Goal: Task Accomplishment & Management: Complete application form

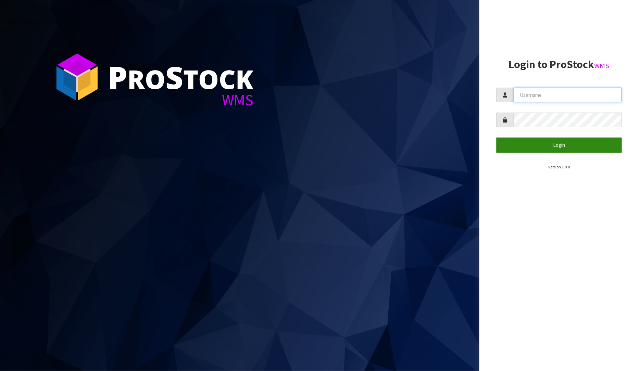
type input "[PERSON_NAME]"
click at [538, 148] on button "Login" at bounding box center [559, 145] width 126 height 15
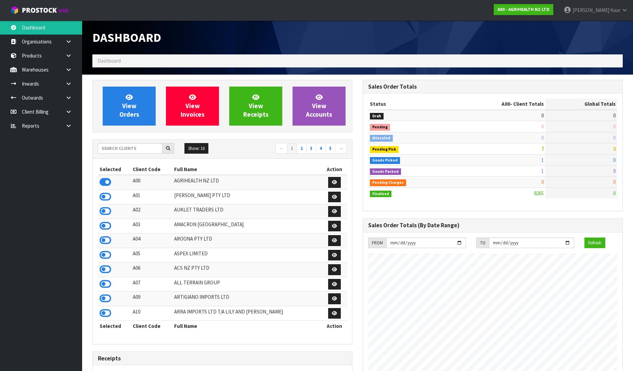
scroll to position [519, 270]
click at [118, 151] on input "text" at bounding box center [130, 148] width 65 height 11
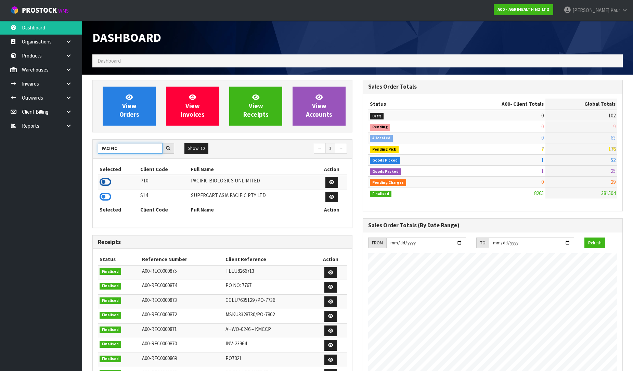
type input "PACIFIC"
click at [104, 182] on icon at bounding box center [106, 182] width 12 height 10
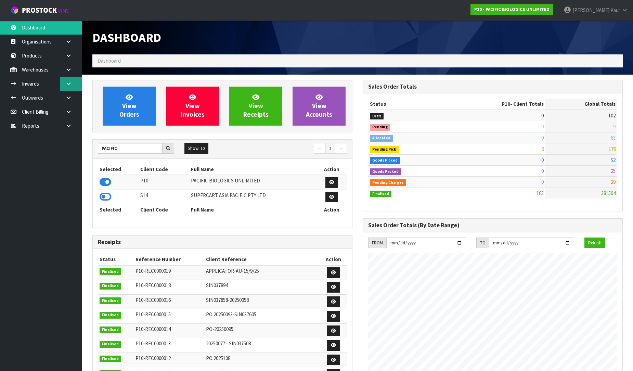
click at [73, 85] on link at bounding box center [71, 84] width 22 height 14
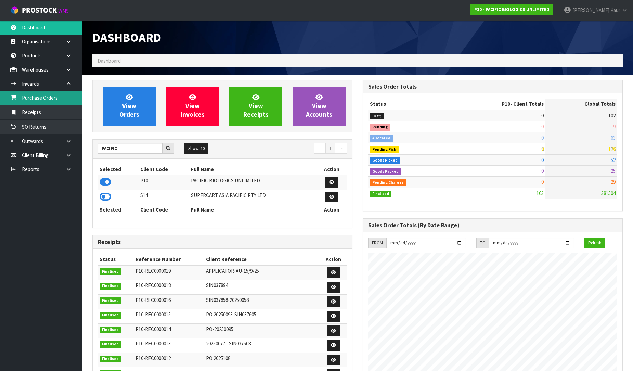
click at [40, 98] on link "Purchase Orders" at bounding box center [41, 98] width 82 height 14
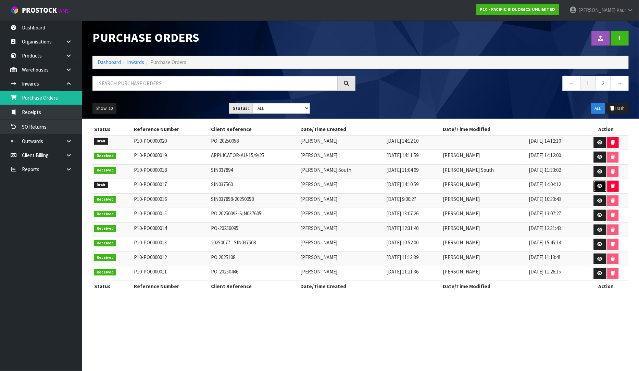
click at [604, 187] on link at bounding box center [599, 186] width 13 height 11
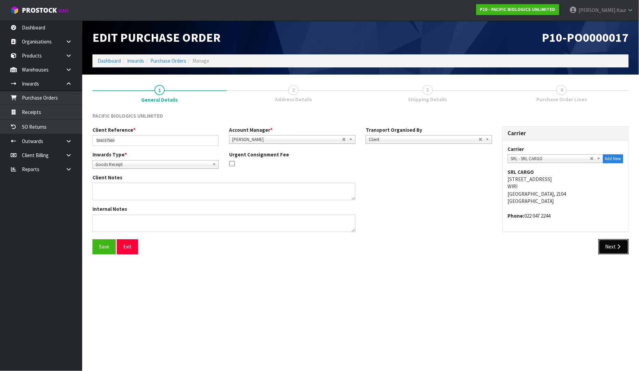
click at [619, 241] on button "Next" at bounding box center [613, 246] width 30 height 15
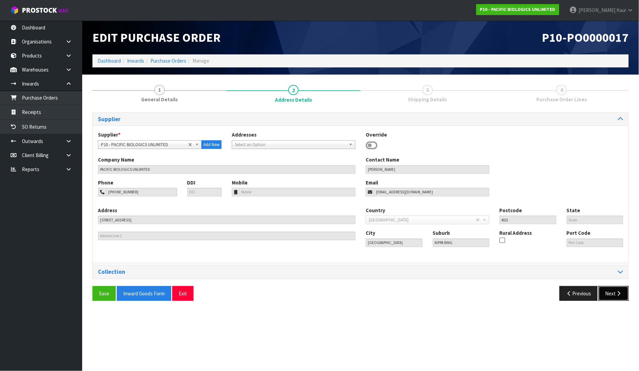
click at [610, 293] on button "Next" at bounding box center [613, 293] width 30 height 15
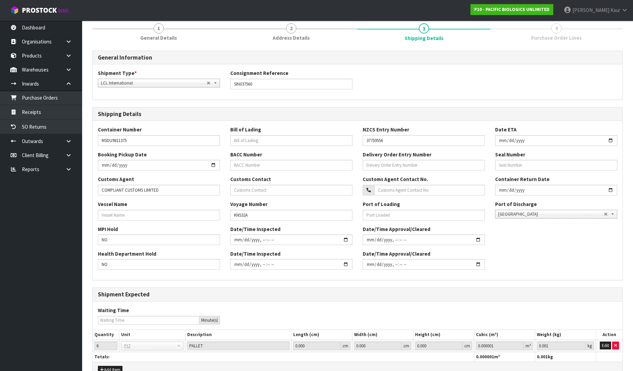
scroll to position [101, 0]
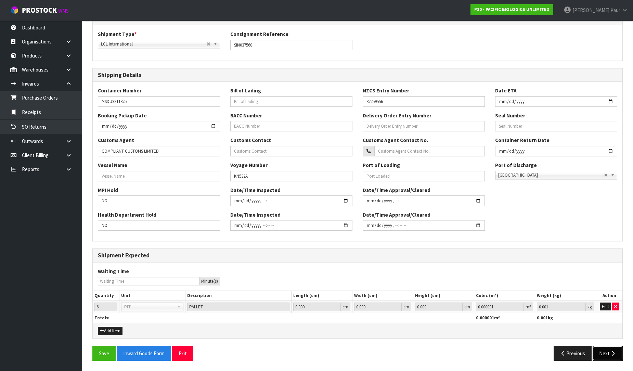
click at [617, 353] on button "Next" at bounding box center [608, 353] width 30 height 15
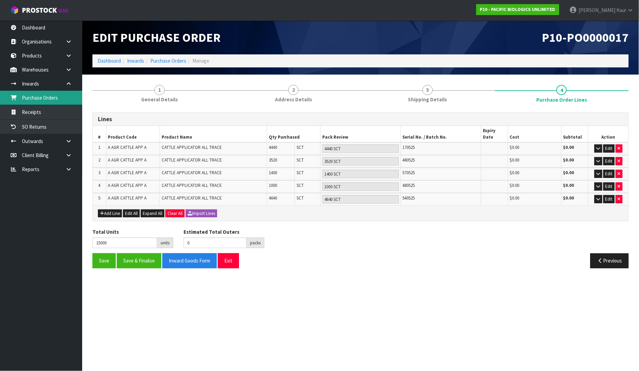
click at [47, 95] on link "Purchase Orders" at bounding box center [41, 98] width 82 height 14
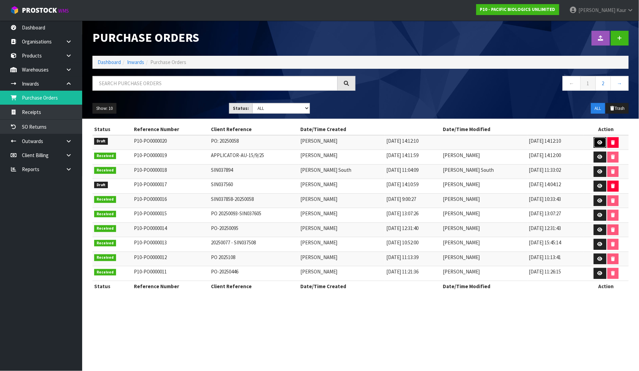
click at [595, 143] on link at bounding box center [599, 142] width 13 height 11
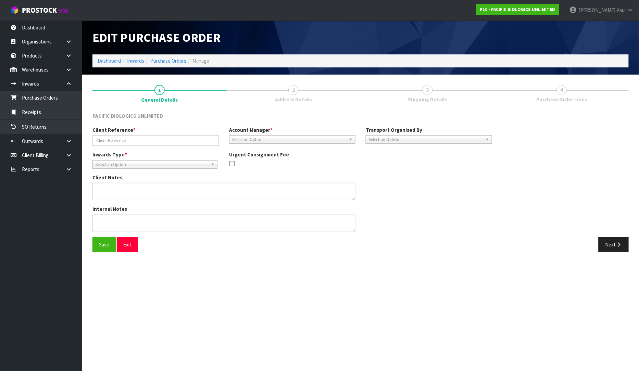
type input "PO: 20250058"
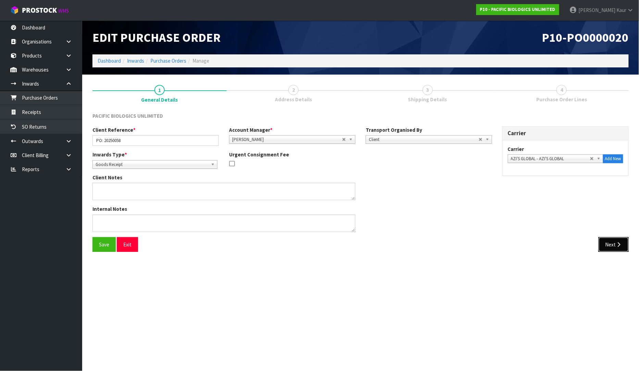
click at [627, 238] on button "Next" at bounding box center [613, 244] width 30 height 15
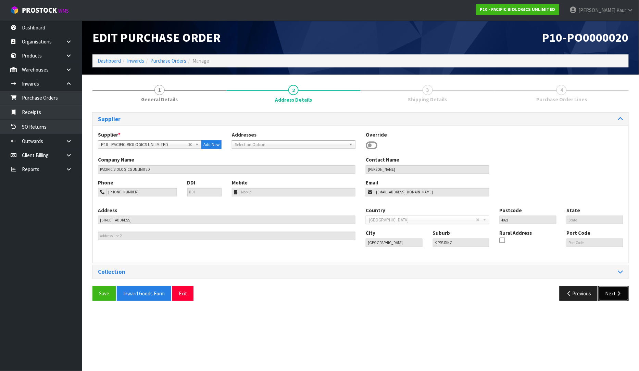
click at [623, 296] on button "Next" at bounding box center [613, 293] width 30 height 15
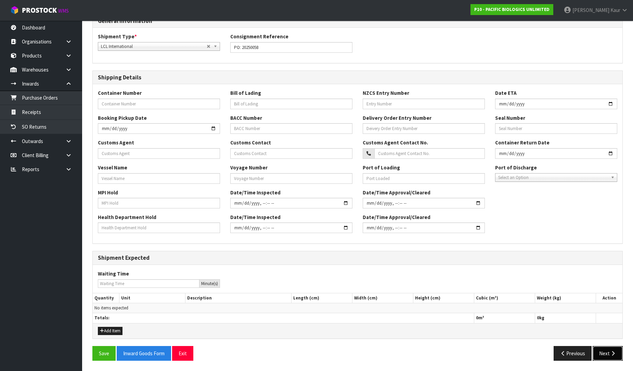
click at [611, 353] on icon "button" at bounding box center [613, 353] width 7 height 5
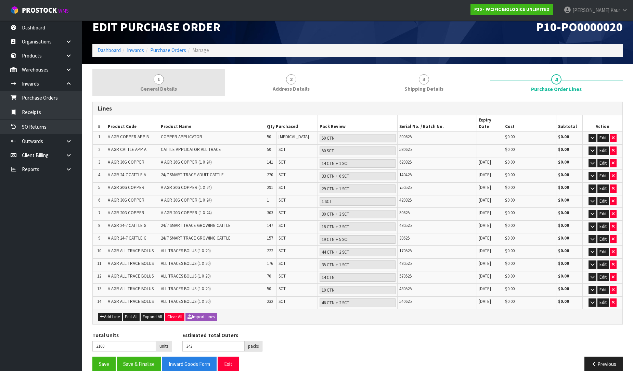
click at [167, 88] on span "General Details" at bounding box center [158, 88] width 37 height 7
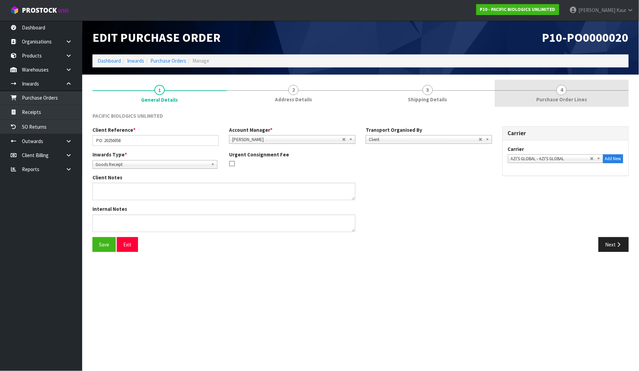
click at [570, 93] on link "4 Purchase Order Lines" at bounding box center [562, 93] width 134 height 27
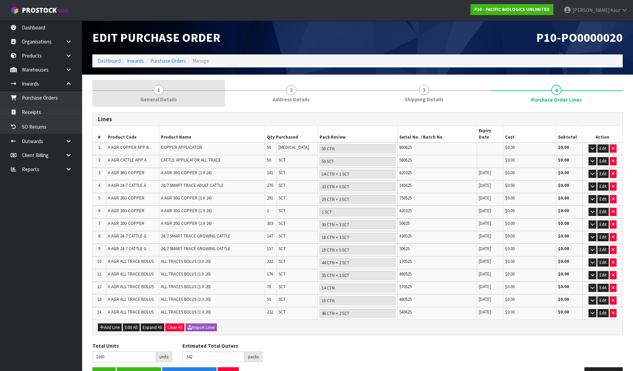
click at [157, 93] on span "1" at bounding box center [159, 90] width 10 height 10
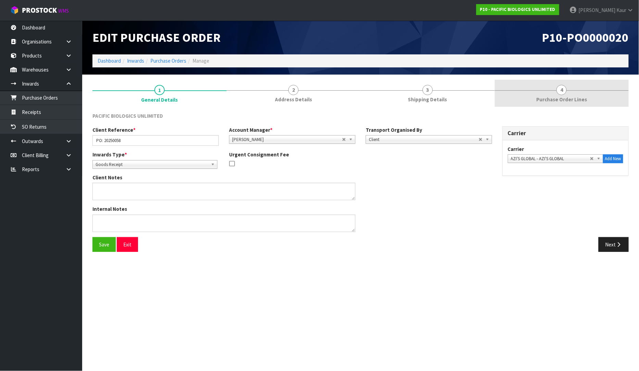
click at [557, 92] on span "4" at bounding box center [561, 90] width 10 height 10
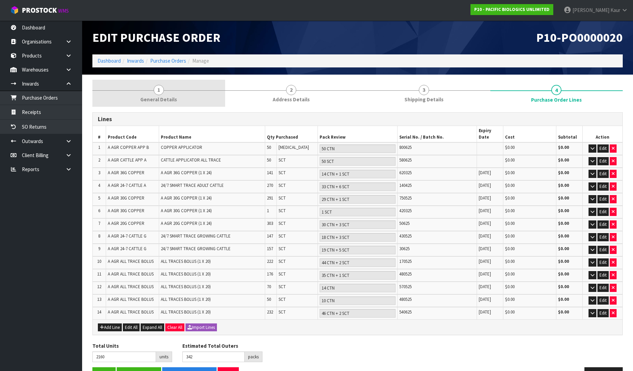
click at [170, 99] on span "General Details" at bounding box center [158, 99] width 37 height 7
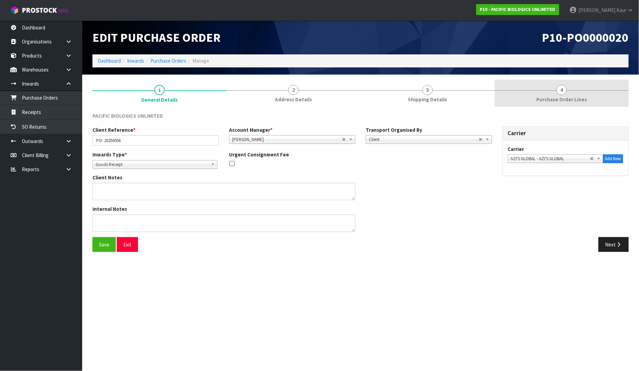
click at [562, 95] on link "4 Purchase Order Lines" at bounding box center [562, 93] width 134 height 27
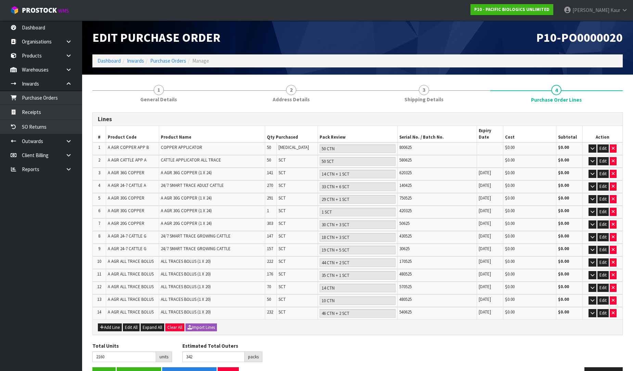
scroll to position [11, 0]
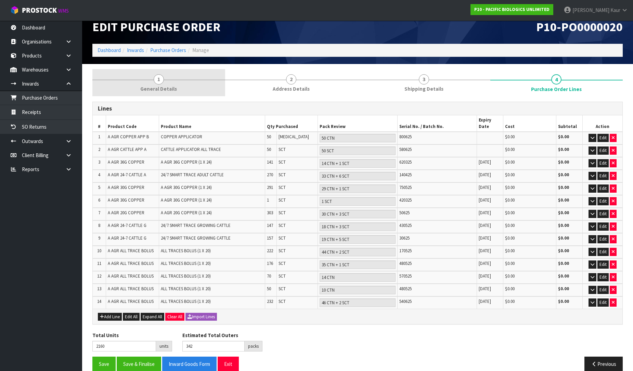
click at [173, 86] on span "General Details" at bounding box center [158, 88] width 37 height 7
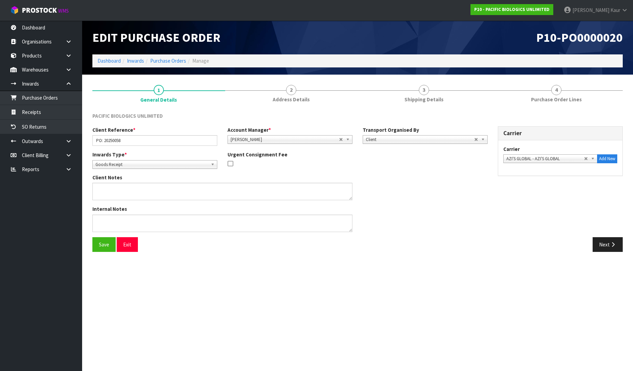
scroll to position [0, 0]
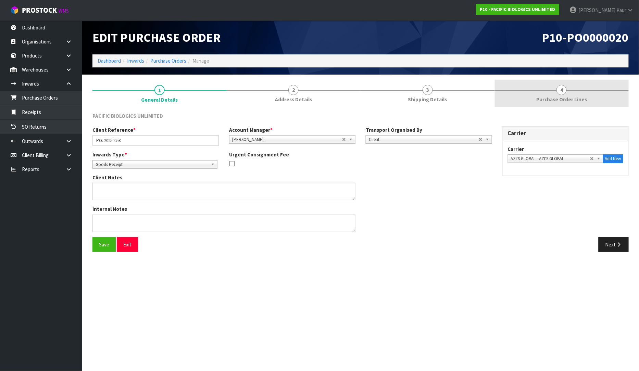
click at [550, 98] on span "Purchase Order Lines" at bounding box center [561, 99] width 51 height 7
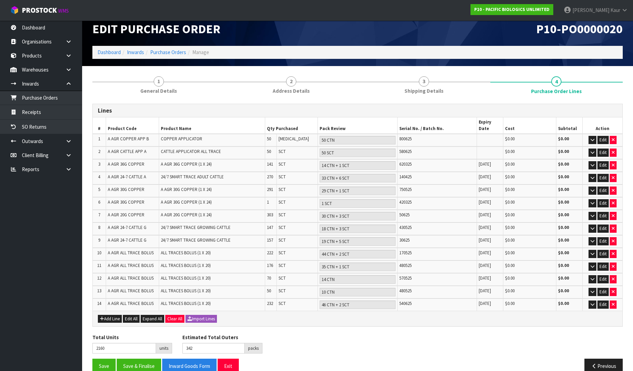
scroll to position [11, 0]
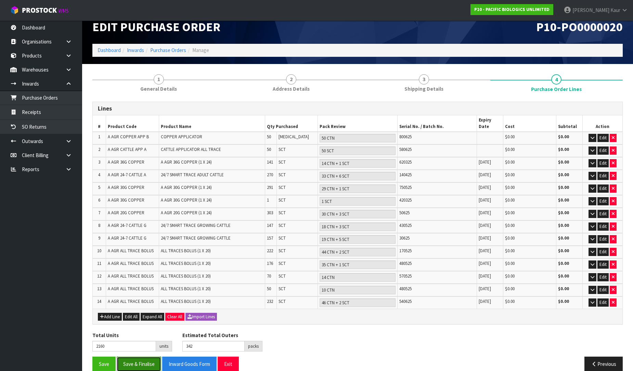
click at [128, 357] on button "Save & Finalise" at bounding box center [139, 364] width 44 height 15
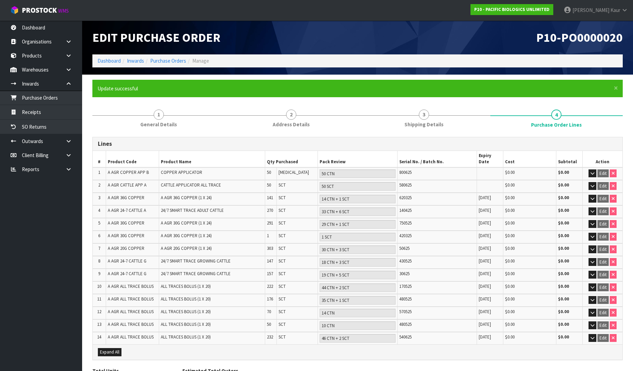
scroll to position [35, 0]
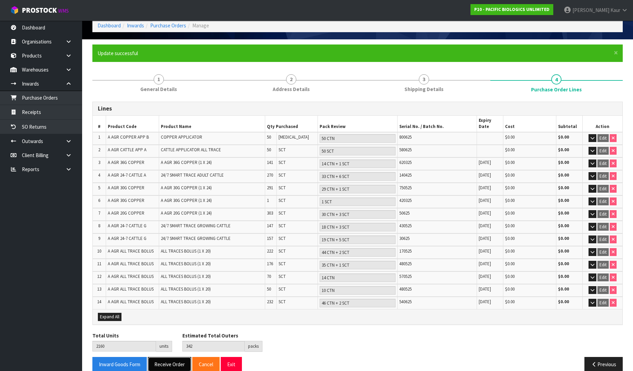
click at [171, 357] on button "Receive Order" at bounding box center [169, 364] width 43 height 15
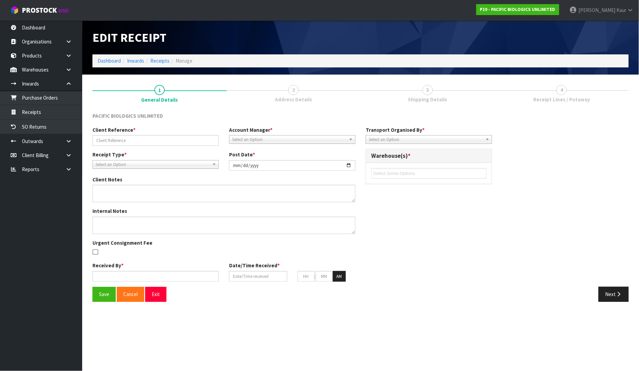
type input "PO: 20250058"
type input "[DATE]"
type input "[PERSON_NAME]"
type input "[DATE]"
type input "08"
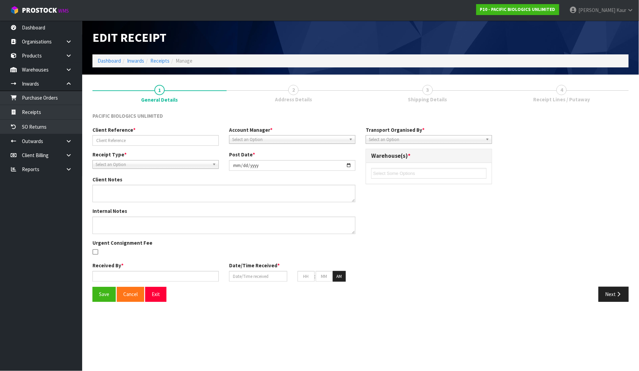
type input "49"
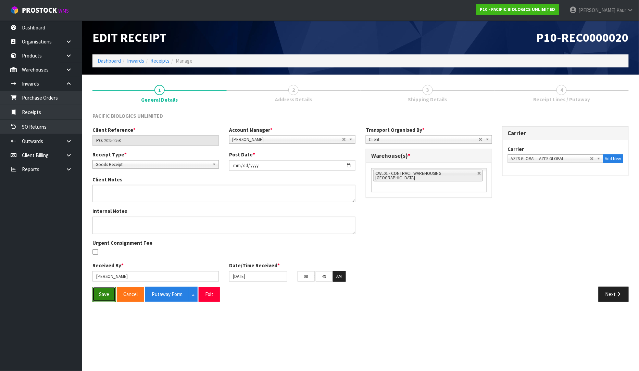
click at [99, 296] on button "Save" at bounding box center [103, 294] width 23 height 15
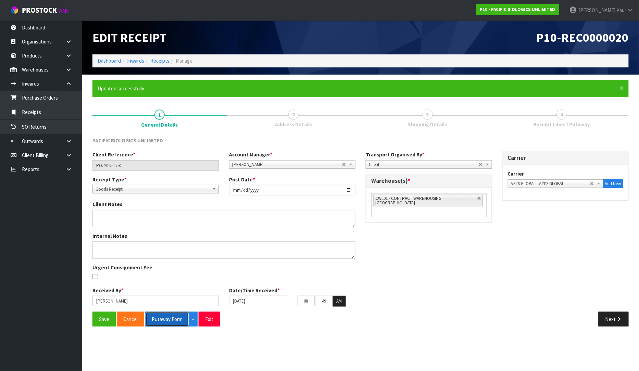
click at [160, 319] on button "Putaway Form" at bounding box center [167, 319] width 44 height 15
click at [67, 167] on icon at bounding box center [68, 169] width 7 height 5
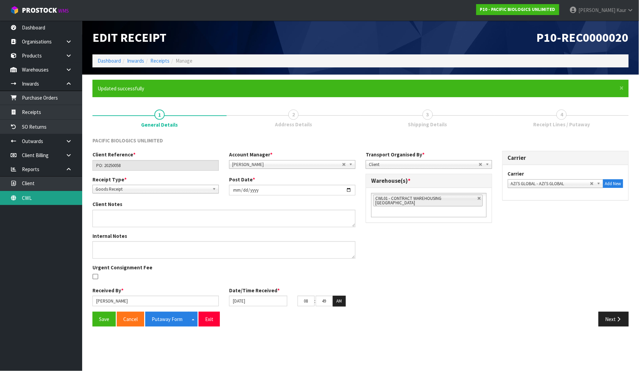
click at [47, 199] on link "CWL" at bounding box center [41, 198] width 82 height 14
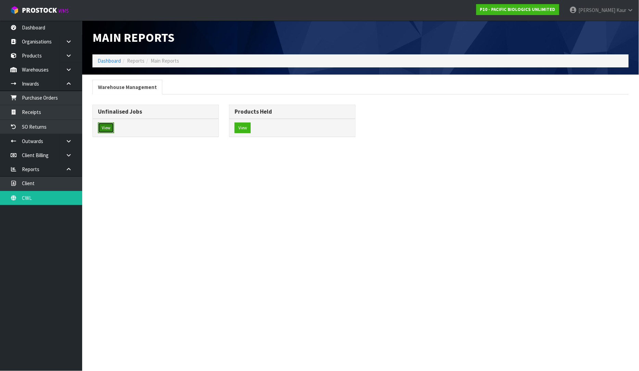
click at [103, 131] on button "View" at bounding box center [106, 128] width 16 height 11
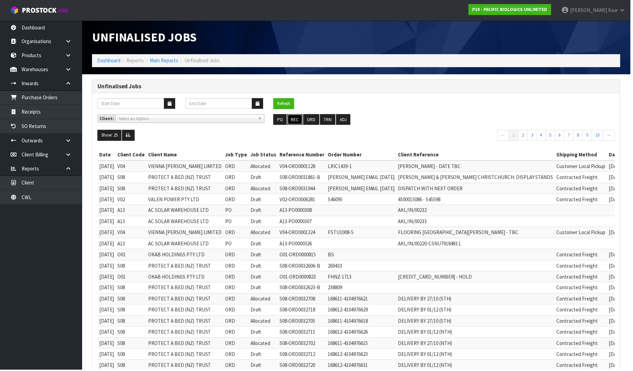
click at [298, 118] on button "REC" at bounding box center [296, 120] width 15 height 11
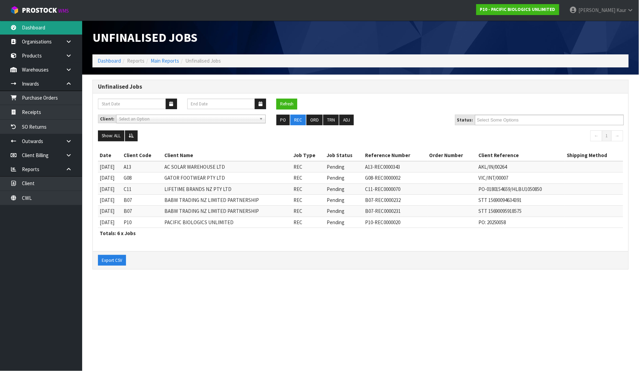
click at [33, 28] on link "Dashboard" at bounding box center [41, 28] width 82 height 14
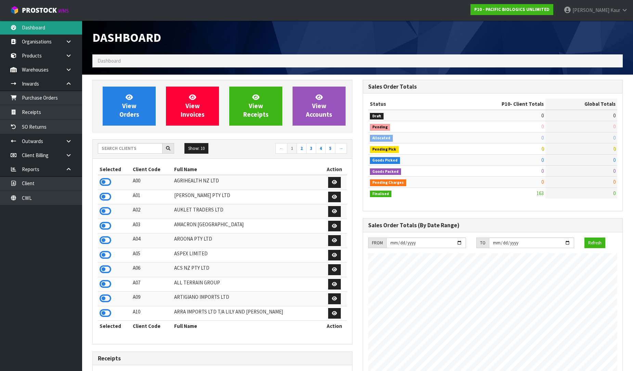
scroll to position [519, 270]
click at [115, 152] on input "text" at bounding box center [130, 148] width 65 height 11
click at [105, 150] on input "text" at bounding box center [130, 148] width 65 height 11
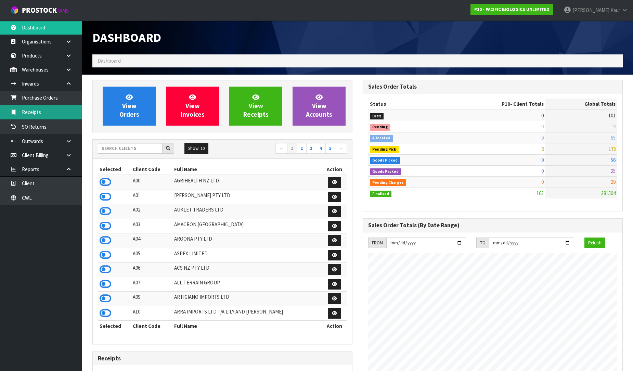
click at [36, 114] on link "Receipts" at bounding box center [41, 112] width 82 height 14
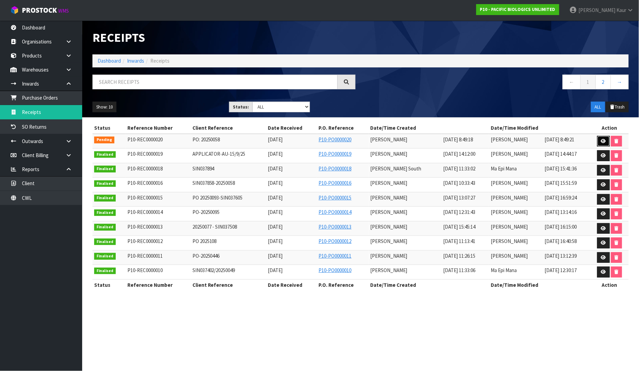
click at [600, 144] on link at bounding box center [603, 141] width 13 height 11
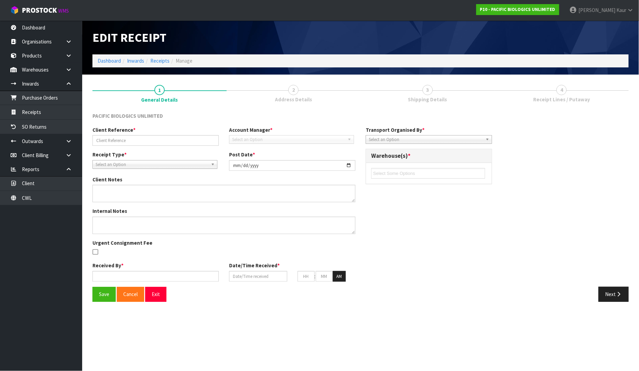
type input "PO: 20250058"
type input "[DATE]"
type input "[PERSON_NAME]"
type input "[DATE]"
type input "08"
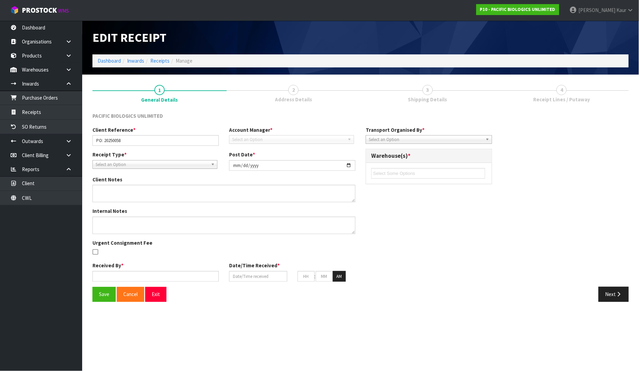
type input "49"
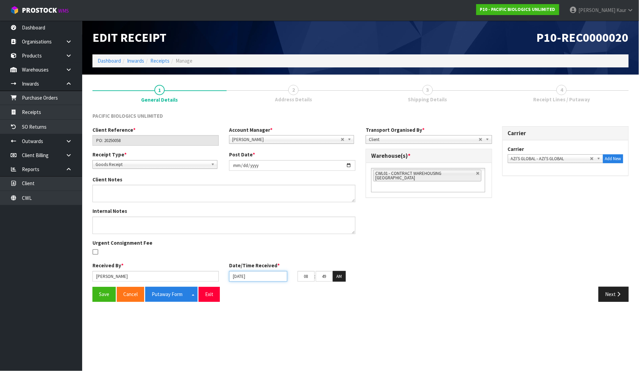
click at [235, 276] on input "[DATE]" at bounding box center [258, 276] width 58 height 11
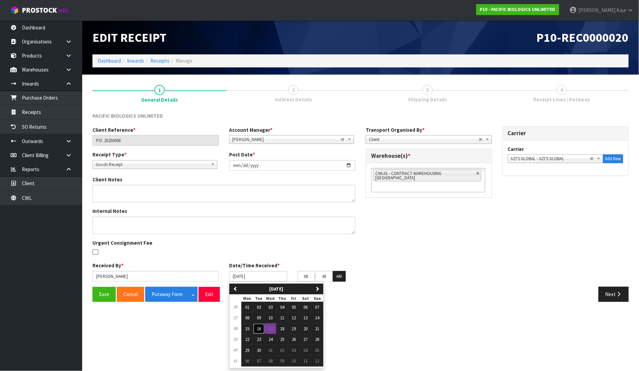
click at [261, 330] on span "16" at bounding box center [259, 329] width 4 height 6
type input "[DATE]"
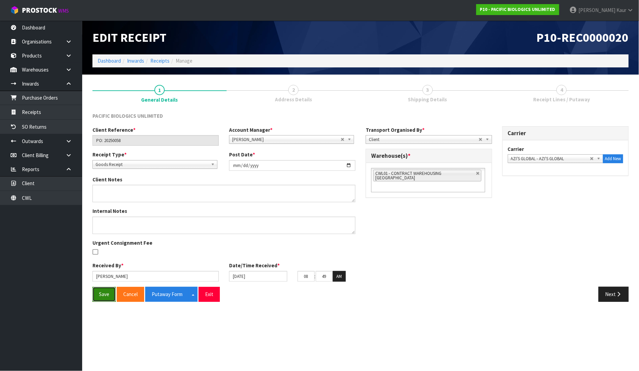
click at [103, 296] on button "Save" at bounding box center [103, 294] width 23 height 15
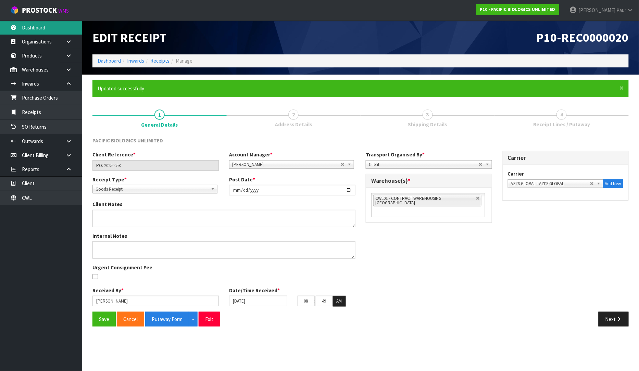
click at [42, 26] on link "Dashboard" at bounding box center [41, 28] width 82 height 14
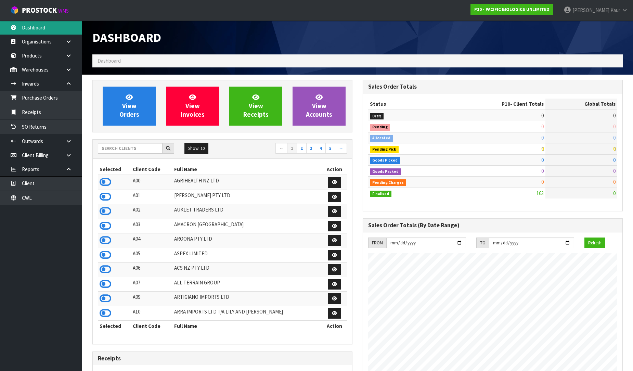
scroll to position [519, 270]
click at [102, 185] on icon at bounding box center [106, 182] width 12 height 10
click at [70, 70] on icon at bounding box center [68, 69] width 7 height 5
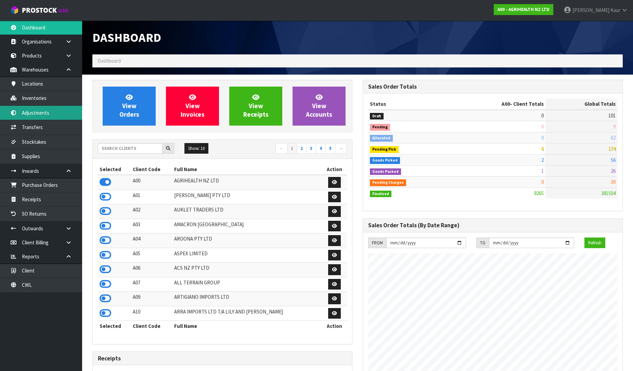
click at [42, 112] on link "Adjustments" at bounding box center [41, 113] width 82 height 14
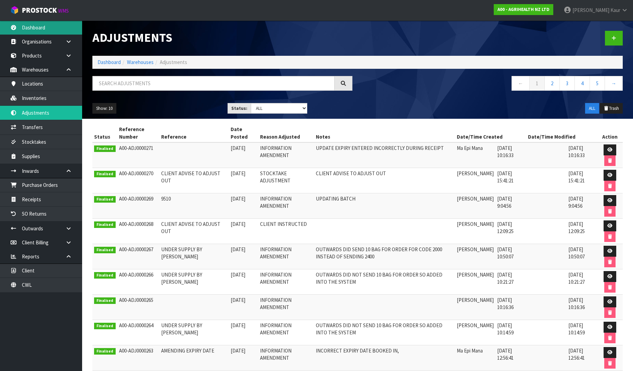
click at [51, 23] on link "Dashboard" at bounding box center [41, 28] width 82 height 14
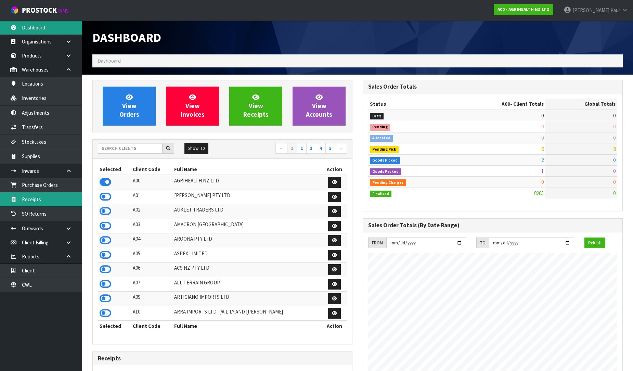
scroll to position [519, 270]
click at [47, 200] on link "Receipts" at bounding box center [41, 199] width 82 height 14
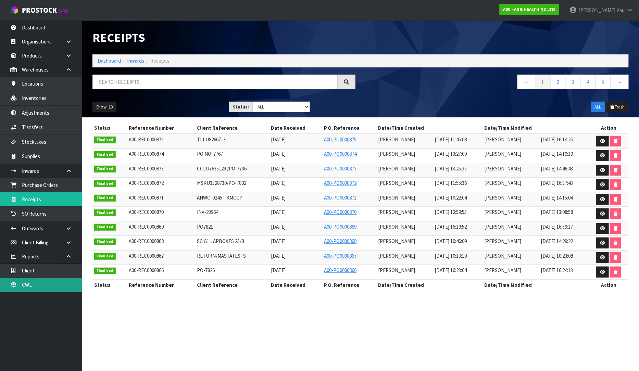
click at [53, 284] on link "CWL" at bounding box center [41, 285] width 82 height 14
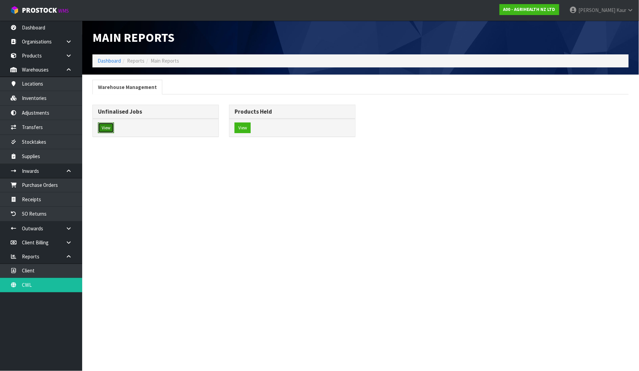
click at [105, 128] on button "View" at bounding box center [106, 128] width 16 height 11
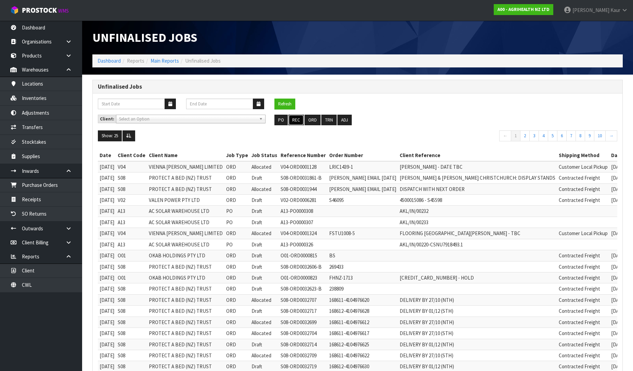
click at [297, 122] on button "REC" at bounding box center [296, 120] width 15 height 11
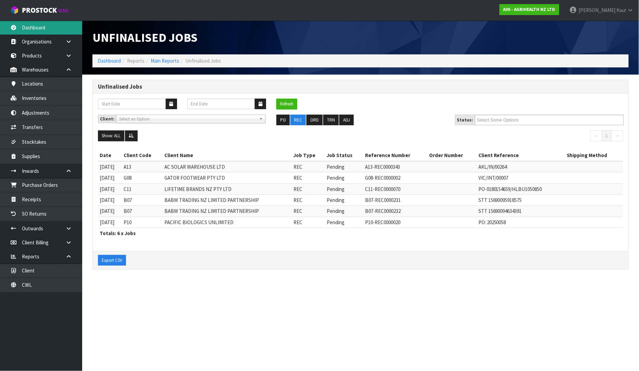
click at [44, 26] on link "Dashboard" at bounding box center [41, 28] width 82 height 14
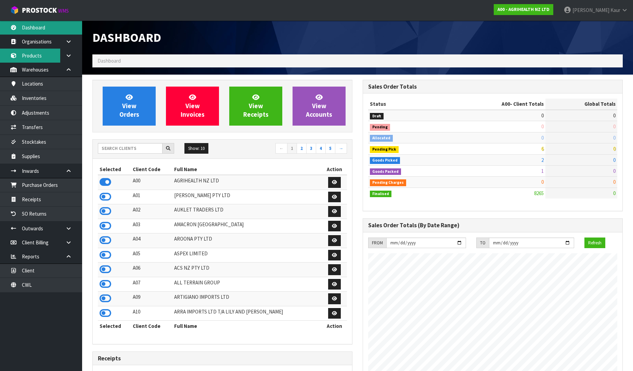
scroll to position [519, 270]
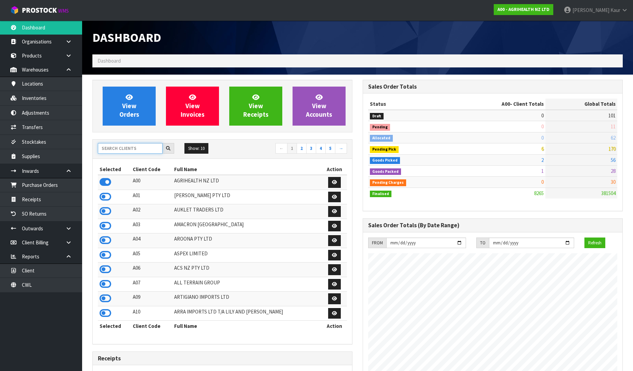
click at [125, 145] on input "text" at bounding box center [130, 148] width 65 height 11
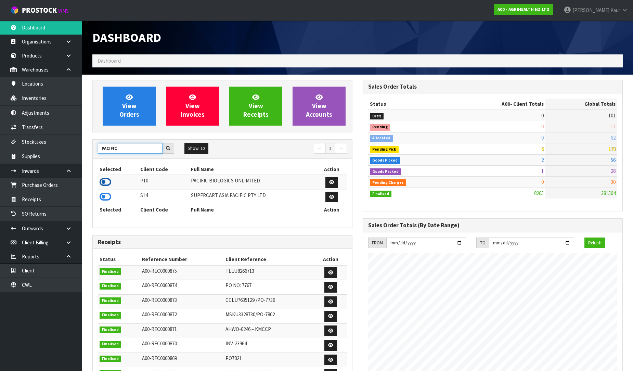
type input "PACIFIC"
click at [104, 184] on icon at bounding box center [106, 182] width 12 height 10
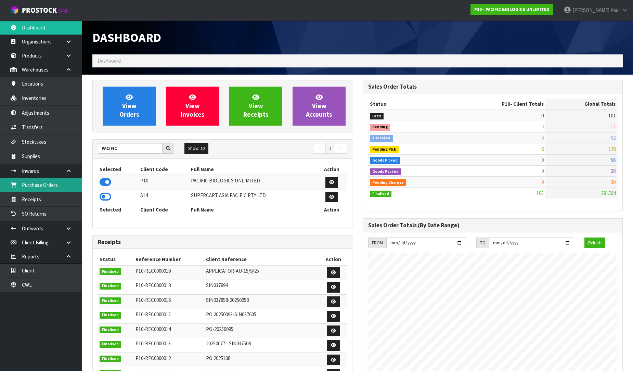
click at [59, 186] on link "Purchase Orders" at bounding box center [41, 185] width 82 height 14
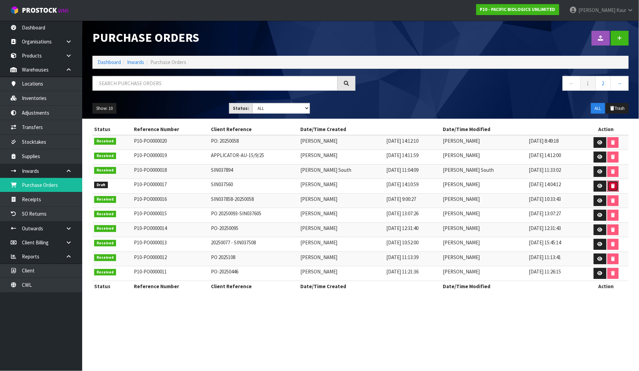
click at [611, 188] on icon "button" at bounding box center [613, 186] width 4 height 4
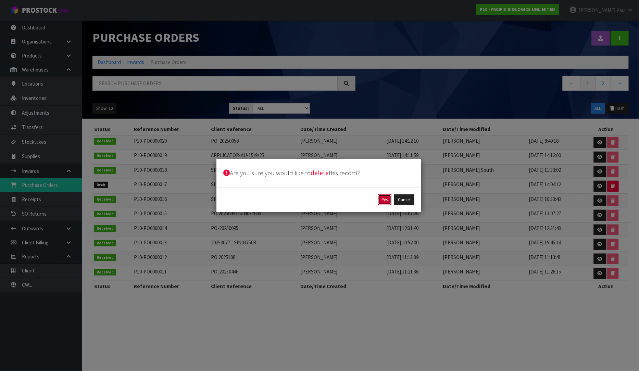
click at [385, 198] on button "Yes" at bounding box center [384, 199] width 13 height 11
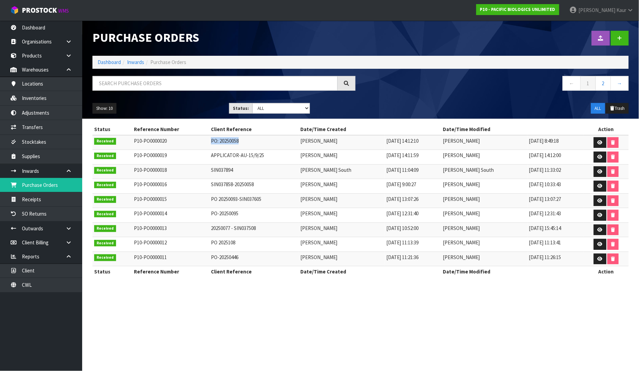
drag, startPoint x: 244, startPoint y: 144, endPoint x: 210, endPoint y: 138, distance: 33.8
click at [210, 138] on td "PO: 20250058" at bounding box center [253, 142] width 89 height 15
copy td "PO: 20250058"
drag, startPoint x: 37, startPoint y: 28, endPoint x: 47, endPoint y: 38, distance: 14.3
click at [37, 28] on link "Dashboard" at bounding box center [41, 28] width 82 height 14
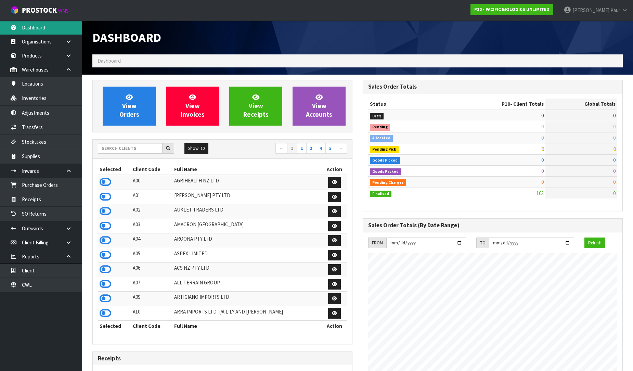
scroll to position [519, 270]
click at [114, 145] on input "text" at bounding box center [130, 148] width 65 height 11
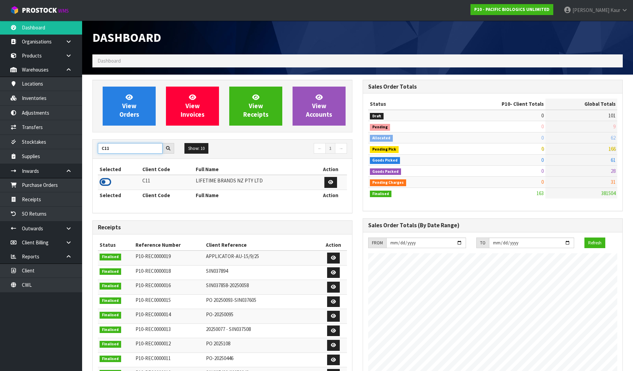
type input "C11"
click at [104, 183] on icon at bounding box center [106, 182] width 12 height 10
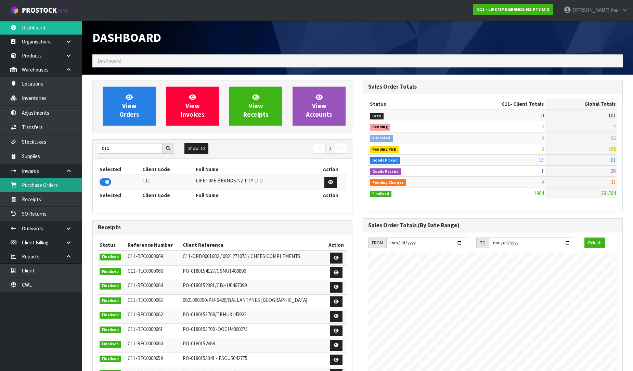
click at [55, 190] on link "Purchase Orders" at bounding box center [41, 185] width 82 height 14
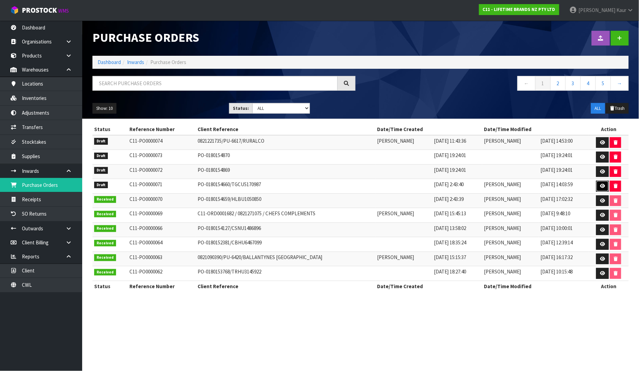
click at [603, 186] on icon at bounding box center [602, 186] width 5 height 4
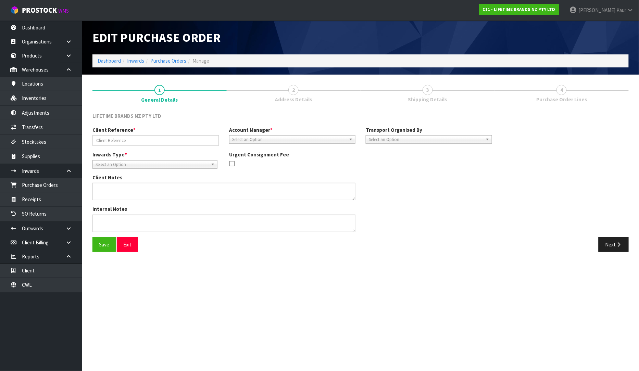
type input "PO-0180154660/TGCU5170987"
type textarea "PURCHASE ORDER: 4500345996-000010"
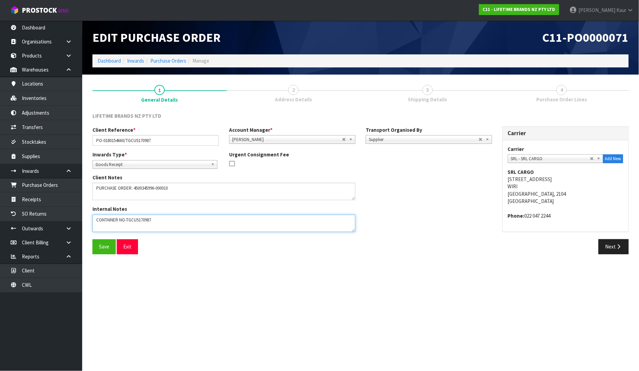
click at [157, 219] on textarea at bounding box center [223, 223] width 263 height 17
type textarea "CONTAINER NO-TGCU5170987-1334 CTNS"
click at [609, 246] on button "Next" at bounding box center [613, 246] width 30 height 15
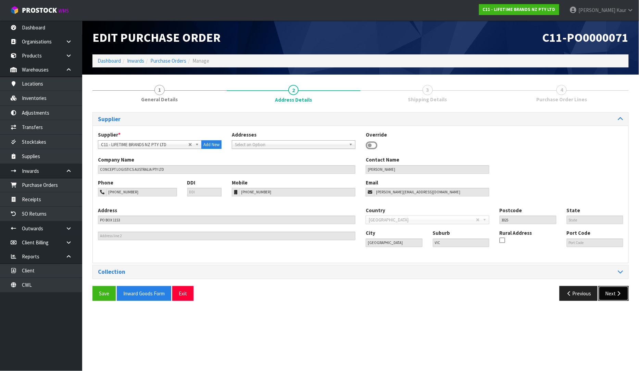
click at [615, 293] on icon "button" at bounding box center [618, 293] width 7 height 5
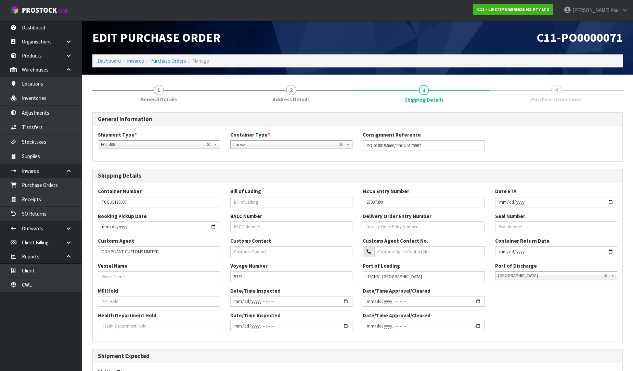
click at [113, 282] on div "Vessel Name Voyage Number 532S Port of Loading USCHS - [GEOGRAPHIC_DATA] Port o…" at bounding box center [358, 274] width 530 height 25
click at [111, 275] on input "text" at bounding box center [159, 276] width 122 height 11
type input "MAERSK INVERNESS"
click at [122, 300] on input "text" at bounding box center [159, 301] width 122 height 11
type input "NO"
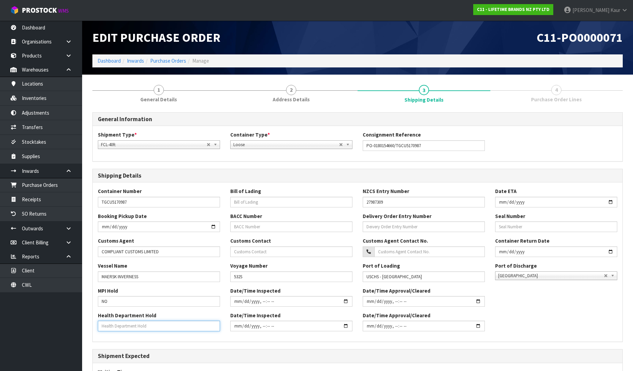
click at [123, 321] on input "text" at bounding box center [159, 326] width 122 height 11
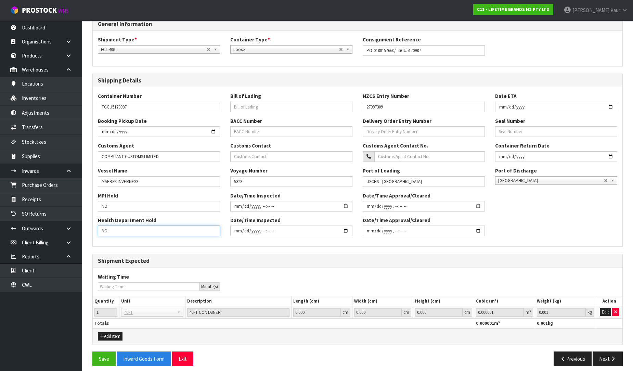
scroll to position [101, 0]
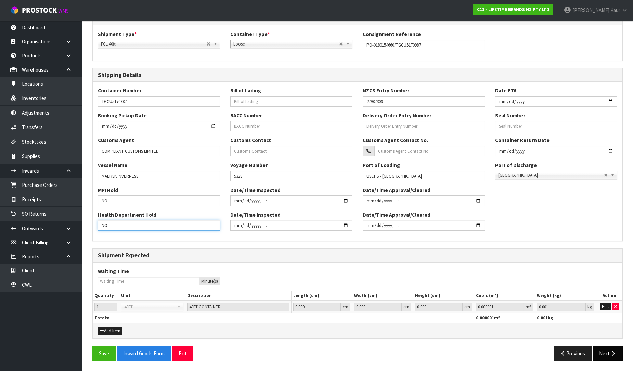
type input "NO"
click at [614, 354] on icon "button" at bounding box center [613, 353] width 7 height 5
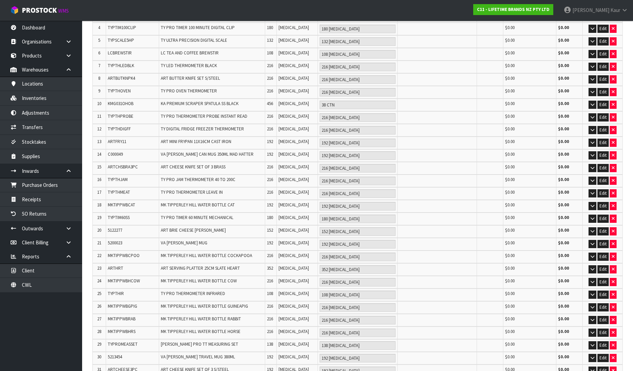
scroll to position [0, 0]
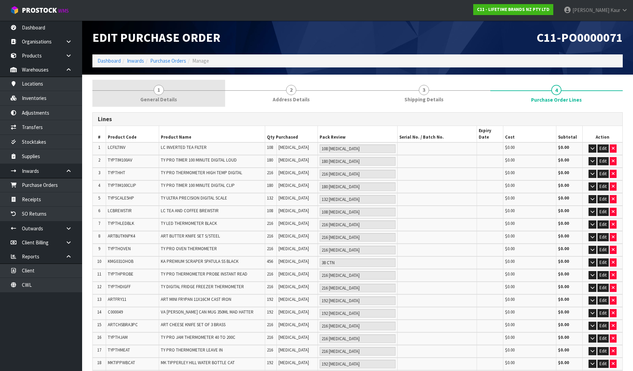
click at [168, 100] on span "General Details" at bounding box center [158, 99] width 37 height 7
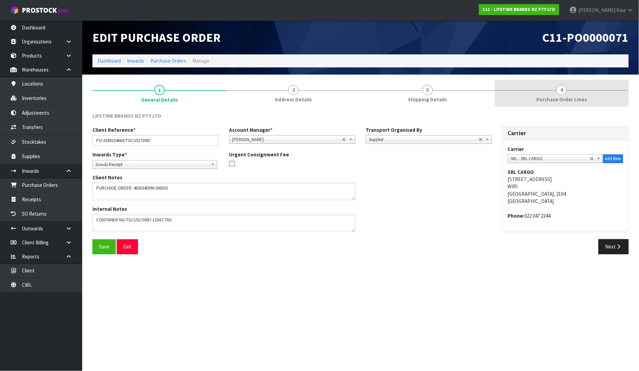
click at [571, 100] on span "Purchase Order Lines" at bounding box center [561, 99] width 51 height 7
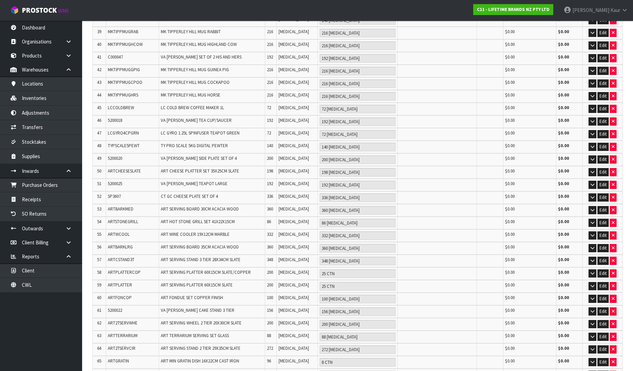
scroll to position [690, 0]
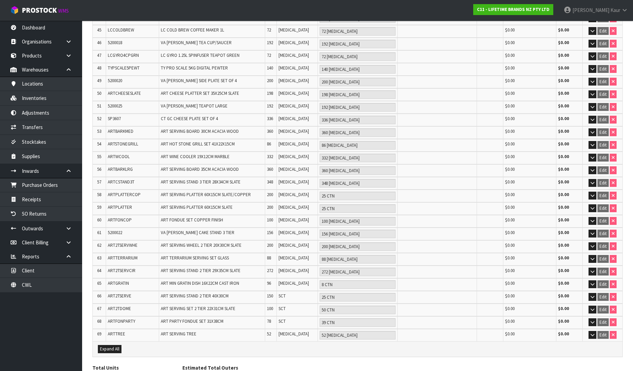
scroll to position [715, 0]
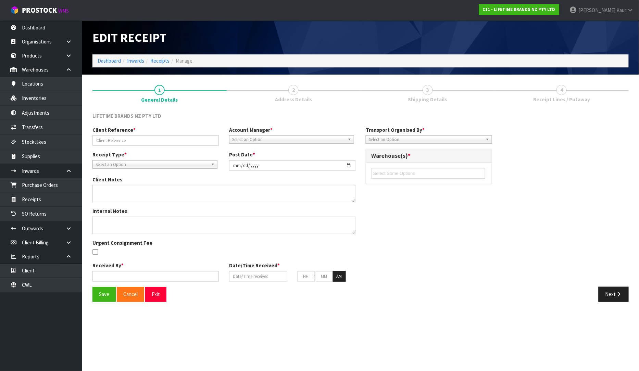
type input "PO-0180154660/TGCU5170987"
type input "[DATE]"
type textarea "PURCHASE ORDER: 4500345996-000010"
type textarea "CONTAINER NO-TGCU5170987-1334 CTNS"
type input "[PERSON_NAME]"
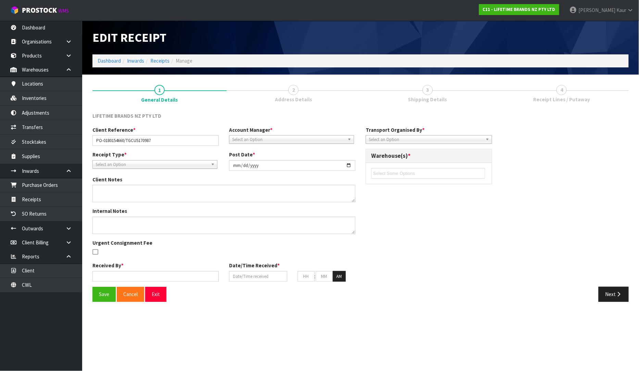
type input "[DATE]"
type input "09"
type input "19"
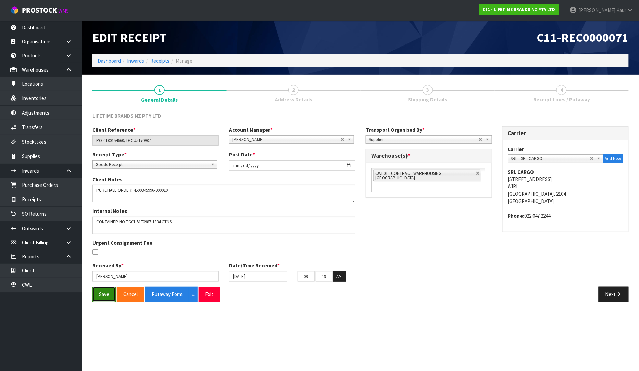
click at [103, 290] on button "Save" at bounding box center [103, 294] width 23 height 15
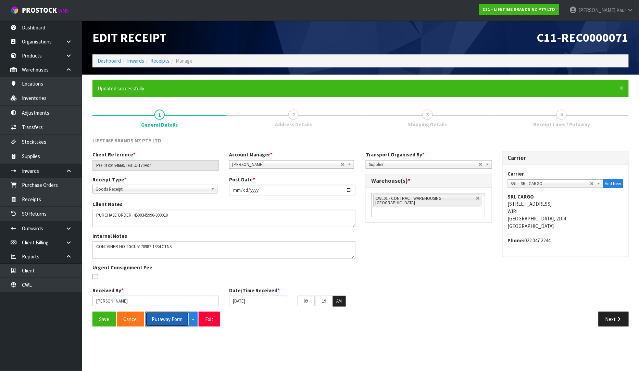
click at [170, 321] on button "Putaway Form" at bounding box center [167, 319] width 44 height 15
click at [42, 281] on link "CWL" at bounding box center [41, 285] width 82 height 14
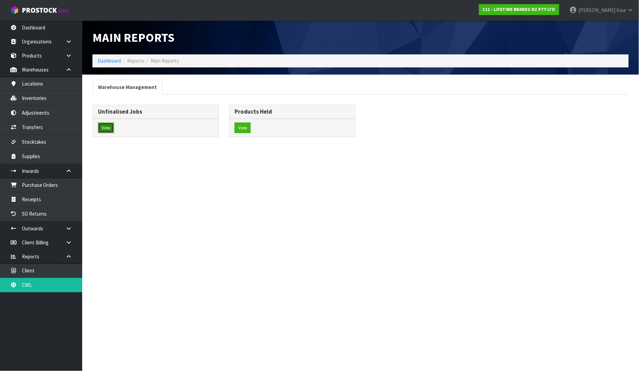
click at [103, 127] on button "View" at bounding box center [106, 128] width 16 height 11
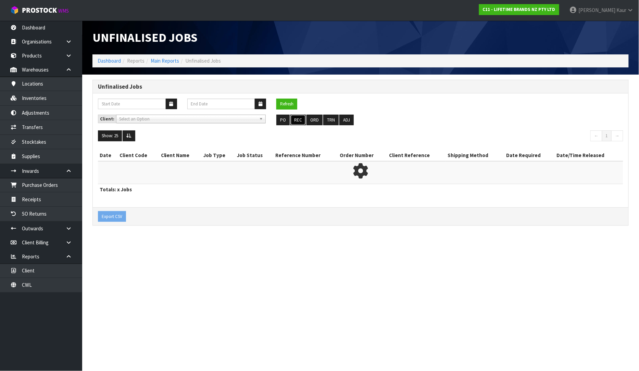
click at [297, 120] on button "REC" at bounding box center [297, 120] width 15 height 11
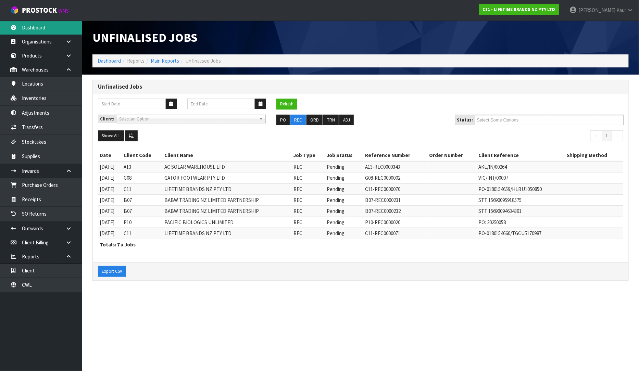
click at [49, 25] on link "Dashboard" at bounding box center [41, 28] width 82 height 14
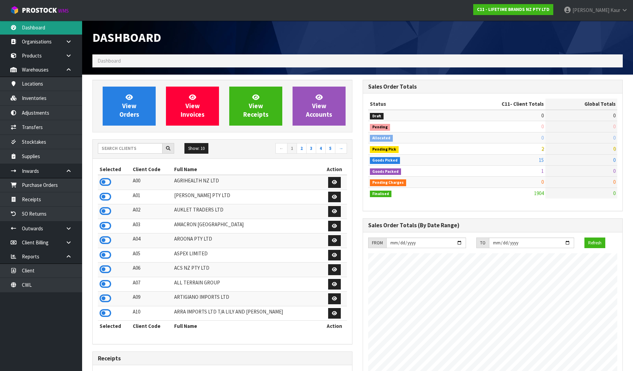
scroll to position [519, 270]
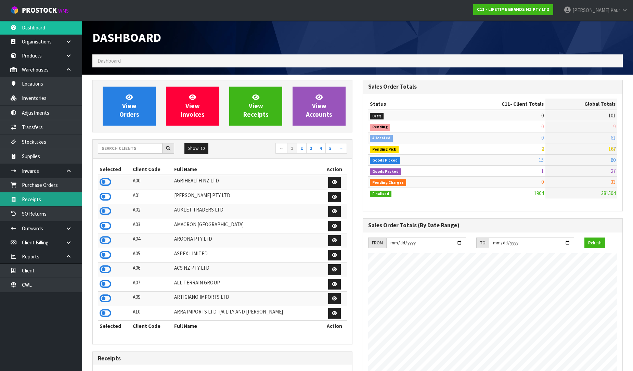
click at [35, 202] on link "Receipts" at bounding box center [41, 199] width 82 height 14
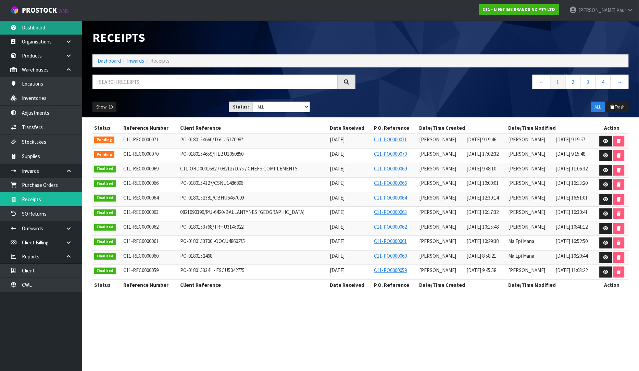
click at [48, 26] on link "Dashboard" at bounding box center [41, 28] width 82 height 14
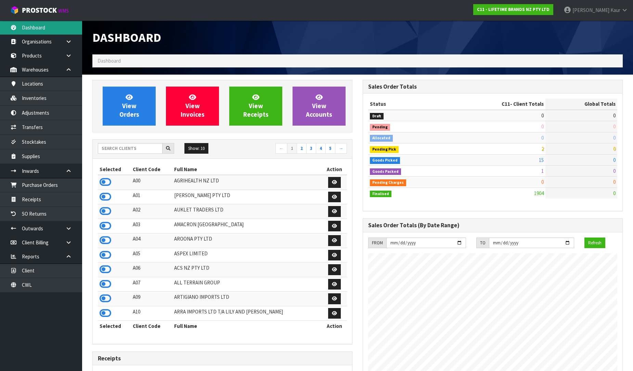
scroll to position [519, 270]
click at [129, 155] on div "Show: 10 5 10 25 50 ← 1 2 3 4 5 →" at bounding box center [222, 149] width 259 height 12
click at [129, 149] on input "text" at bounding box center [130, 148] width 65 height 11
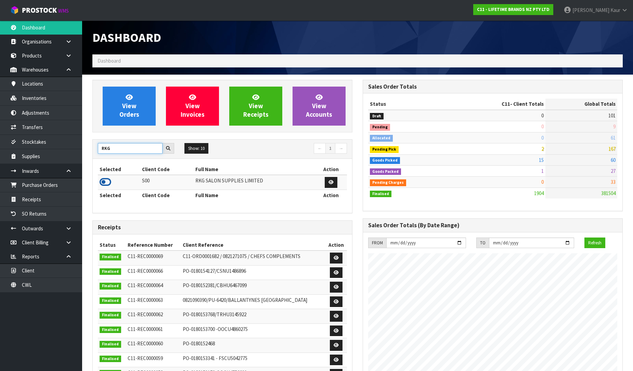
type input "RKG"
click at [105, 183] on icon at bounding box center [106, 182] width 12 height 10
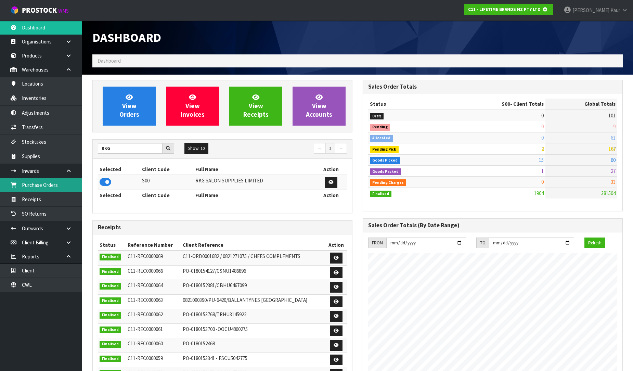
scroll to position [427, 270]
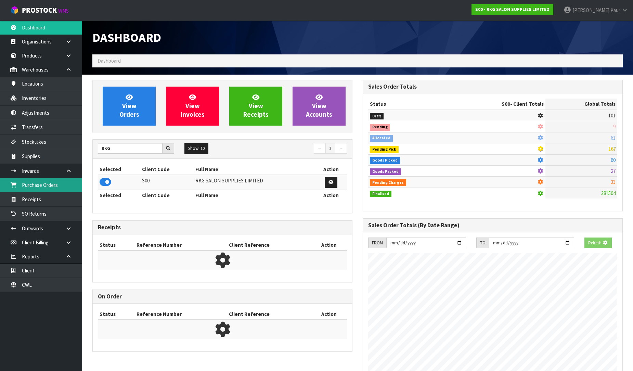
click at [68, 187] on link "Purchase Orders" at bounding box center [41, 185] width 82 height 14
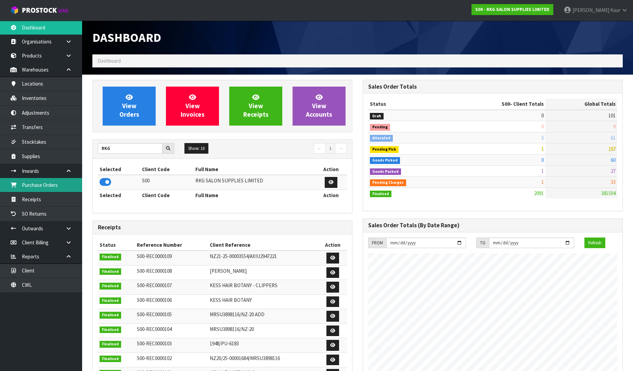
scroll to position [541, 270]
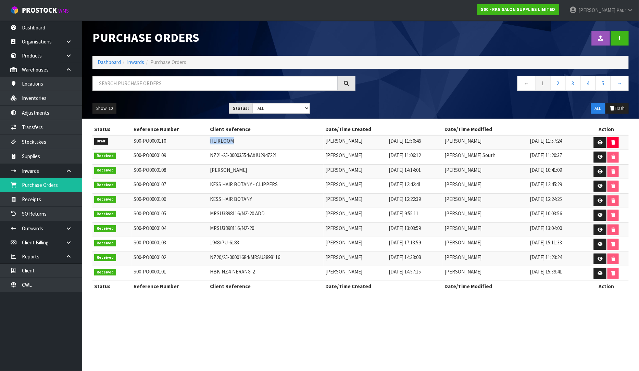
drag, startPoint x: 229, startPoint y: 139, endPoint x: 199, endPoint y: 138, distance: 30.1
click at [199, 138] on tr "Draft S00-PO0000110 HEIRLOOM [PERSON_NAME] [DATE] 11:50:46 [PERSON_NAME] [DATE]…" at bounding box center [360, 142] width 536 height 15
copy tr "HEIRLOOM"
click at [598, 140] on icon at bounding box center [599, 142] width 5 height 4
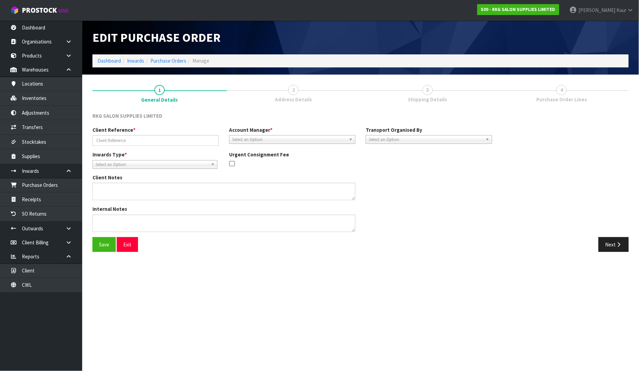
type input "HEIRLOOM"
type textarea "2 SHAMPOO CHAIRS - NO CARTONS 2 BASINS IN CARTONS 1 CTN WITH 2 METAL BASIN SUPP…"
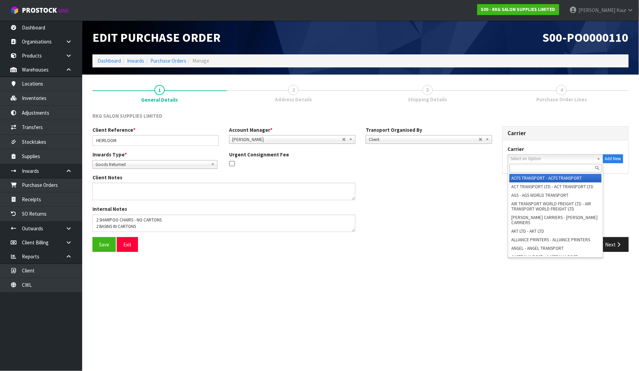
click at [538, 161] on span "Select an Option" at bounding box center [552, 159] width 83 height 8
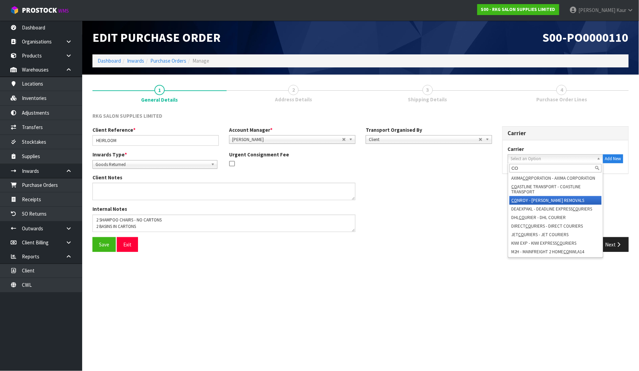
type input "CO"
click at [538, 205] on li "CO NROY - [PERSON_NAME] REMOVALS" at bounding box center [555, 200] width 92 height 9
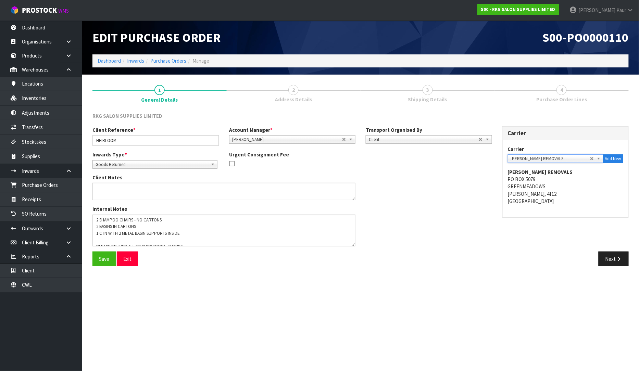
drag, startPoint x: 351, startPoint y: 230, endPoint x: 351, endPoint y: 244, distance: 14.0
click at [351, 244] on textarea at bounding box center [223, 231] width 263 height 32
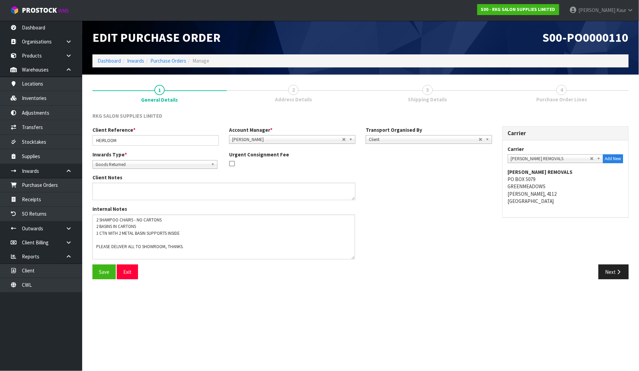
drag, startPoint x: 349, startPoint y: 242, endPoint x: 349, endPoint y: 255, distance: 13.0
click at [349, 255] on textarea at bounding box center [223, 237] width 263 height 45
click at [612, 268] on button "Next" at bounding box center [613, 272] width 30 height 15
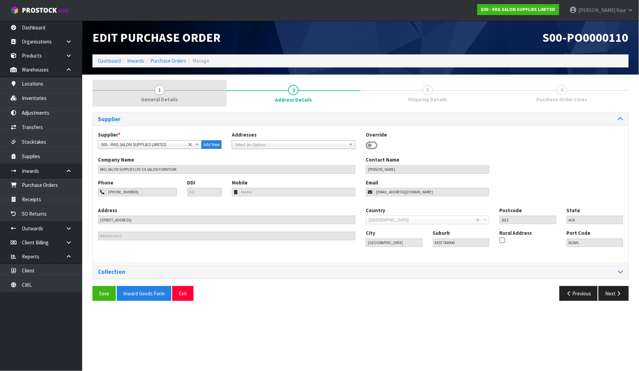
click at [165, 91] on link "1 General Details" at bounding box center [159, 93] width 134 height 27
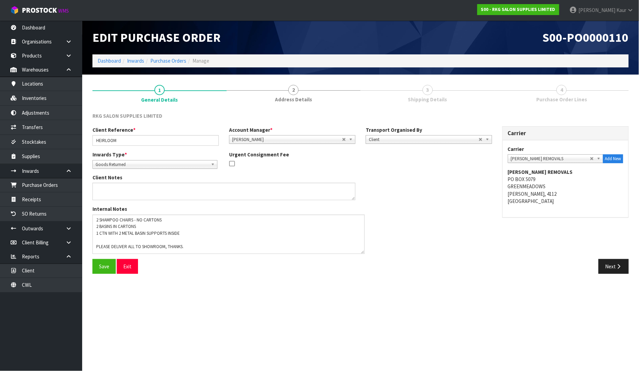
drag, startPoint x: 354, startPoint y: 229, endPoint x: 363, endPoint y: 251, distance: 23.8
click at [363, 251] on textarea at bounding box center [228, 234] width 272 height 39
click at [617, 268] on icon "button" at bounding box center [618, 266] width 7 height 5
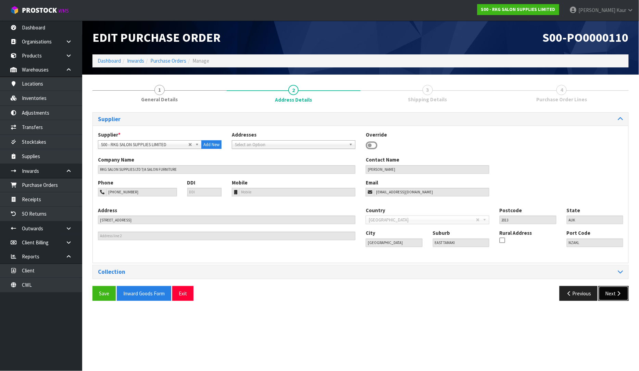
click at [615, 293] on icon "button" at bounding box center [618, 293] width 7 height 5
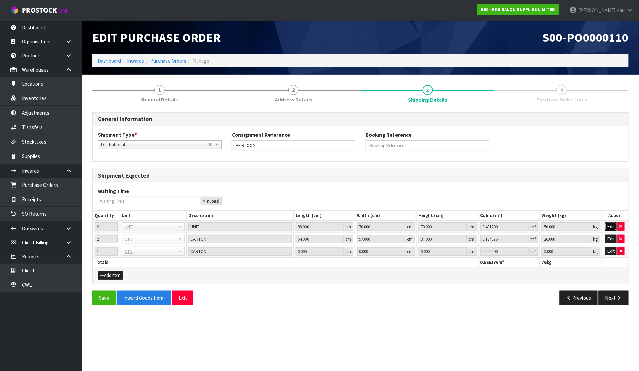
click at [613, 223] on button "Edit" at bounding box center [610, 226] width 11 height 8
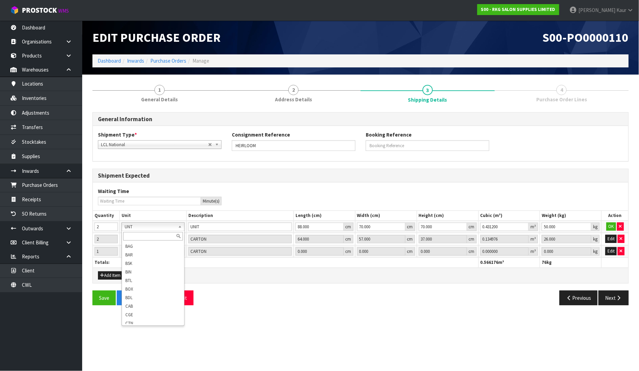
click at [136, 235] on input "text" at bounding box center [153, 236] width 60 height 9
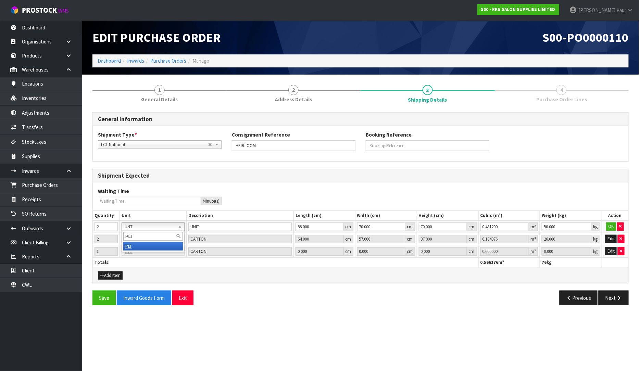
type input "PLT"
type input "PALLET"
click at [614, 226] on button "OK" at bounding box center [611, 226] width 10 height 8
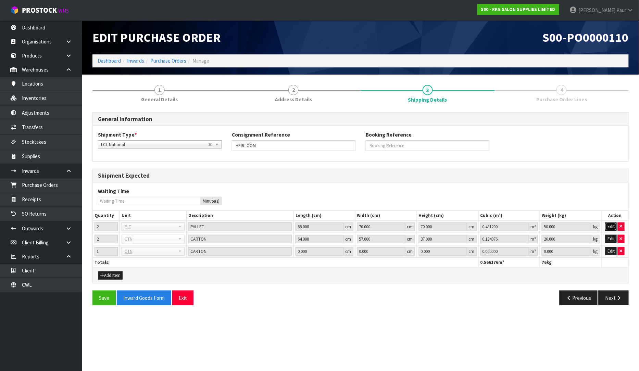
click at [613, 227] on button "Edit" at bounding box center [610, 226] width 11 height 8
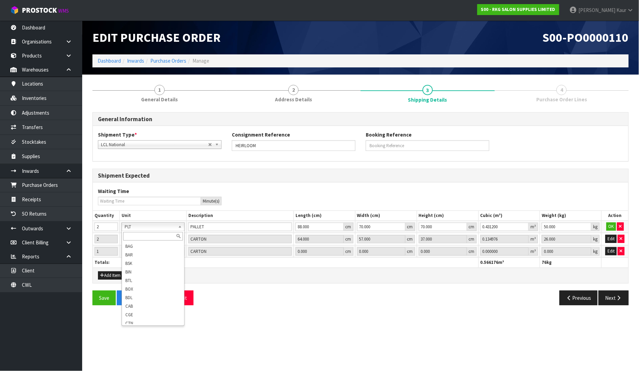
click at [137, 234] on input "text" at bounding box center [153, 236] width 60 height 9
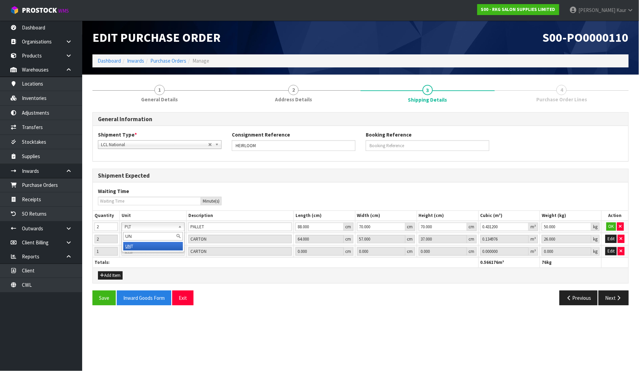
type input "UN"
type input "UNIT"
click at [613, 225] on button "OK" at bounding box center [611, 226] width 10 height 8
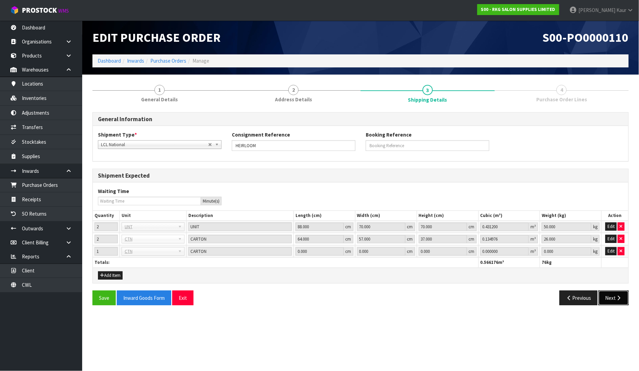
click at [610, 302] on button "Next" at bounding box center [613, 298] width 30 height 15
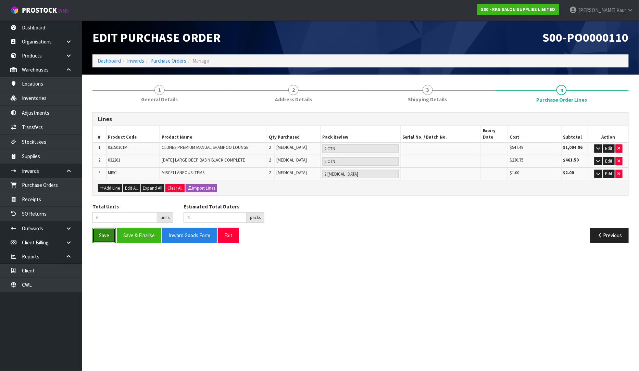
click at [104, 228] on button "Save" at bounding box center [103, 235] width 23 height 15
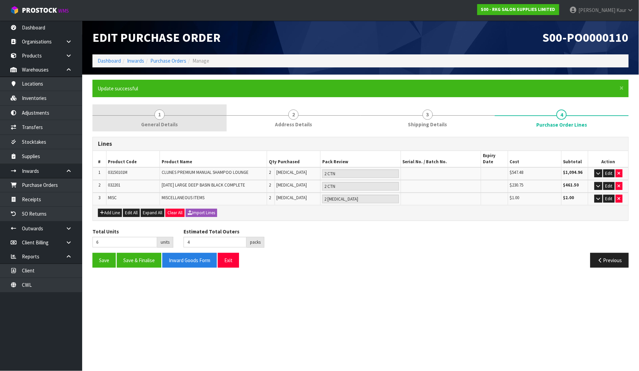
click at [152, 117] on link "1 General Details" at bounding box center [159, 117] width 134 height 27
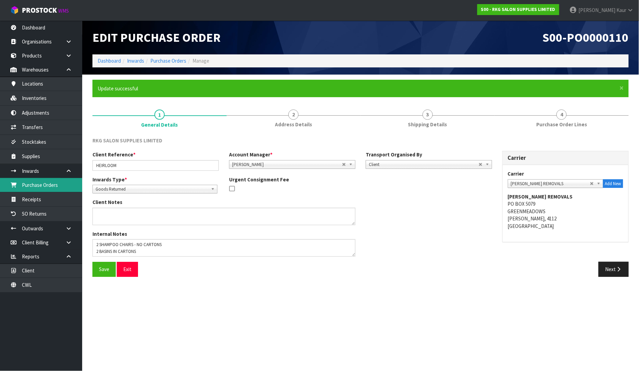
click at [33, 188] on link "Purchase Orders" at bounding box center [41, 185] width 82 height 14
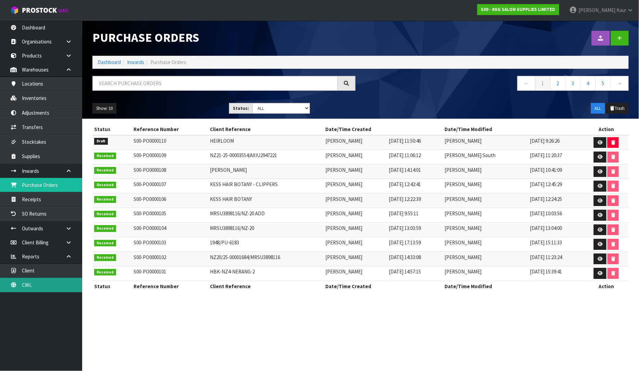
click at [40, 287] on link "CWL" at bounding box center [41, 285] width 82 height 14
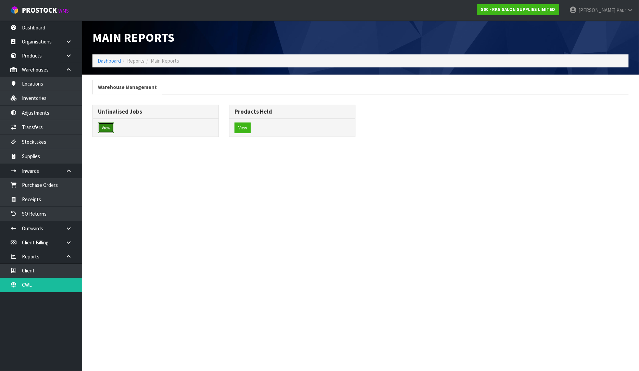
click at [106, 126] on button "View" at bounding box center [106, 128] width 16 height 11
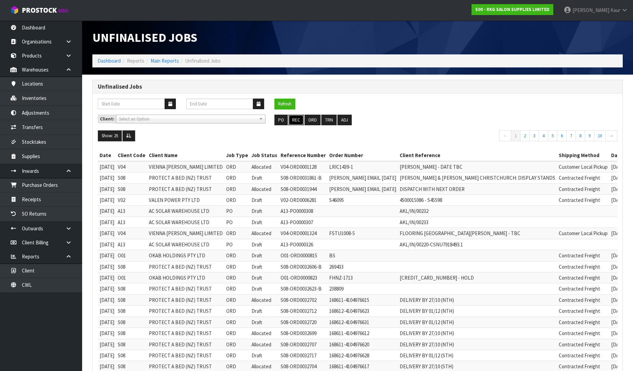
click at [295, 118] on button "REC" at bounding box center [296, 120] width 15 height 11
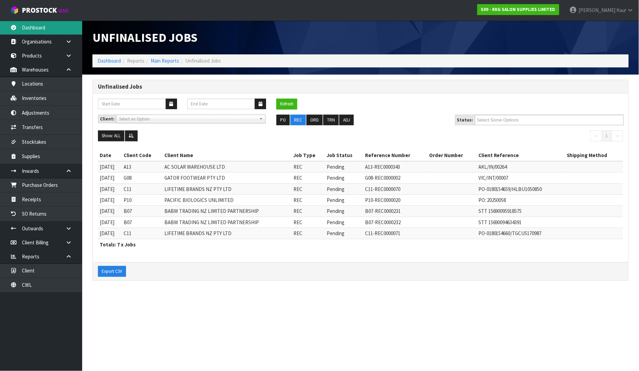
click at [42, 29] on link "Dashboard" at bounding box center [41, 28] width 82 height 14
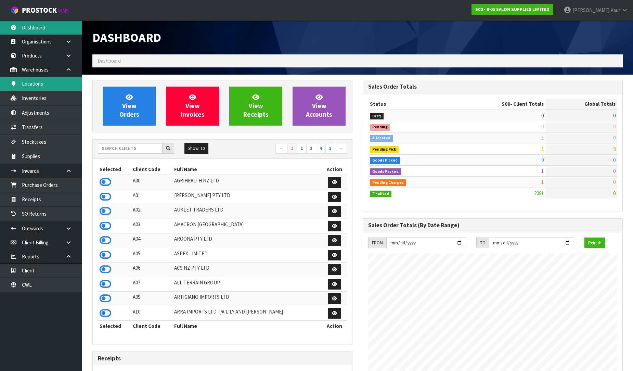
scroll to position [519, 270]
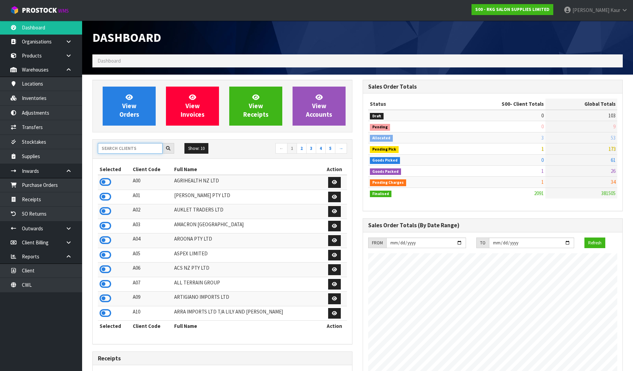
click at [137, 149] on input "text" at bounding box center [130, 148] width 65 height 11
click at [104, 183] on icon at bounding box center [106, 182] width 12 height 10
click at [142, 149] on input "text" at bounding box center [130, 148] width 65 height 11
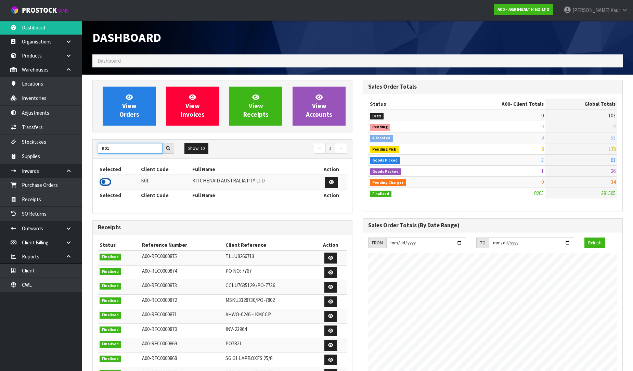
type input "K01"
click at [107, 183] on icon at bounding box center [106, 182] width 12 height 10
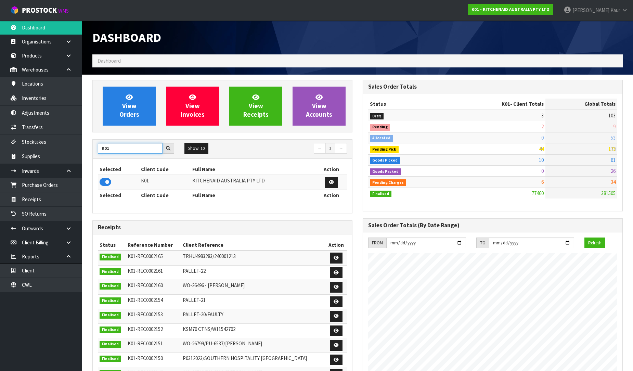
drag, startPoint x: 115, startPoint y: 150, endPoint x: 101, endPoint y: 154, distance: 14.8
click at [101, 154] on div "K01 Show: 10 5 10 25 50 ← 1 →" at bounding box center [222, 149] width 259 height 12
type input "C11"
click at [106, 181] on icon at bounding box center [106, 182] width 12 height 10
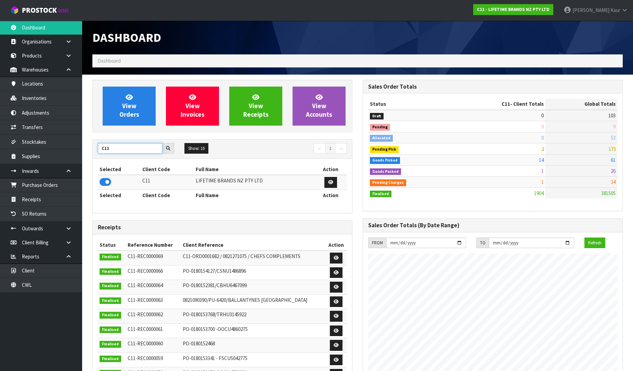
drag, startPoint x: 122, startPoint y: 153, endPoint x: 91, endPoint y: 151, distance: 30.9
click at [91, 151] on div "View Orders View Invoices View Receipts View Accounts C11 Show: 10 5 10 25 50 ←…" at bounding box center [222, 288] width 270 height 416
type input "DATS"
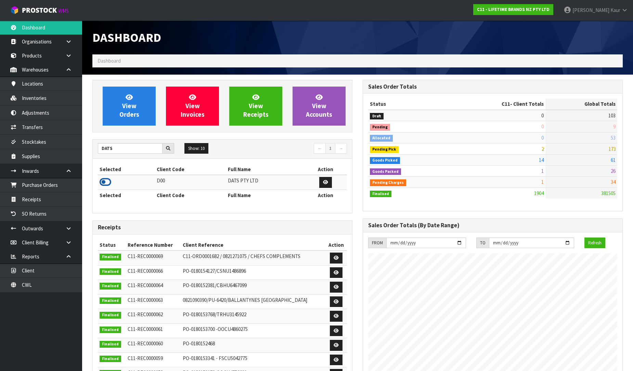
click at [106, 181] on icon at bounding box center [106, 182] width 12 height 10
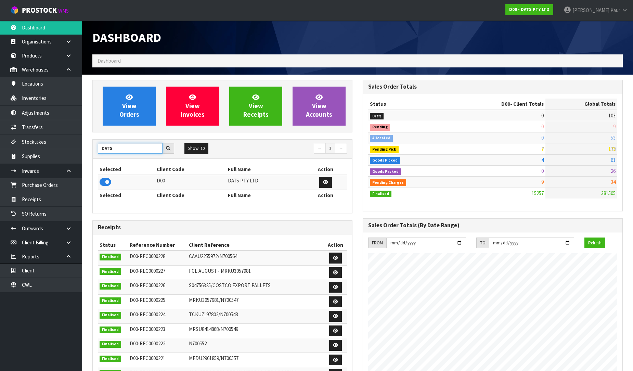
drag, startPoint x: 124, startPoint y: 152, endPoint x: 91, endPoint y: 152, distance: 32.9
click at [91, 152] on div "View Orders View Invoices View Receipts View Accounts DATS Show: 10 5 10 25 50 ←" at bounding box center [222, 278] width 270 height 397
type input "Y01"
click at [105, 185] on icon at bounding box center [106, 182] width 12 height 10
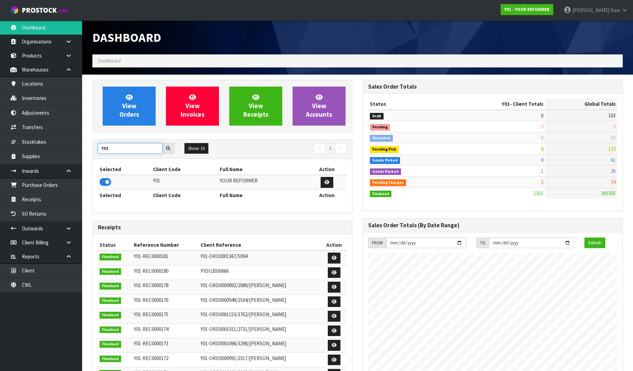
drag, startPoint x: 111, startPoint y: 149, endPoint x: 101, endPoint y: 149, distance: 10.3
click at [101, 149] on input "Y01" at bounding box center [130, 148] width 65 height 11
type input "BABW"
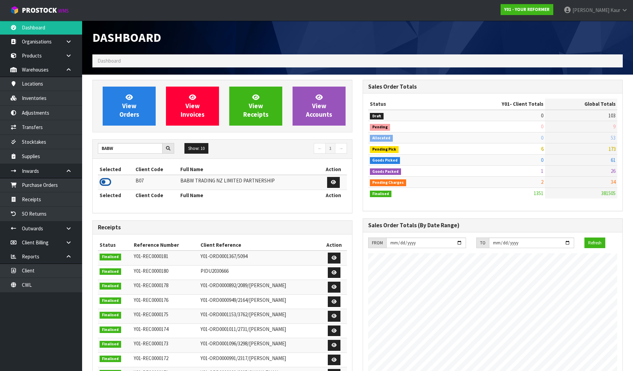
click at [102, 180] on icon at bounding box center [106, 182] width 12 height 10
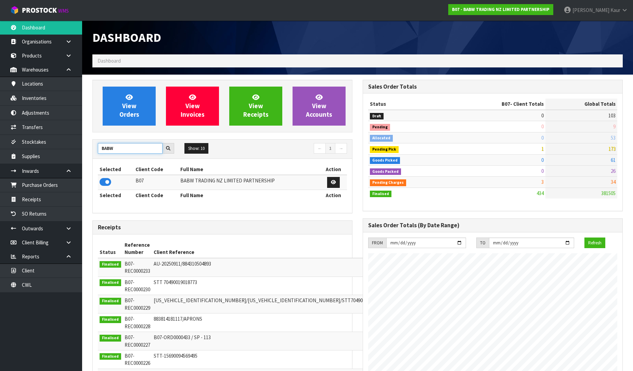
drag, startPoint x: 119, startPoint y: 152, endPoint x: 98, endPoint y: 149, distance: 21.8
click at [98, 149] on input "BABW" at bounding box center [130, 148] width 65 height 11
type input "VET"
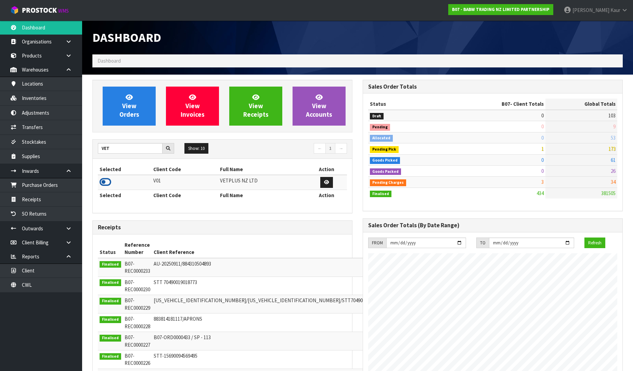
click at [104, 180] on icon at bounding box center [106, 182] width 12 height 10
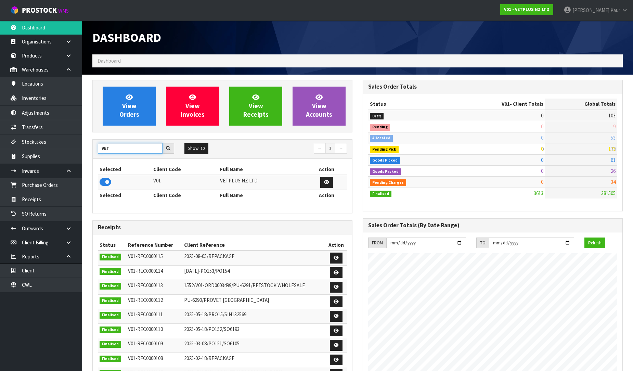
drag, startPoint x: 122, startPoint y: 150, endPoint x: 98, endPoint y: 151, distance: 23.7
click at [98, 151] on input "VET" at bounding box center [130, 148] width 65 height 11
type input "NEO"
click at [103, 181] on icon at bounding box center [106, 182] width 12 height 10
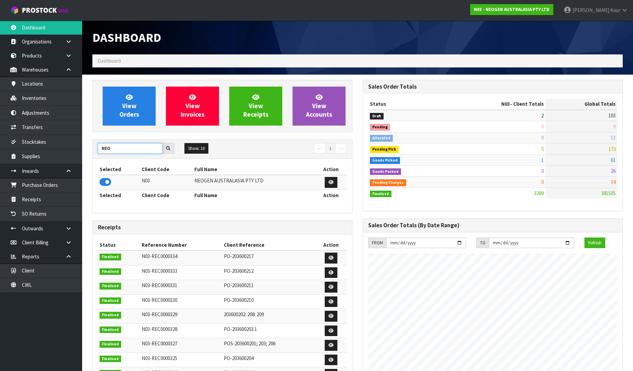
drag, startPoint x: 121, startPoint y: 149, endPoint x: 97, endPoint y: 151, distance: 24.4
click at [97, 151] on div "NEO" at bounding box center [136, 148] width 87 height 11
click at [102, 181] on icon at bounding box center [106, 182] width 12 height 10
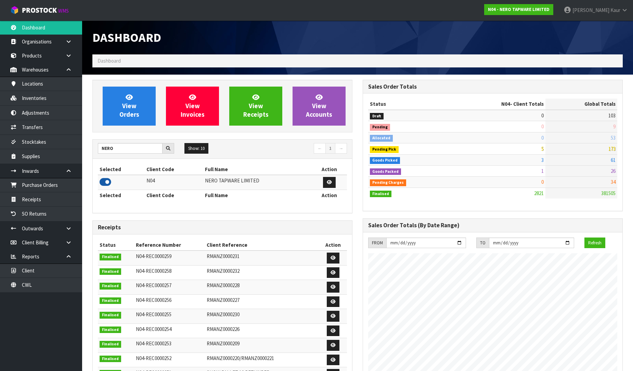
scroll to position [548, 270]
drag, startPoint x: 118, startPoint y: 149, endPoint x: 81, endPoint y: 149, distance: 37.3
click at [81, 149] on body "Toggle navigation ProStock WMS N04 - NERO TAPWARE LIMITED [PERSON_NAME] Logout …" at bounding box center [316, 185] width 633 height 371
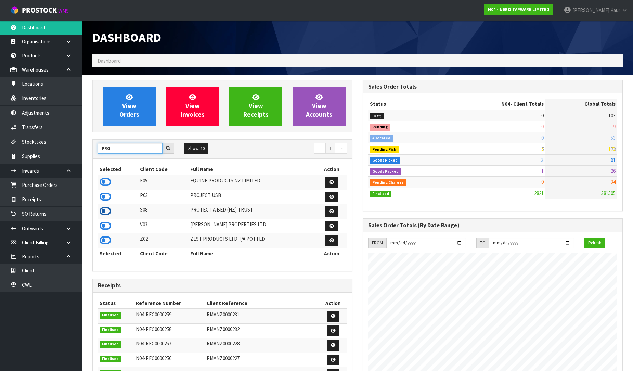
type input "PRO"
click at [107, 211] on icon at bounding box center [106, 211] width 12 height 10
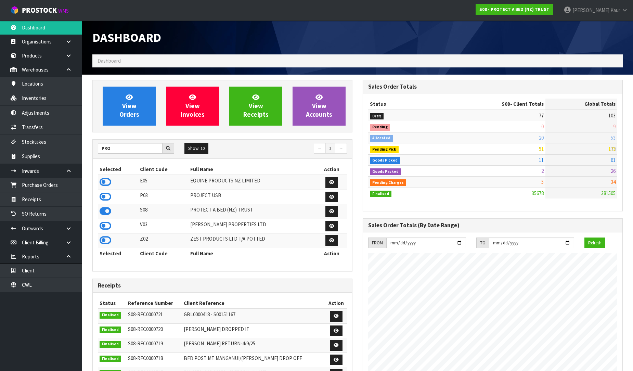
scroll to position [0, 0]
drag, startPoint x: 114, startPoint y: 149, endPoint x: 100, endPoint y: 149, distance: 14.0
click at [100, 149] on input "PRO" at bounding box center [130, 148] width 65 height 11
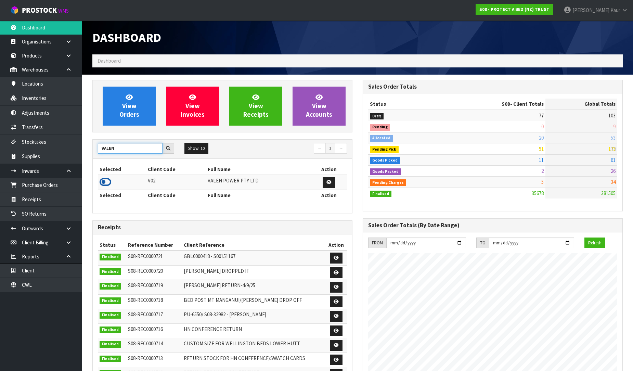
type input "VALEN"
click at [105, 183] on icon at bounding box center [106, 182] width 12 height 10
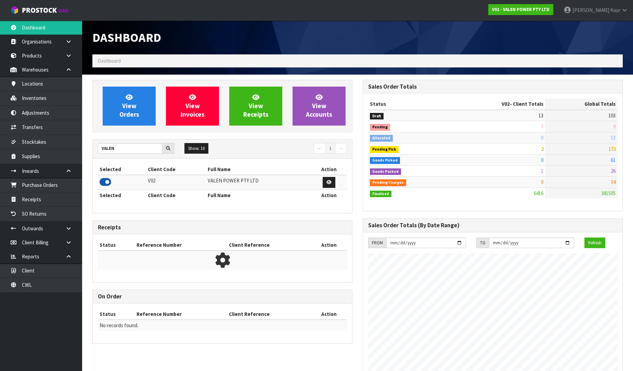
scroll to position [519, 270]
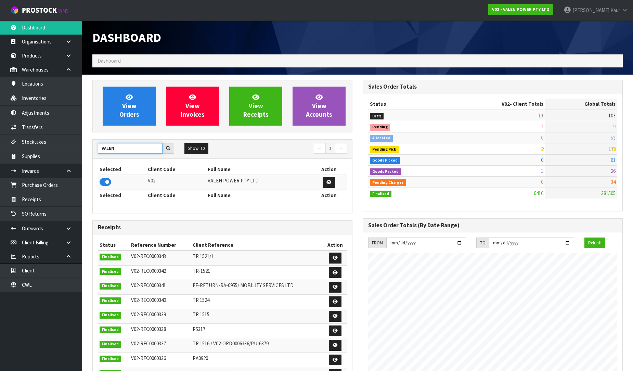
drag, startPoint x: 122, startPoint y: 150, endPoint x: 94, endPoint y: 150, distance: 28.1
click at [94, 150] on div "VALEN" at bounding box center [136, 148] width 87 height 11
type input "TUFF"
click at [104, 182] on icon at bounding box center [106, 182] width 12 height 10
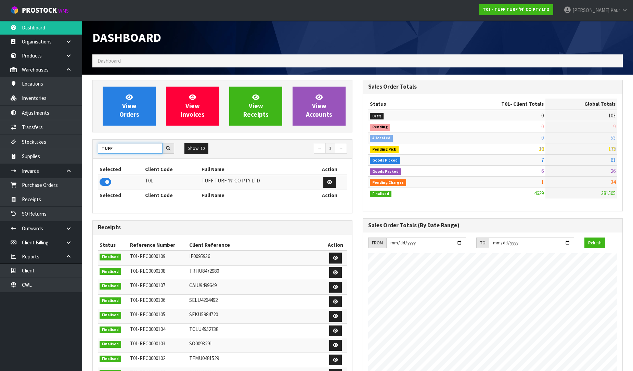
drag, startPoint x: 116, startPoint y: 148, endPoint x: 98, endPoint y: 148, distance: 17.5
click at [98, 148] on input "TUFF" at bounding box center [130, 148] width 65 height 11
type input "J02"
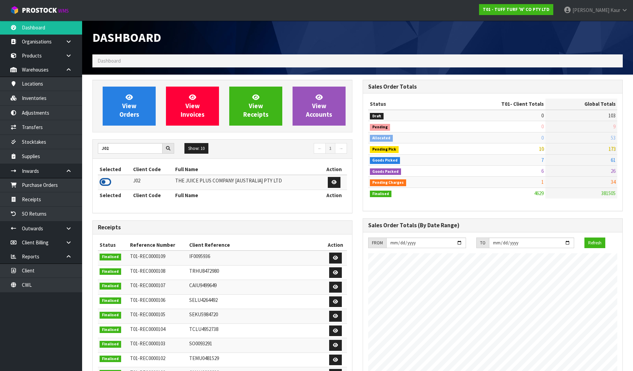
click at [103, 184] on icon at bounding box center [106, 182] width 12 height 10
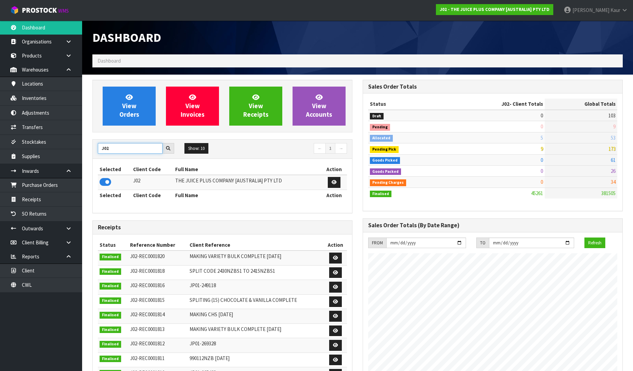
drag, startPoint x: 99, startPoint y: 151, endPoint x: 90, endPoint y: 151, distance: 8.6
click at [90, 151] on div "View Orders View Invoices View Receipts View Accounts J02 Show: 10 5 10 25 50 ←…" at bounding box center [222, 278] width 270 height 397
type input "SFA"
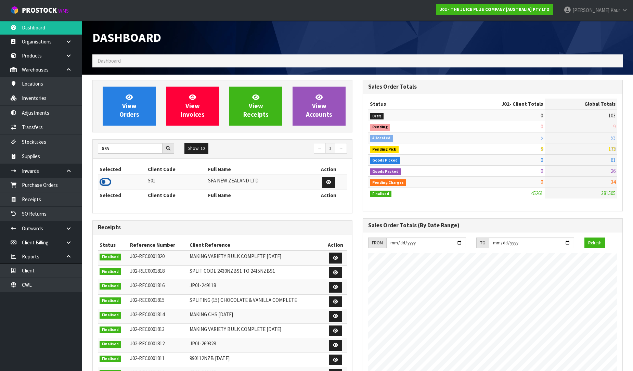
click at [105, 185] on icon at bounding box center [106, 182] width 12 height 10
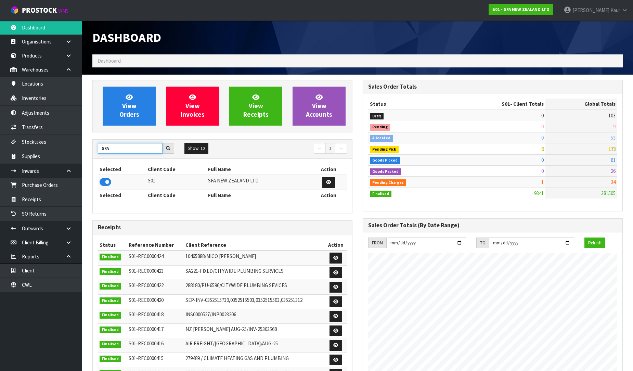
drag, startPoint x: 93, startPoint y: 152, endPoint x: 90, endPoint y: 152, distance: 3.4
click at [90, 152] on div "View Orders View Invoices View Receipts View Accounts SFA Show: 10 5 10 25 50 ←…" at bounding box center [222, 278] width 270 height 397
type input "ACS"
click at [101, 187] on icon at bounding box center [106, 182] width 12 height 10
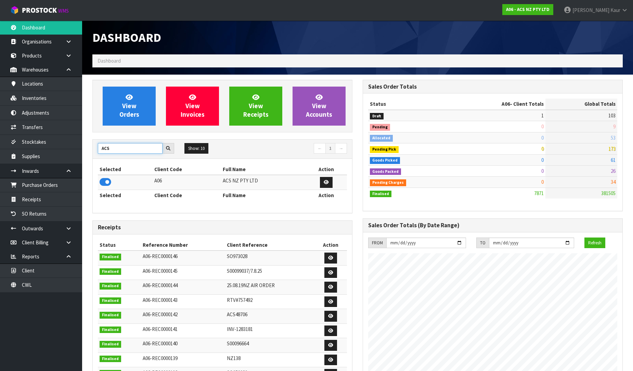
drag, startPoint x: 115, startPoint y: 152, endPoint x: 98, endPoint y: 151, distance: 16.8
click at [98, 151] on input "ACS" at bounding box center [130, 148] width 65 height 11
type input "RKG"
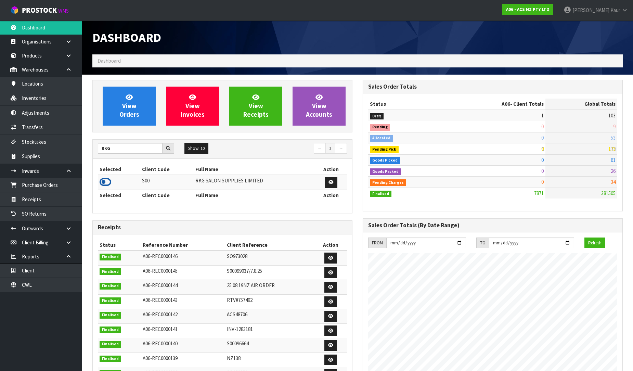
click at [100, 187] on icon at bounding box center [106, 182] width 12 height 10
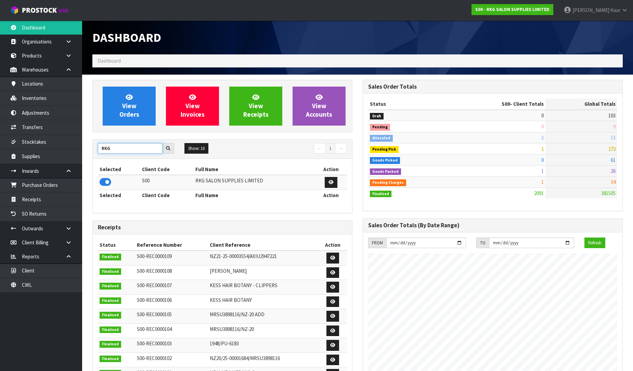
drag, startPoint x: 121, startPoint y: 148, endPoint x: 88, endPoint y: 148, distance: 32.5
click at [88, 148] on div "View Orders View Invoices View Receipts View Accounts RKG Show: 10 5 10 25 50 ←…" at bounding box center [222, 278] width 270 height 397
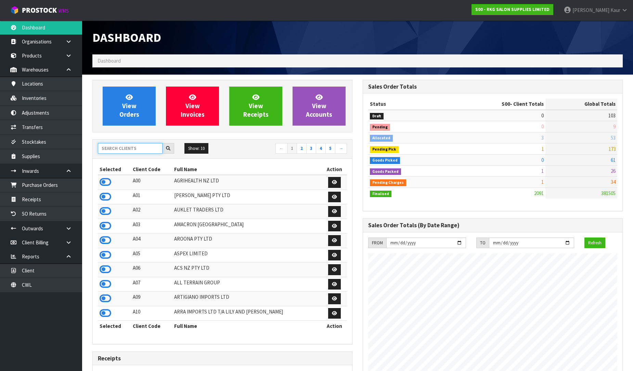
click at [133, 147] on input "text" at bounding box center [130, 148] width 65 height 11
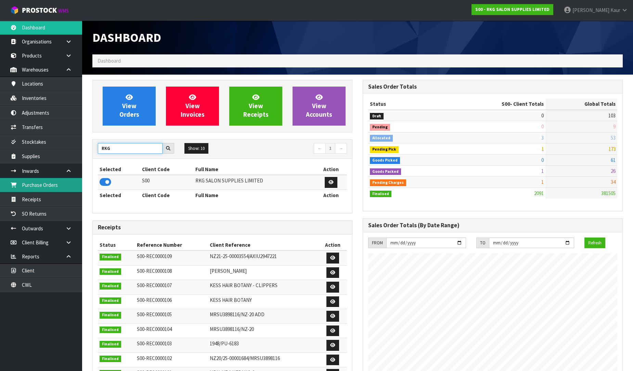
type input "RKG"
click at [69, 192] on link "Purchase Orders" at bounding box center [41, 185] width 82 height 14
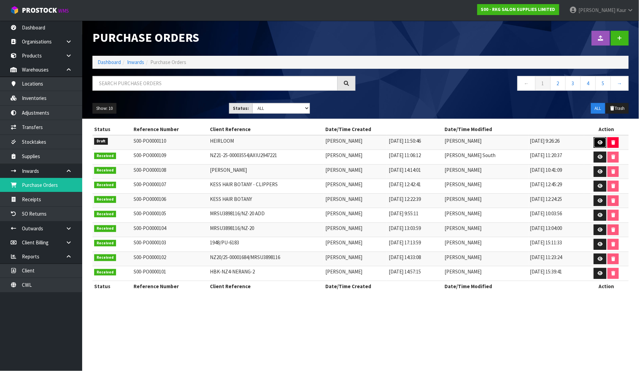
click at [598, 144] on icon at bounding box center [599, 142] width 5 height 4
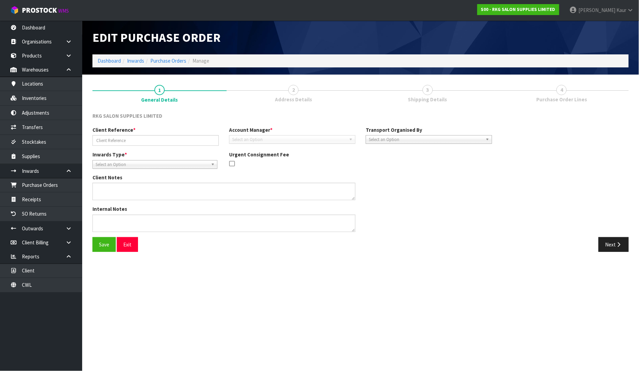
type input "HEIRLOOM"
type textarea "2 SHAMPOO CHAIRS - NO CARTONS 2 BASINS IN CARTONS 1 CTN WITH 2 METAL BASIN SUPP…"
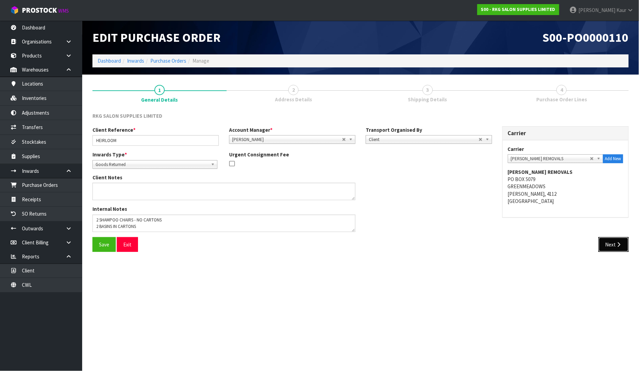
click at [609, 246] on button "Next" at bounding box center [613, 244] width 30 height 15
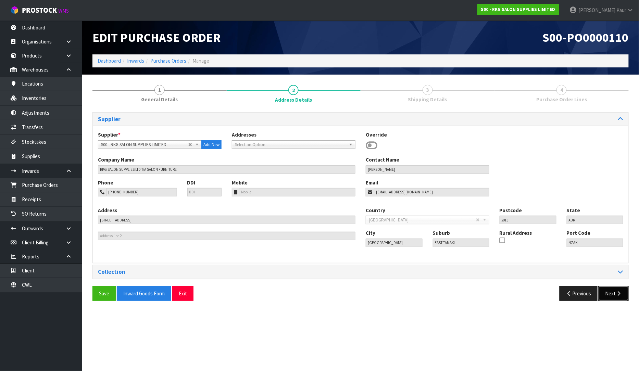
click at [612, 297] on button "Next" at bounding box center [613, 293] width 30 height 15
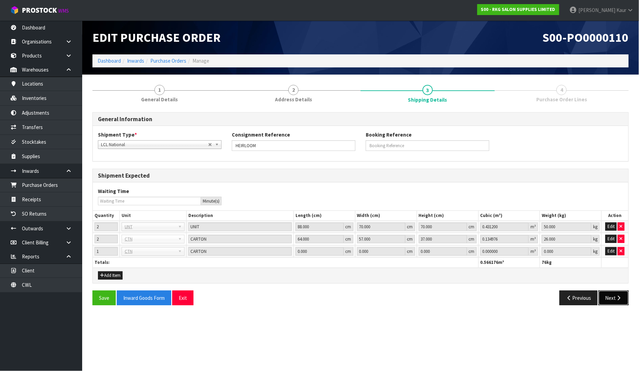
click at [612, 297] on button "Next" at bounding box center [613, 298] width 30 height 15
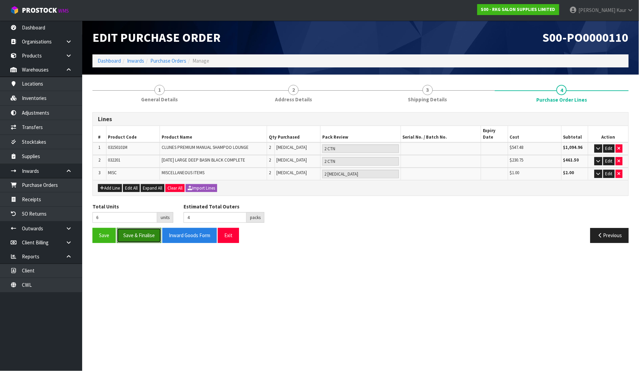
click at [135, 232] on button "Save & Finalise" at bounding box center [139, 235] width 44 height 15
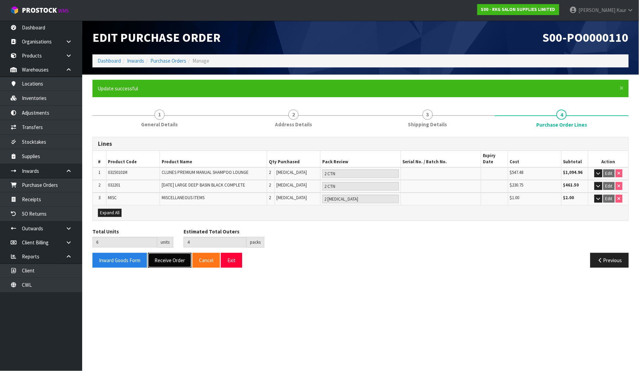
click at [170, 255] on button "Receive Order" at bounding box center [169, 260] width 43 height 15
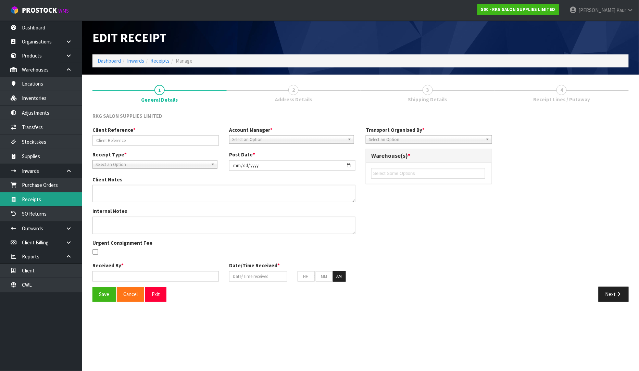
type input "HEIRLOOM"
type input "[DATE]"
type textarea "2 SHAMPOO CHAIRS - NO CARTONS 2 BASINS IN CARTONS 1 CTN WITH 2 METAL BASIN SUPP…"
type input "[PERSON_NAME]"
type input "[DATE]"
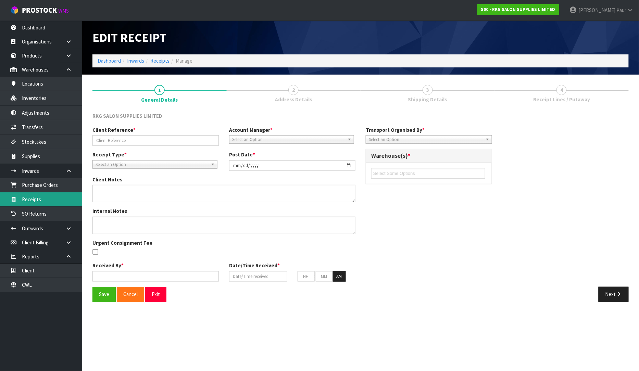
type input "09"
type input "42"
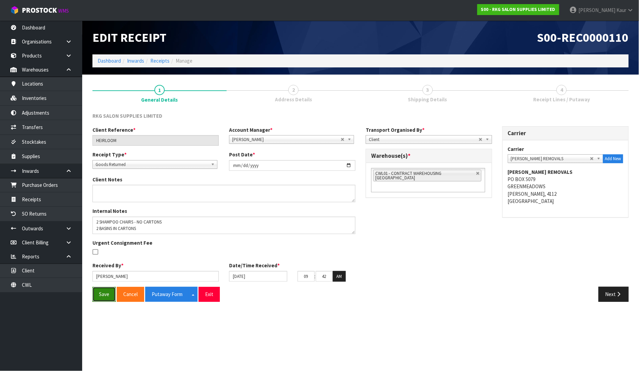
click at [97, 299] on button "Save" at bounding box center [103, 294] width 23 height 15
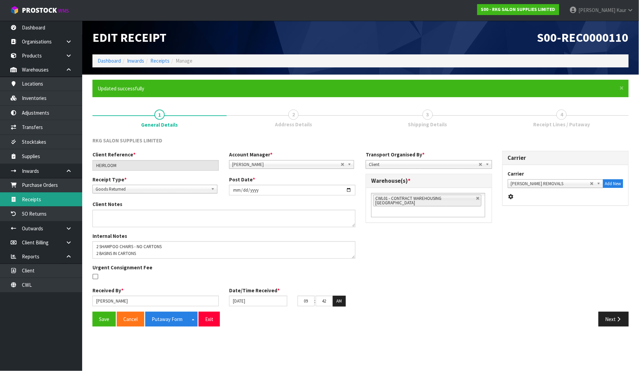
click at [37, 196] on link "Receipts" at bounding box center [41, 199] width 82 height 14
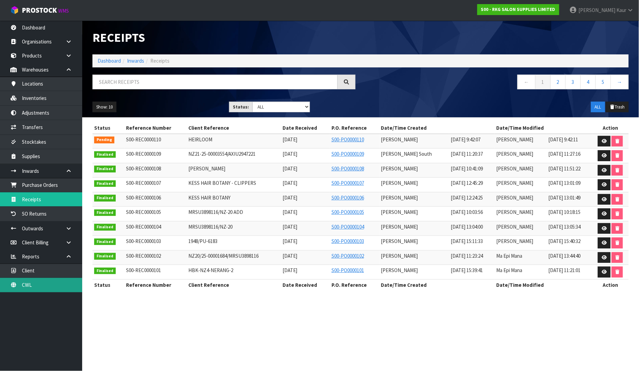
click at [22, 284] on link "CWL" at bounding box center [41, 285] width 82 height 14
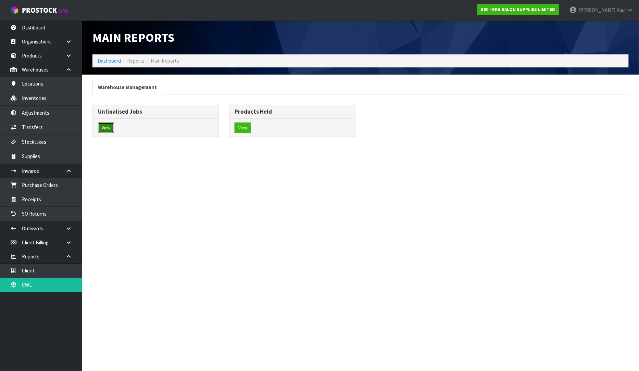
click at [103, 130] on button "View" at bounding box center [106, 128] width 16 height 11
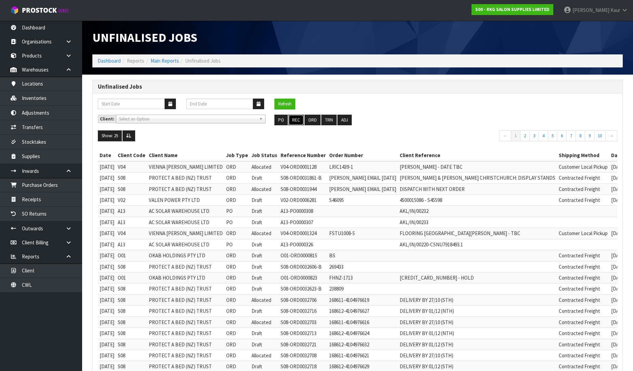
click at [291, 119] on button "REC" at bounding box center [296, 120] width 15 height 11
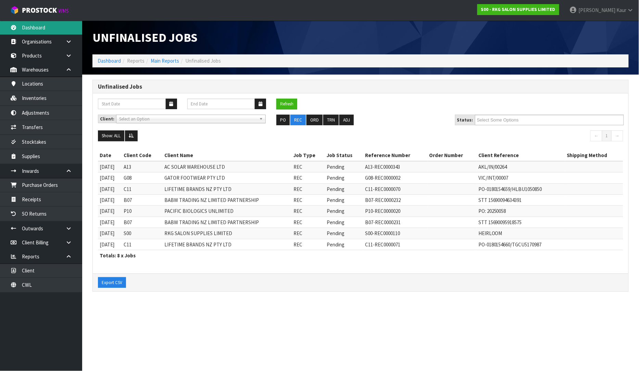
click at [25, 26] on link "Dashboard" at bounding box center [41, 28] width 82 height 14
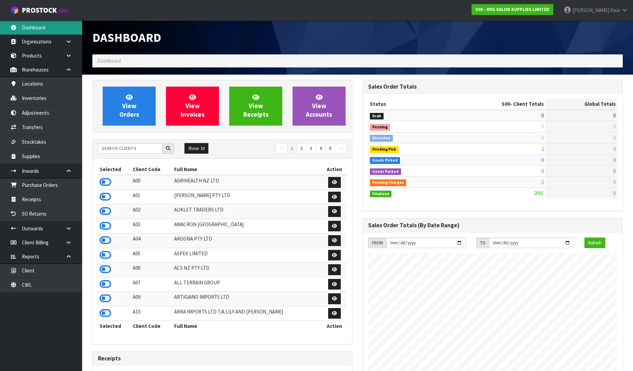
scroll to position [519, 270]
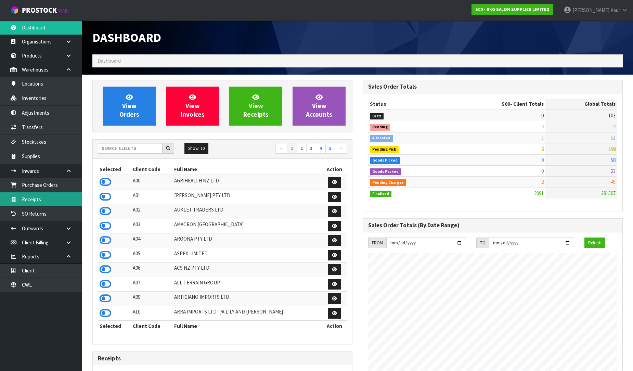
click at [56, 199] on link "Receipts" at bounding box center [41, 199] width 82 height 14
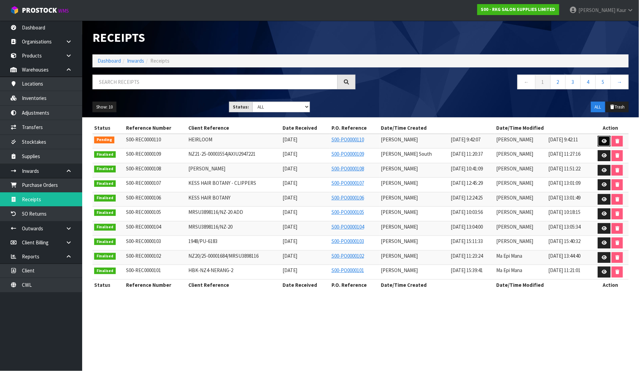
click at [606, 139] on link at bounding box center [604, 141] width 13 height 11
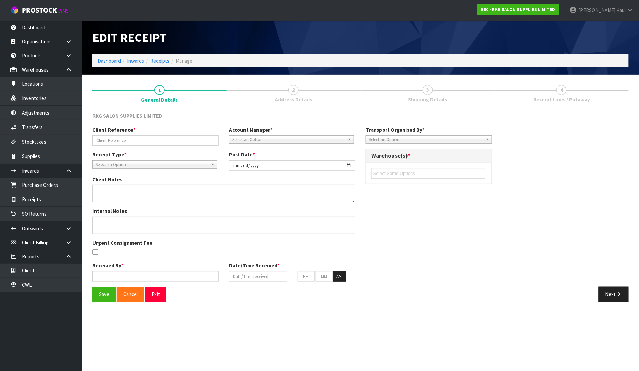
type input "HEIRLOOM"
type input "[DATE]"
type textarea "2 SHAMPOO CHAIRS - NO CARTONS 2 BASINS IN CARTONS 1 CTN WITH 2 METAL BASIN SUPP…"
type input "[PERSON_NAME]"
type input "[DATE]"
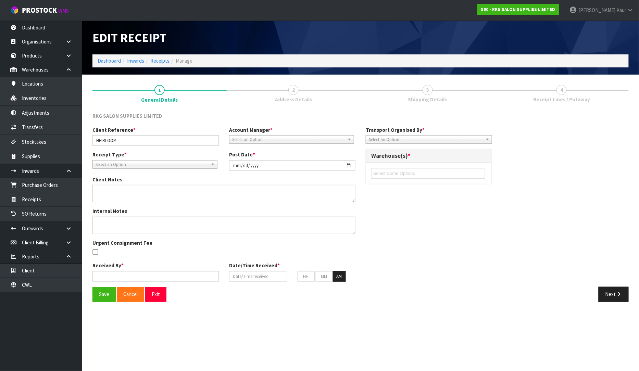
type input "09"
type input "42"
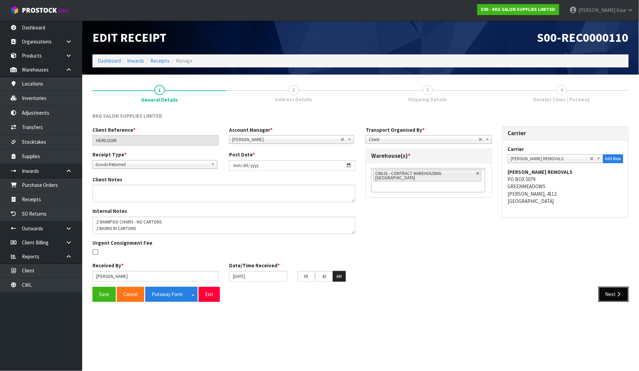
click at [624, 293] on button "Next" at bounding box center [613, 294] width 30 height 15
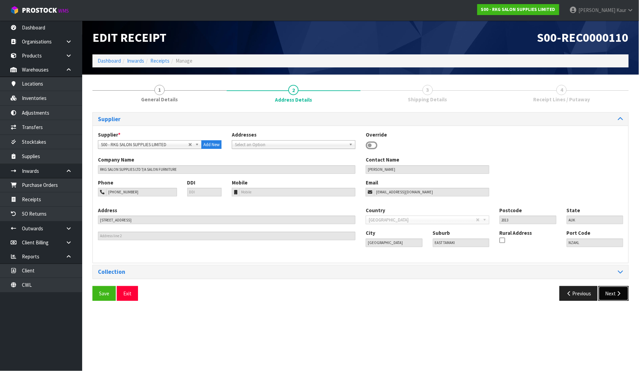
click at [624, 293] on button "Next" at bounding box center [613, 293] width 30 height 15
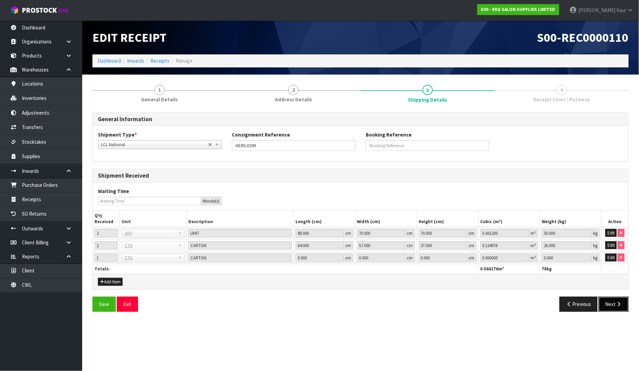
click at [613, 304] on button "Next" at bounding box center [613, 304] width 30 height 15
click at [611, 261] on button "Edit" at bounding box center [610, 258] width 11 height 8
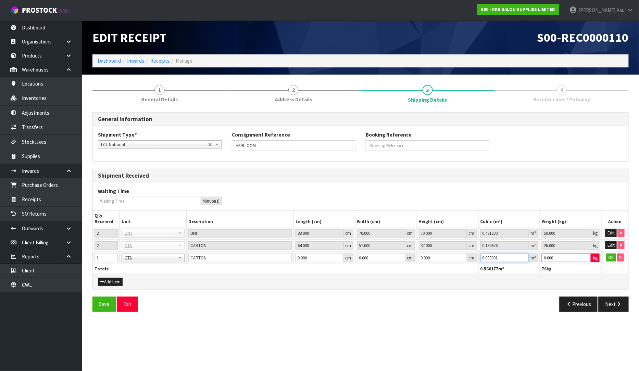
type input "0.000001"
click at [522, 255] on input "0.000001" at bounding box center [504, 258] width 49 height 9
type input "0.001"
click at [587, 255] on input "0.001" at bounding box center [565, 258] width 49 height 9
click at [607, 255] on button "OK" at bounding box center [611, 258] width 10 height 8
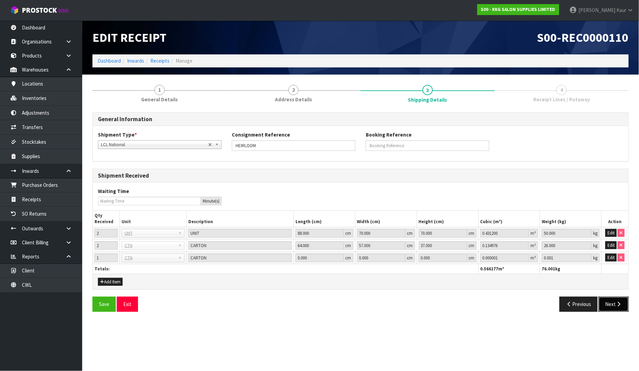
click at [620, 308] on button "Next" at bounding box center [613, 304] width 30 height 15
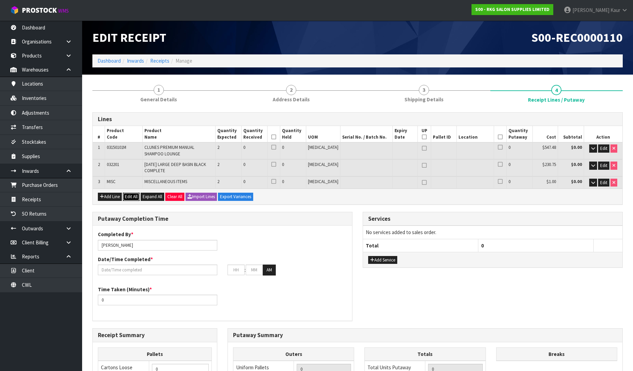
click at [135, 195] on button "Edit All" at bounding box center [131, 197] width 17 height 8
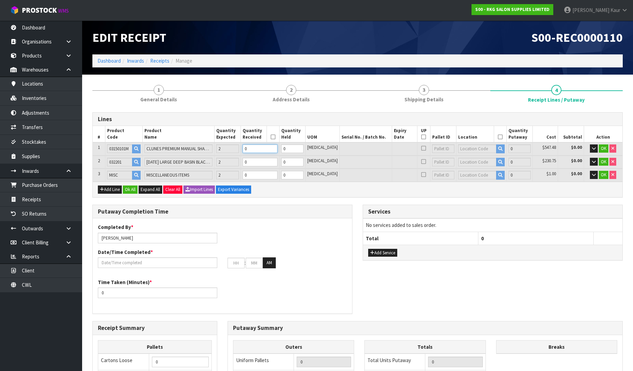
click at [263, 150] on input "0" at bounding box center [260, 148] width 35 height 9
type input "2"
type input "1.1704"
type input "102"
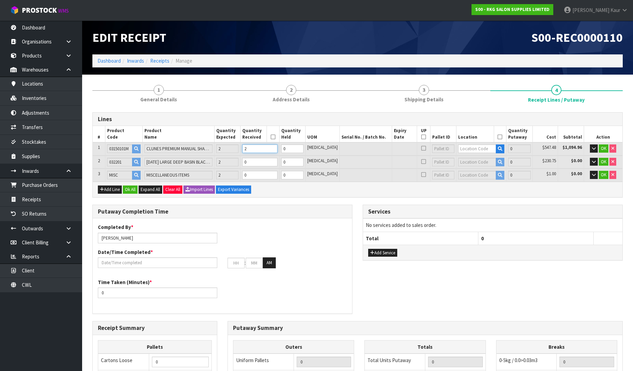
type input "2"
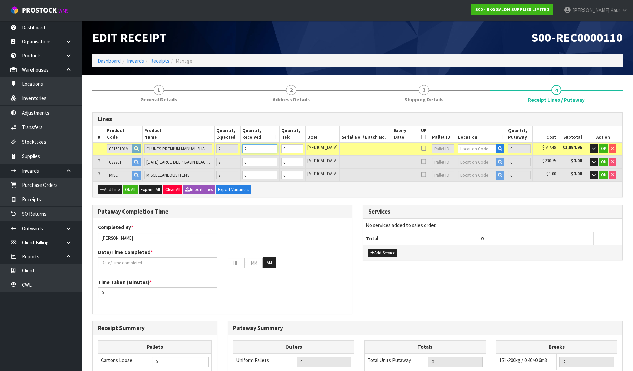
type input "0"
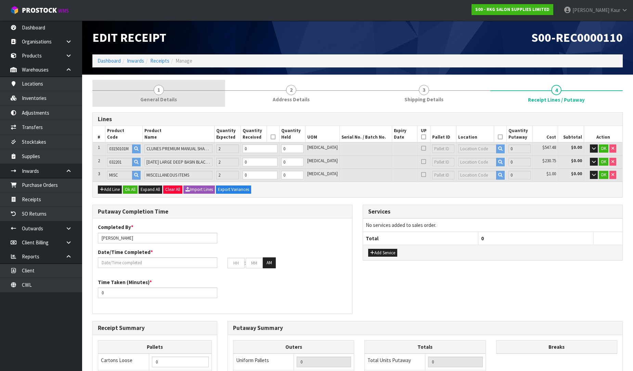
click at [156, 96] on span "General Details" at bounding box center [158, 99] width 37 height 7
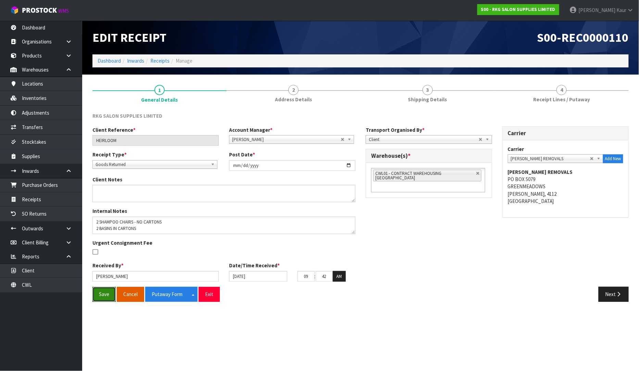
drag, startPoint x: 92, startPoint y: 296, endPoint x: 135, endPoint y: 302, distance: 43.1
click at [92, 296] on div "Save Cancel Putaway Form Split button! CSV FORMAT Exit" at bounding box center [223, 294] width 273 height 15
click at [100, 298] on button "Save" at bounding box center [103, 294] width 23 height 15
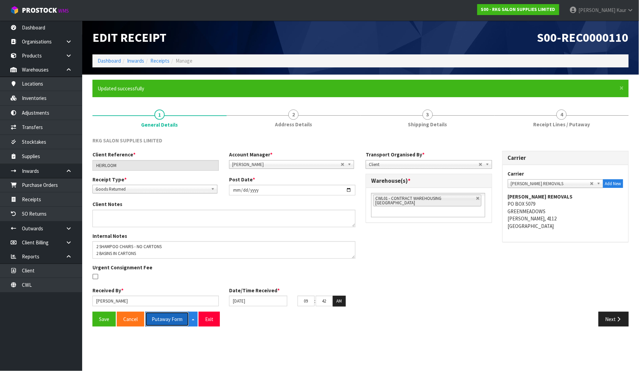
click at [162, 320] on button "Putaway Form" at bounding box center [167, 319] width 44 height 15
click at [40, 281] on link "CWL" at bounding box center [41, 285] width 82 height 14
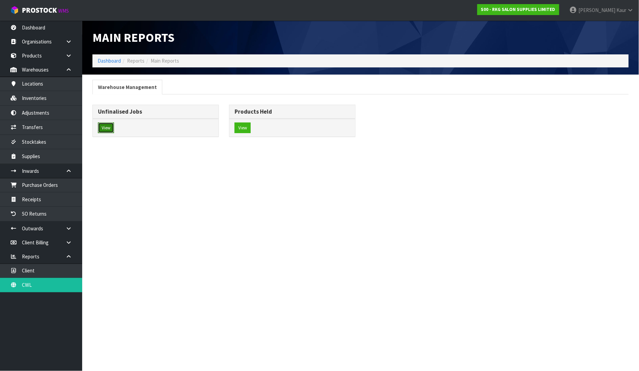
click at [113, 129] on button "View" at bounding box center [106, 128] width 16 height 11
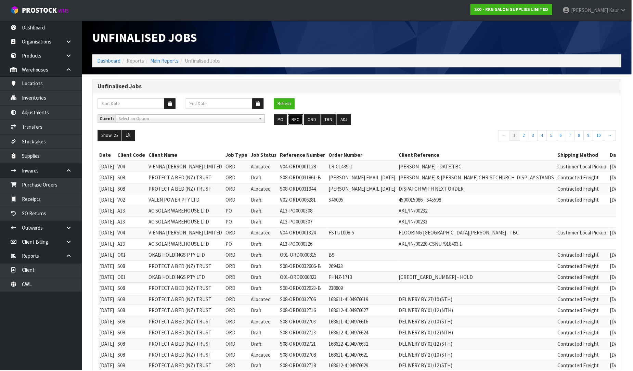
click at [295, 120] on button "REC" at bounding box center [296, 120] width 15 height 11
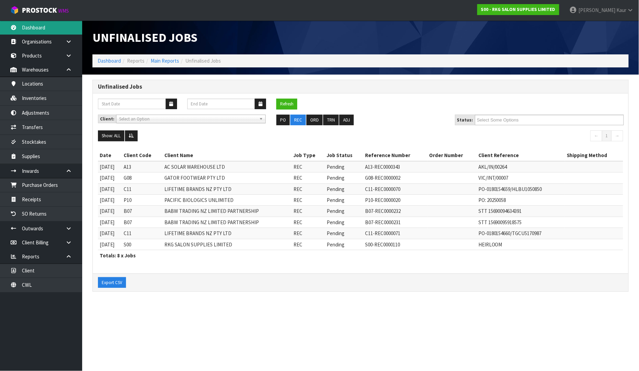
click at [36, 33] on link "Dashboard" at bounding box center [41, 28] width 82 height 14
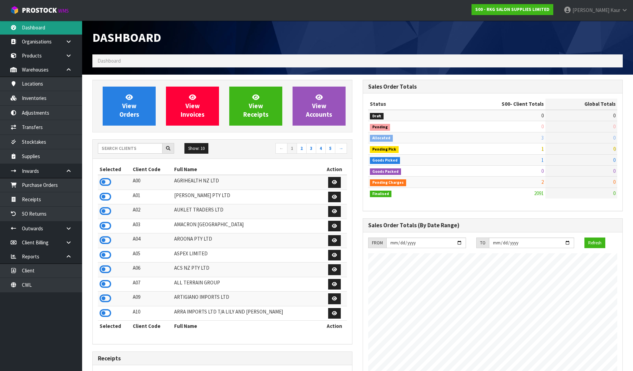
scroll to position [519, 270]
click at [122, 145] on input "text" at bounding box center [130, 148] width 65 height 11
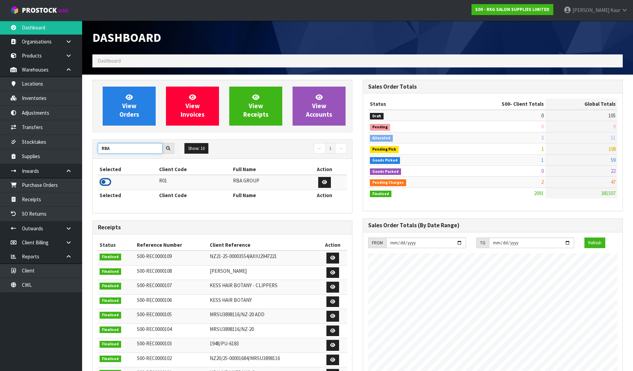
type input "RBA"
click at [104, 184] on icon at bounding box center [106, 182] width 12 height 10
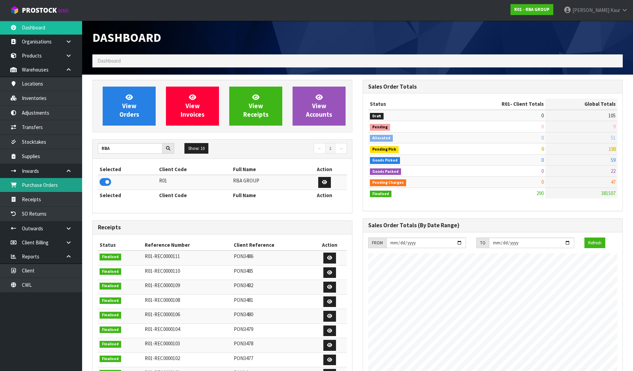
scroll to position [430, 270]
click at [54, 182] on link "Purchase Orders" at bounding box center [41, 185] width 82 height 14
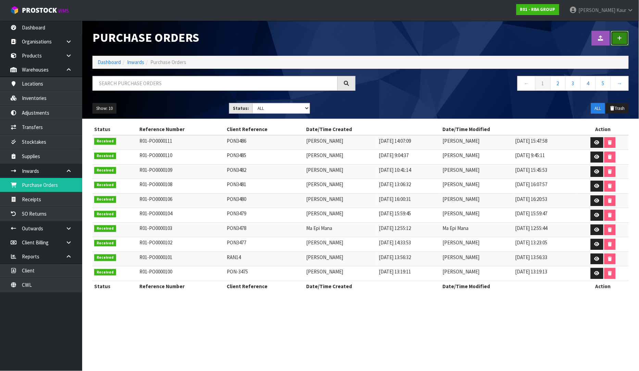
click at [624, 40] on link at bounding box center [620, 38] width 18 height 15
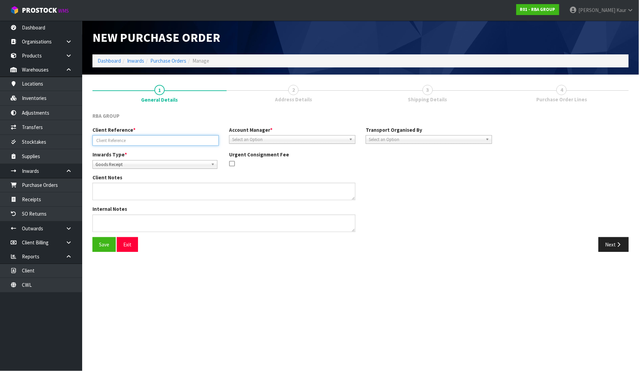
click at [151, 139] on input "text" at bounding box center [155, 140] width 126 height 11
type input "PON3489"
click at [260, 135] on div "Account Manager * [PERSON_NAME] [PERSON_NAME] [PERSON_NAME] [PERSON_NAME] [PERS…" at bounding box center [292, 134] width 137 height 17
click at [260, 138] on span "Select an Option" at bounding box center [289, 140] width 114 height 8
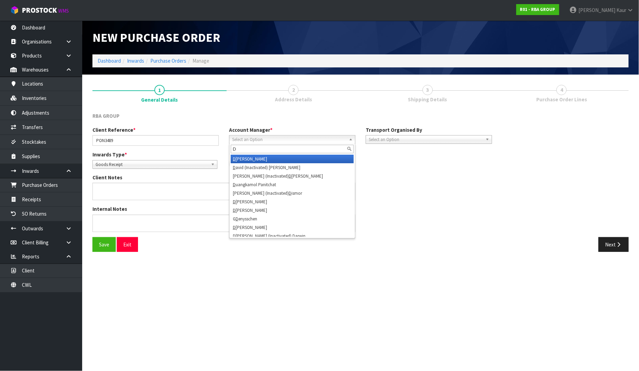
type input "D"
click at [257, 157] on li "D [PERSON_NAME]" at bounding box center [292, 159] width 123 height 9
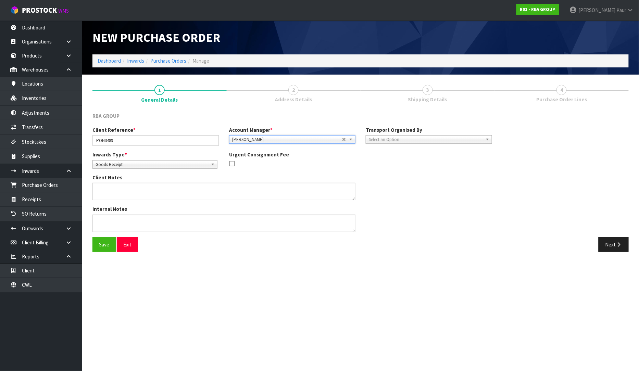
click at [375, 136] on span "Select an Option" at bounding box center [426, 140] width 114 height 8
click at [378, 173] on li "Client" at bounding box center [428, 176] width 123 height 9
click at [535, 158] on span "Select an Option" at bounding box center [552, 159] width 83 height 8
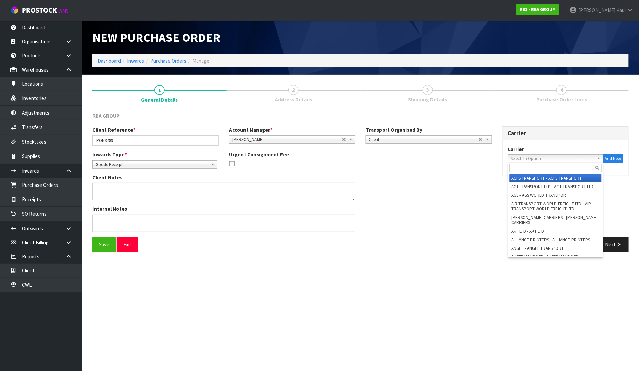
type input "A"
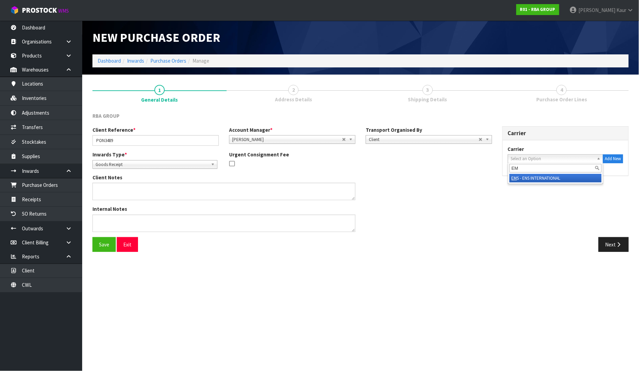
type input "EM"
click at [540, 177] on li "EM S - ENS INTERNATIONAL" at bounding box center [555, 178] width 92 height 9
click at [607, 250] on button "Next" at bounding box center [613, 244] width 30 height 15
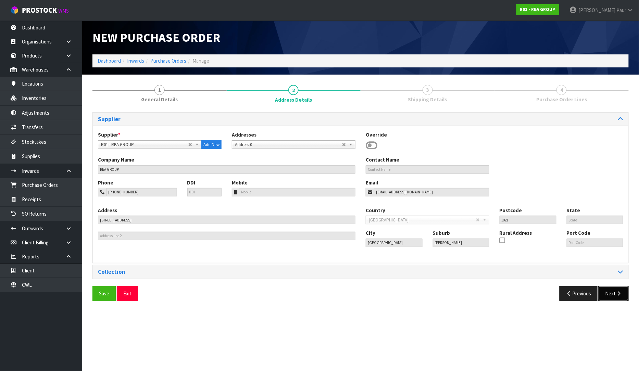
click at [611, 293] on button "Next" at bounding box center [613, 293] width 30 height 15
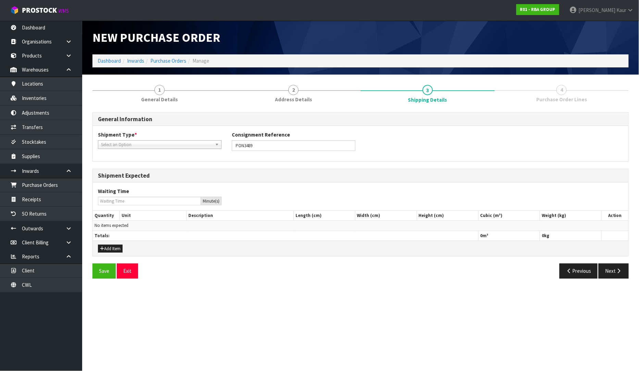
click at [142, 143] on span "Select an Option" at bounding box center [156, 145] width 111 height 8
click at [137, 173] on li "LCL International" at bounding box center [160, 172] width 120 height 9
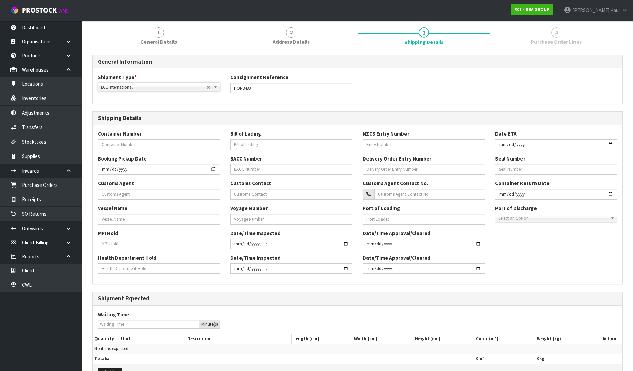
scroll to position [98, 0]
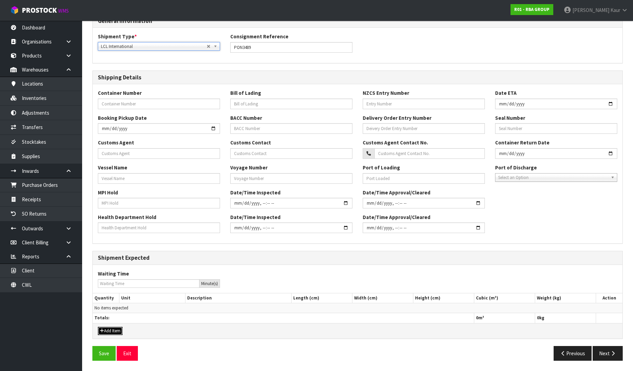
click at [117, 333] on button "Add Item" at bounding box center [110, 331] width 25 height 8
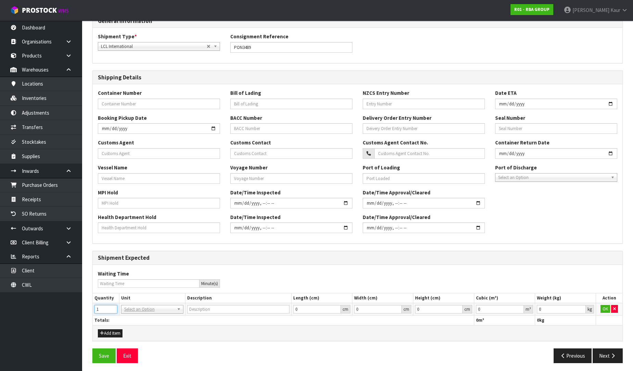
type input "1"
click at [113, 306] on input "1" at bounding box center [105, 309] width 23 height 9
click at [129, 317] on input "text" at bounding box center [152, 319] width 59 height 9
type input "CTN"
type input "CARTON"
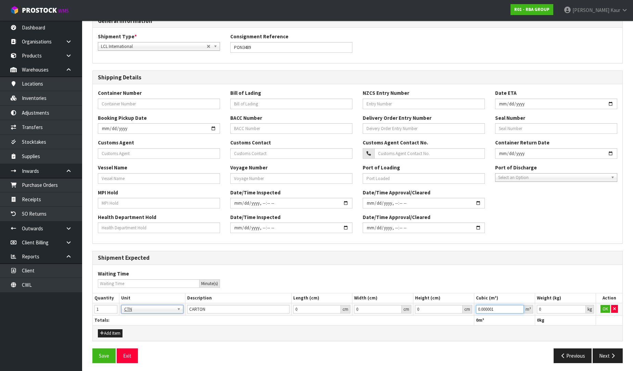
type input "0.000001"
click at [518, 306] on input "0.000001" at bounding box center [500, 309] width 48 height 9
click at [581, 306] on input "0" at bounding box center [561, 309] width 49 height 9
type input "0.001"
click at [579, 306] on input "0.001" at bounding box center [561, 309] width 49 height 9
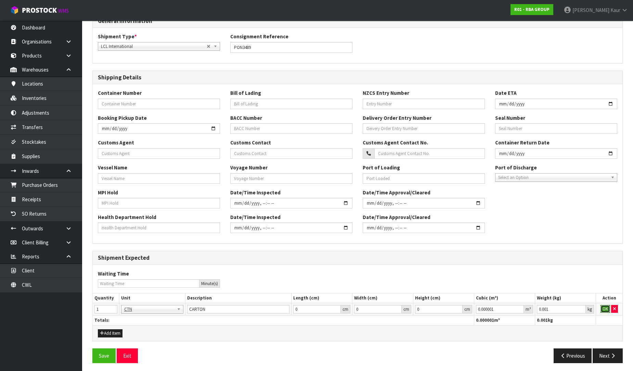
click at [607, 309] on button "OK" at bounding box center [606, 309] width 10 height 8
click at [606, 348] on button "Next" at bounding box center [608, 355] width 30 height 15
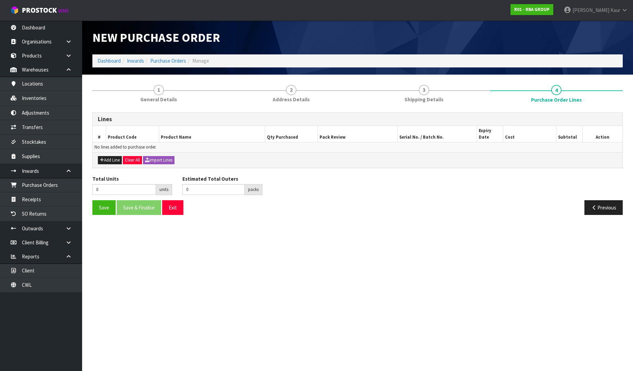
scroll to position [0, 0]
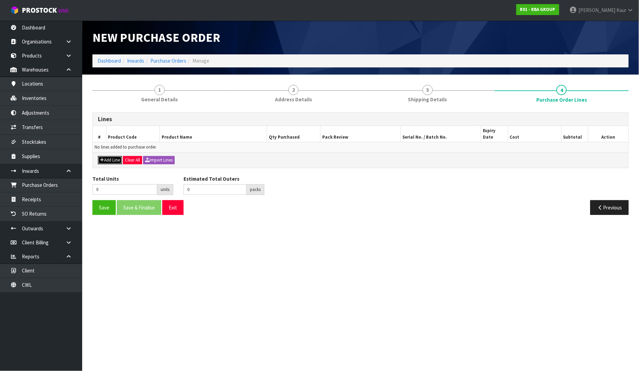
click at [108, 156] on button "Add Line" at bounding box center [110, 160] width 24 height 8
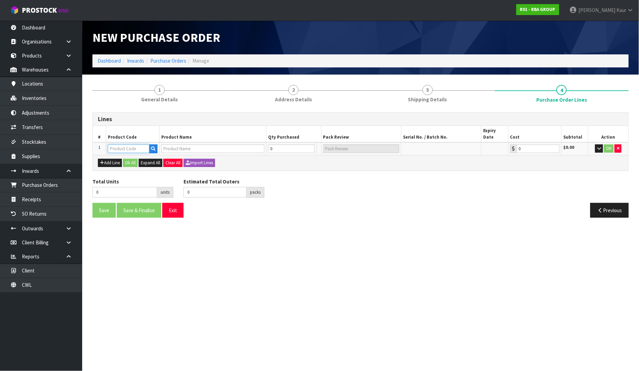
click at [118, 144] on input "text" at bounding box center [128, 148] width 41 height 9
type input "RBA4601-018"
type input "RAF 90 DEG ANGLED RAIL BLACK MATTE AMBULANT ([GEOGRAPHIC_DATA])"
type input "0.00"
type input "RBA4601-018"
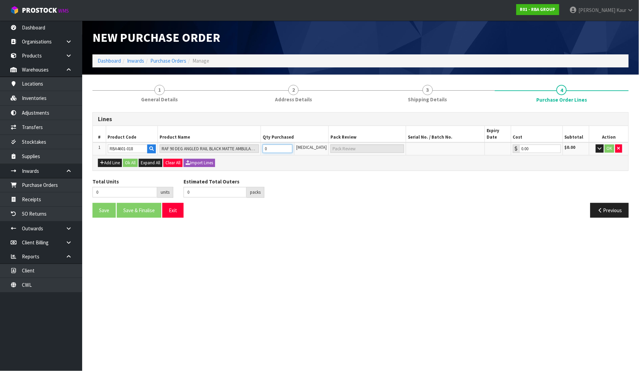
click at [284, 145] on input "0" at bounding box center [278, 148] width 30 height 9
type input "1"
type input "1 CTN"
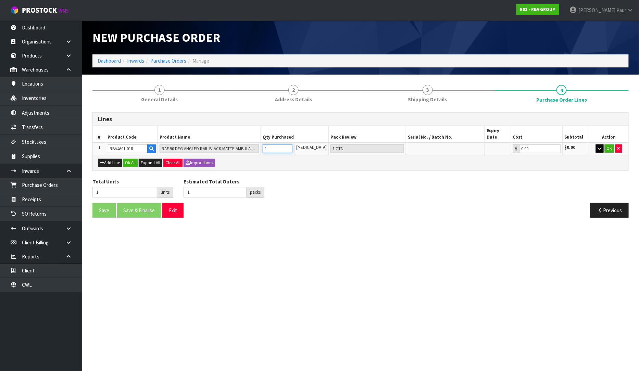
type input "1"
click at [598, 146] on icon "button" at bounding box center [600, 148] width 4 height 4
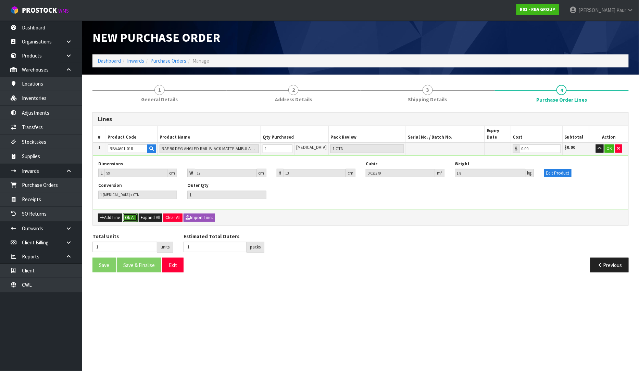
drag, startPoint x: 132, startPoint y: 209, endPoint x: 124, endPoint y: 222, distance: 15.6
click at [132, 214] on button "Ok All" at bounding box center [130, 218] width 15 height 8
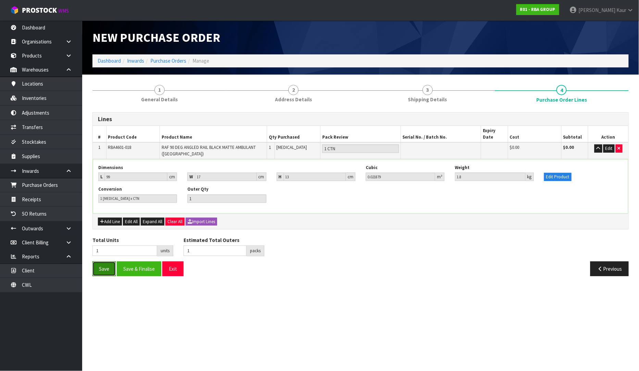
click at [100, 269] on button "Save" at bounding box center [103, 268] width 23 height 15
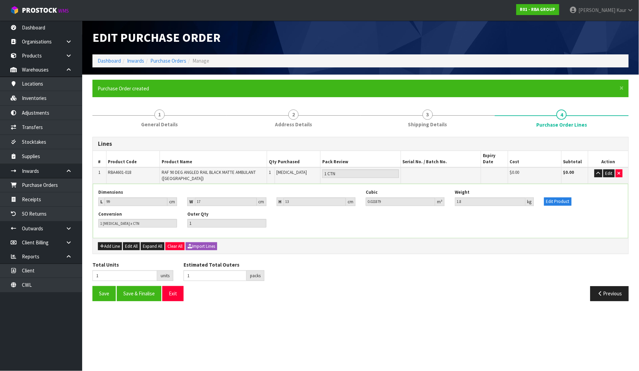
type input "0"
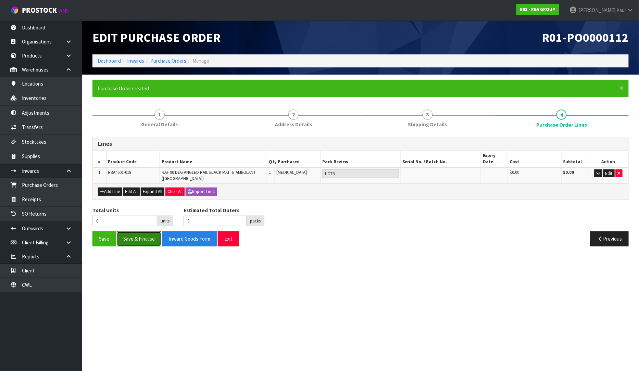
click at [128, 238] on button "Save & Finalise" at bounding box center [139, 238] width 44 height 15
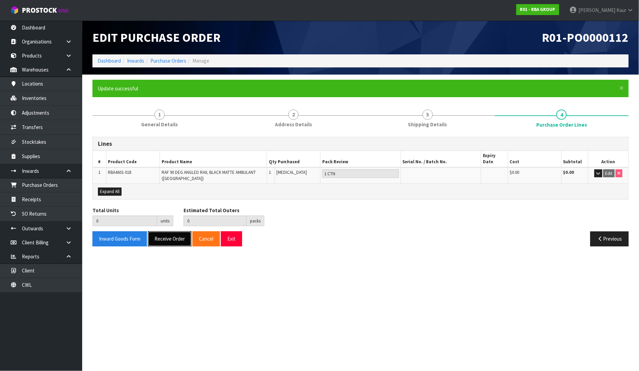
click at [169, 231] on button "Receive Order" at bounding box center [169, 238] width 43 height 15
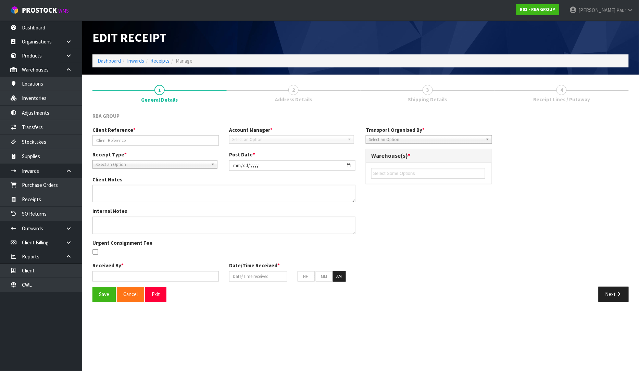
type input "PON3489"
type input "[DATE]"
type input "[PERSON_NAME]"
type input "[DATE]"
type input "10"
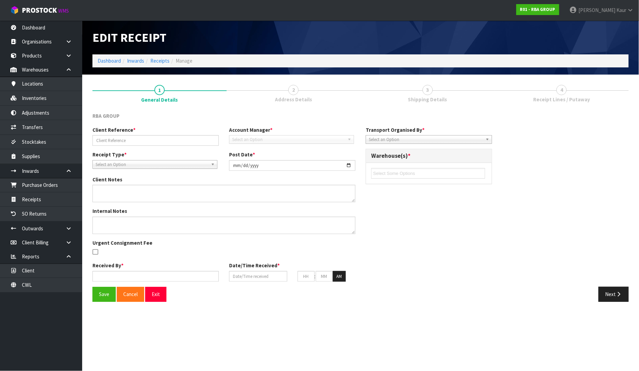
type input "35"
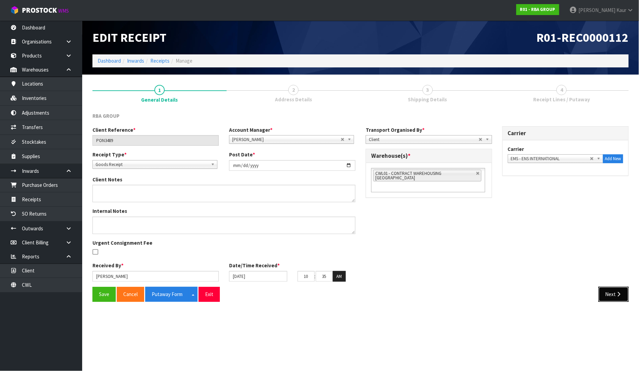
click at [606, 301] on button "Next" at bounding box center [613, 294] width 30 height 15
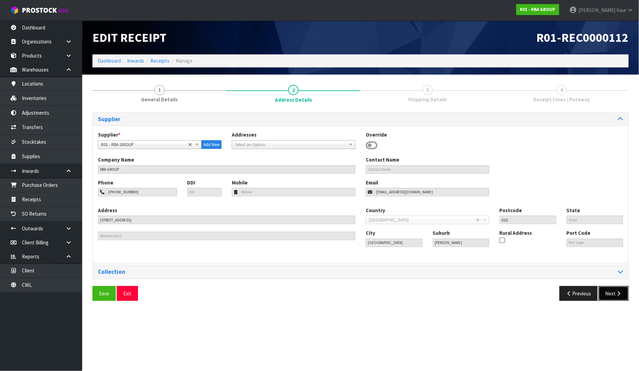
click at [614, 290] on button "Next" at bounding box center [613, 293] width 30 height 15
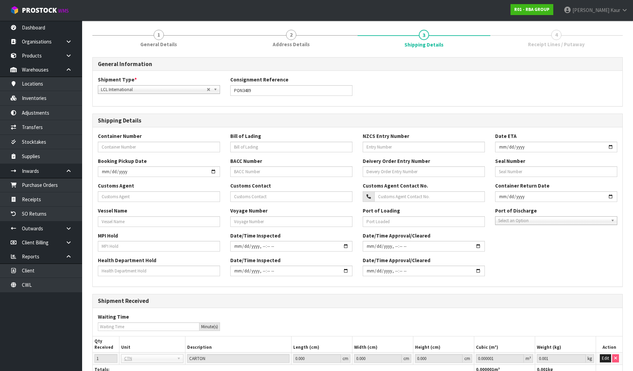
scroll to position [107, 0]
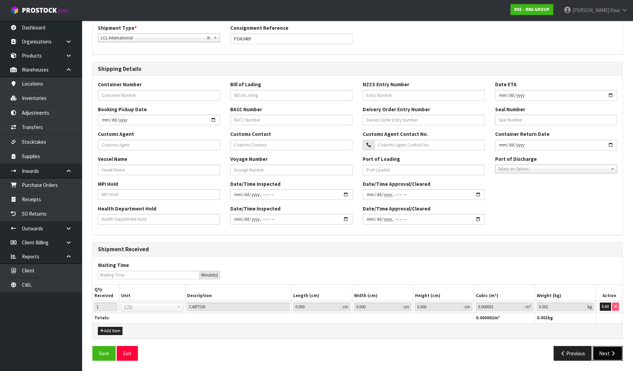
click at [608, 358] on button "Next" at bounding box center [608, 353] width 30 height 15
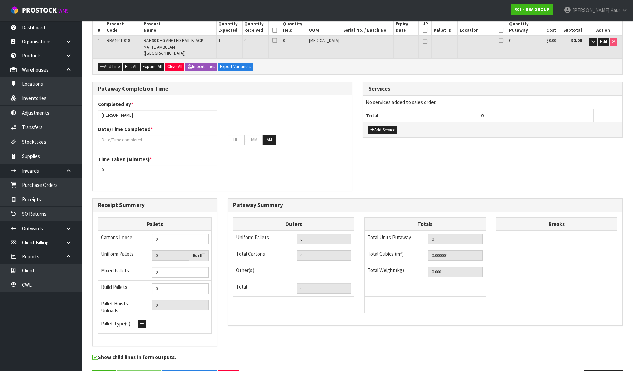
scroll to position [0, 0]
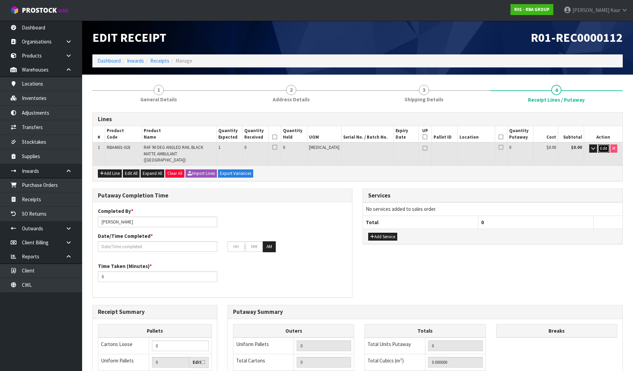
click at [604, 148] on span "Edit" at bounding box center [603, 148] width 7 height 6
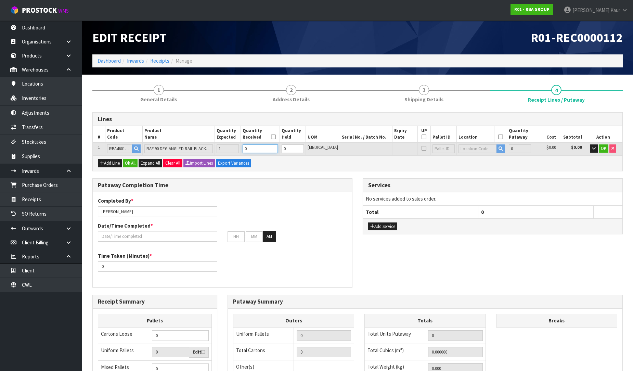
click at [276, 150] on input "0" at bounding box center [260, 148] width 35 height 9
type input "1"
type input "0.021879"
type input "1.8"
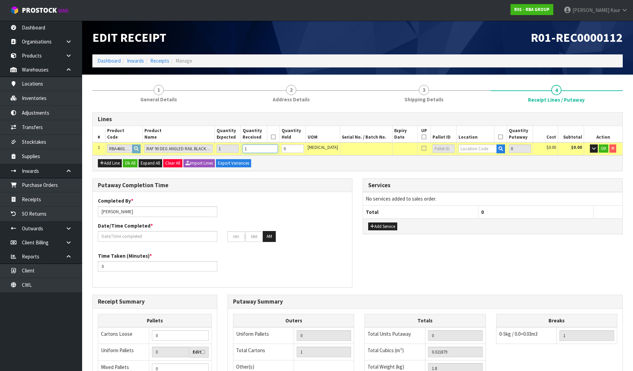
type input "1"
click at [481, 144] on input "text" at bounding box center [478, 148] width 38 height 9
type input "63-01-2"
click at [478, 176] on link "63-01-2 -C" at bounding box center [479, 178] width 54 height 9
type input "1"
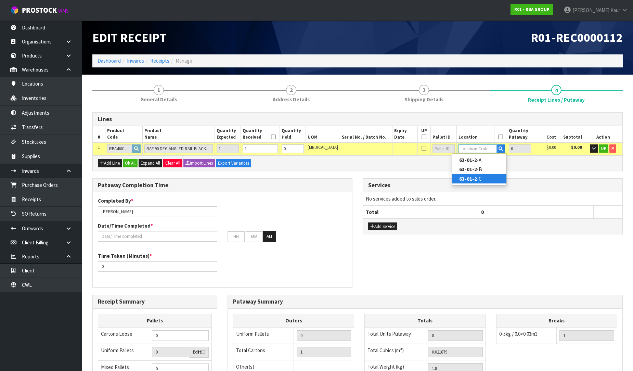
type input "63-01-2-C"
type input "1"
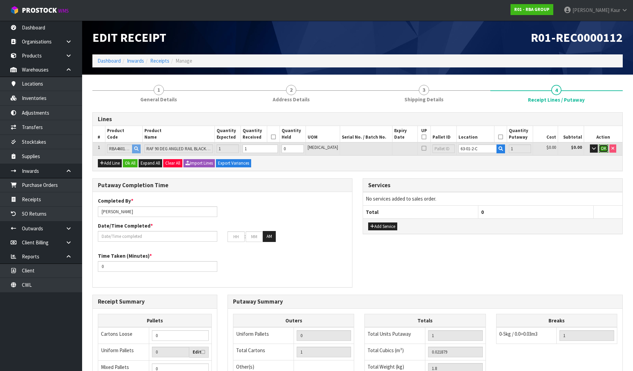
click at [606, 149] on span "OK" at bounding box center [603, 148] width 5 height 6
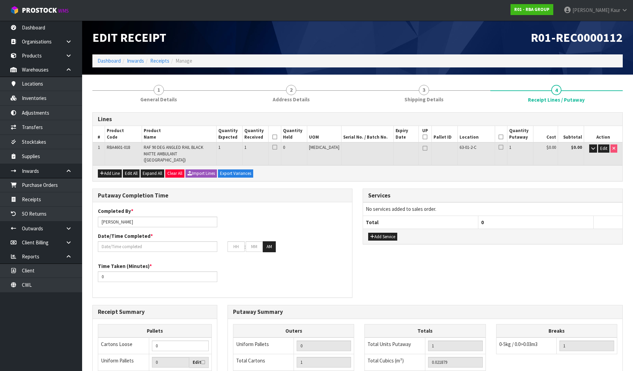
click at [277, 137] on icon at bounding box center [274, 137] width 5 height 0
click at [499, 137] on icon at bounding box center [501, 137] width 5 height 0
click at [104, 242] on input "text" at bounding box center [157, 246] width 119 height 11
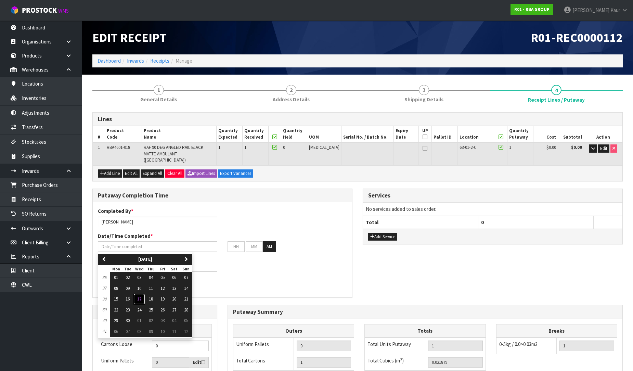
click at [141, 296] on span "17" at bounding box center [139, 299] width 4 height 6
type input "[DATE]"
type input "12"
type input "00"
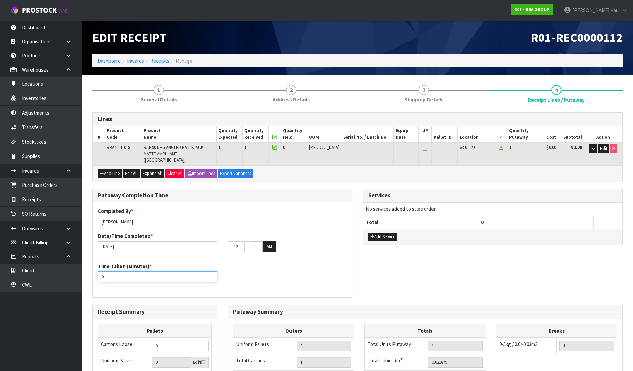
click at [104, 271] on input "0" at bounding box center [157, 276] width 119 height 11
type input "0"
type input "15"
drag, startPoint x: 240, startPoint y: 238, endPoint x: 225, endPoint y: 239, distance: 14.7
click at [225, 241] on div "12 : 00 : 00 AM" at bounding box center [287, 246] width 130 height 11
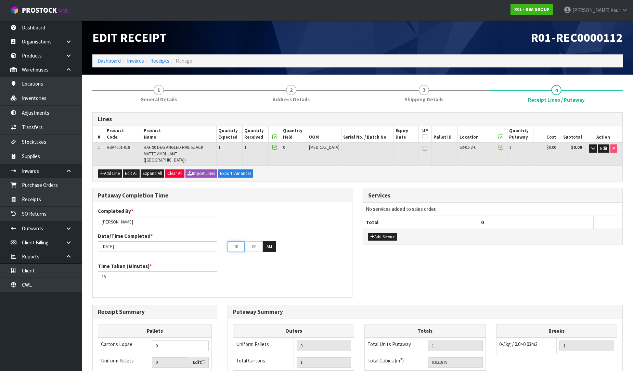
type input "10"
drag, startPoint x: 257, startPoint y: 240, endPoint x: 240, endPoint y: 240, distance: 17.5
click at [240, 241] on tr "10 : 00 : 00 AM" at bounding box center [252, 246] width 48 height 11
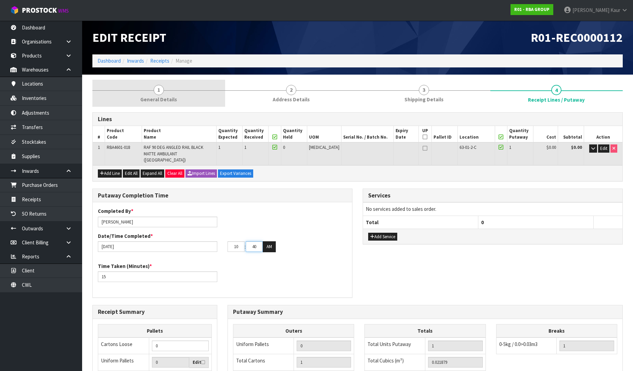
type input "40"
click at [146, 100] on span "General Details" at bounding box center [158, 99] width 37 height 7
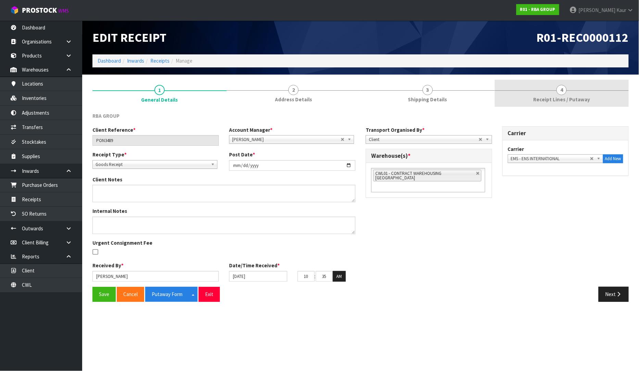
click at [585, 97] on span "Receipt Lines / Putaway" at bounding box center [561, 99] width 57 height 7
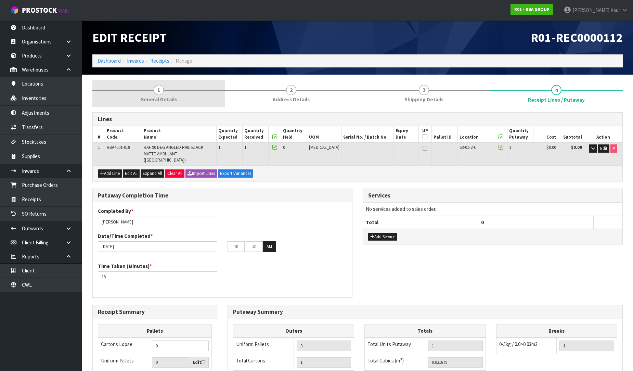
click at [145, 103] on span "General Details" at bounding box center [158, 99] width 37 height 7
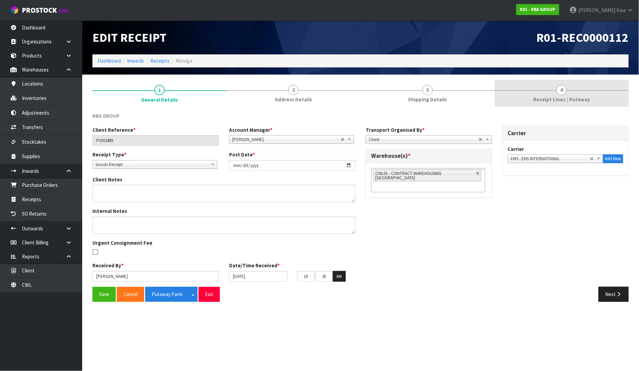
click at [546, 91] on link "4 Receipt Lines / Putaway" at bounding box center [562, 93] width 134 height 27
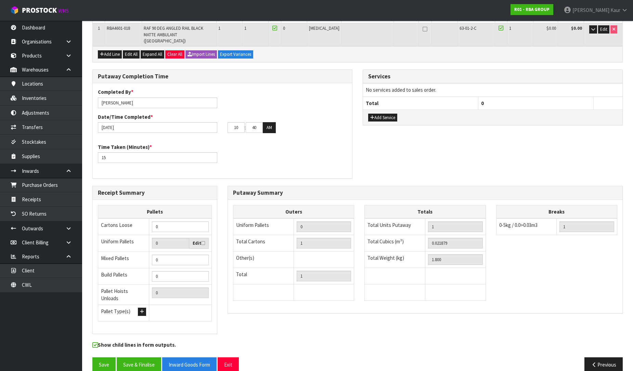
scroll to position [120, 0]
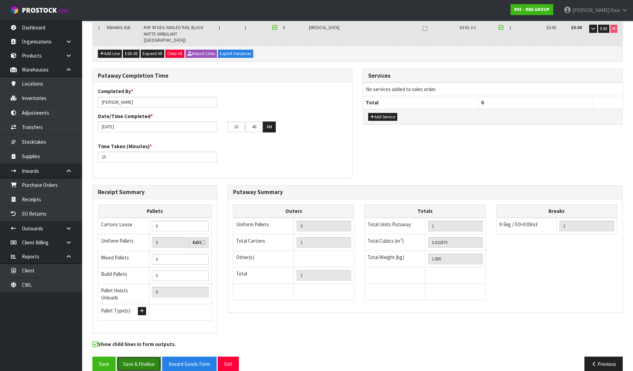
click at [130, 357] on button "Save & Finalise" at bounding box center [139, 364] width 44 height 15
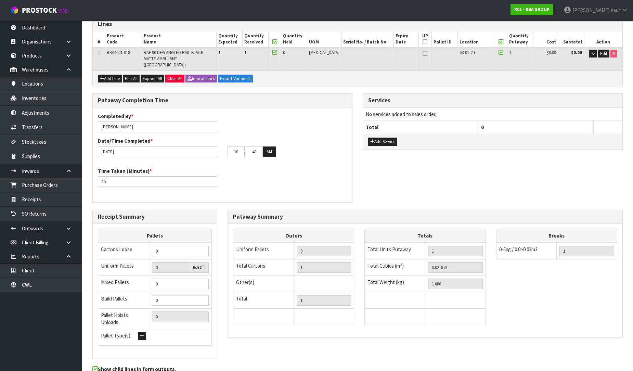
scroll to position [0, 0]
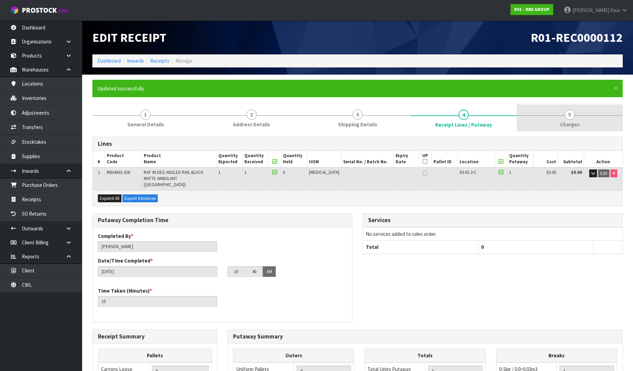
click at [571, 125] on span "Charges" at bounding box center [570, 124] width 20 height 7
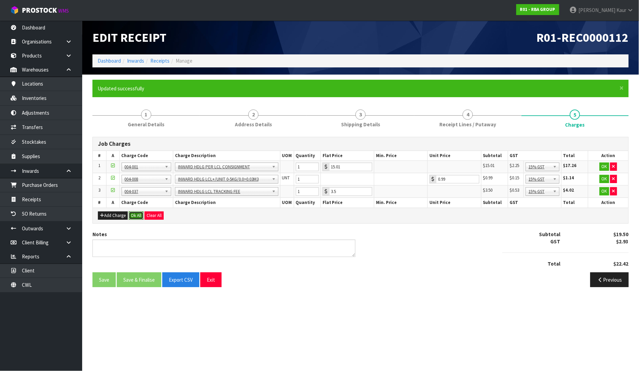
click at [135, 212] on button "Ok All" at bounding box center [136, 216] width 15 height 8
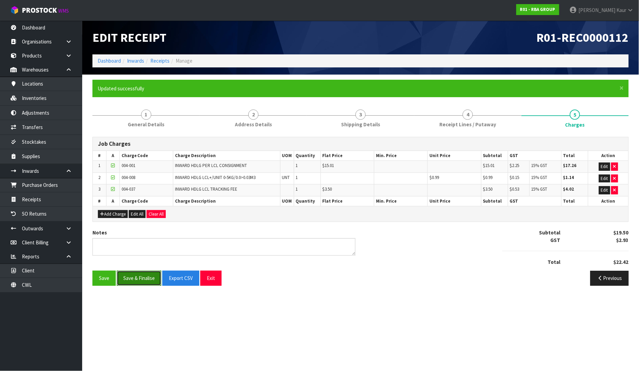
click at [132, 274] on button "Save & Finalise" at bounding box center [139, 278] width 44 height 15
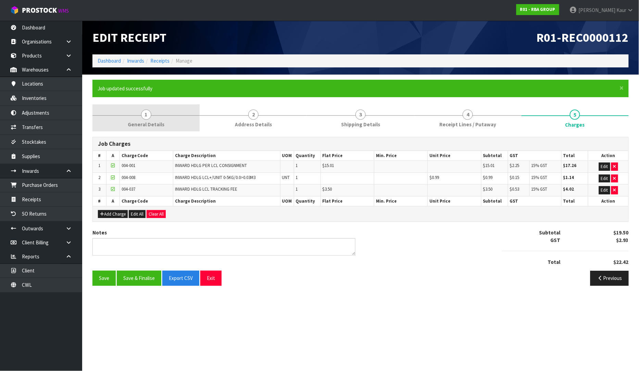
click at [153, 122] on span "General Details" at bounding box center [146, 124] width 37 height 7
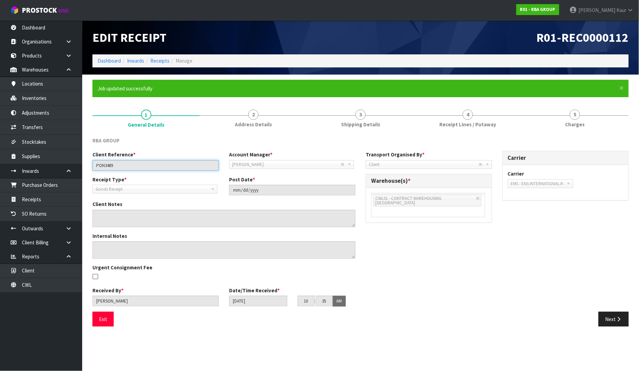
drag, startPoint x: 142, startPoint y: 168, endPoint x: 91, endPoint y: 168, distance: 51.0
click at [91, 168] on div "Client Reference * PON3489" at bounding box center [155, 161] width 137 height 20
click at [432, 124] on link "4 Receipt Lines / Putaway" at bounding box center [467, 117] width 107 height 27
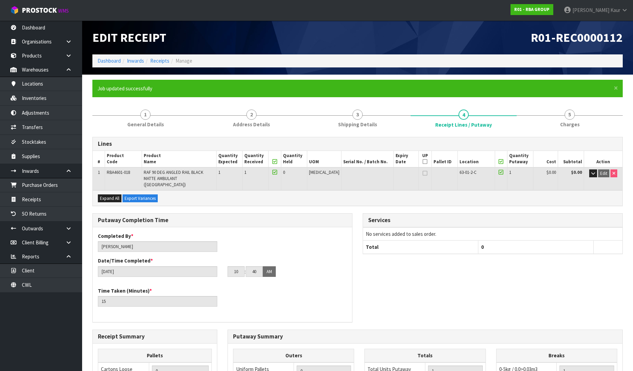
scroll to position [144, 0]
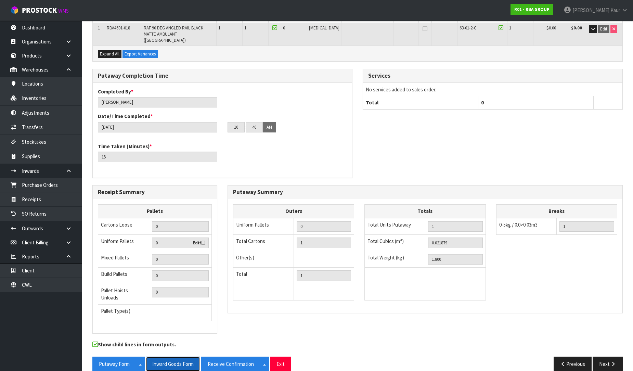
click at [170, 357] on button "Inward Goods Form" at bounding box center [173, 364] width 54 height 15
click at [39, 29] on link "Dashboard" at bounding box center [41, 28] width 82 height 14
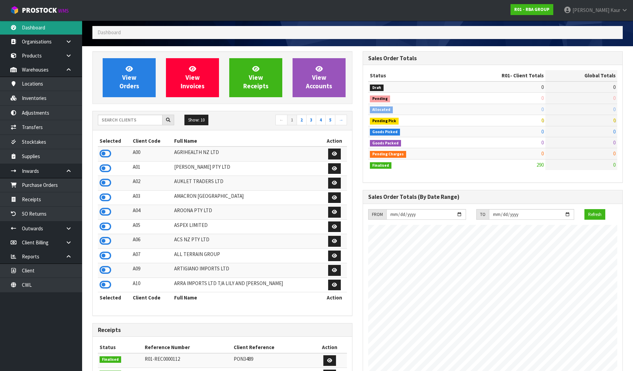
scroll to position [430, 270]
click at [135, 124] on input "text" at bounding box center [130, 120] width 65 height 11
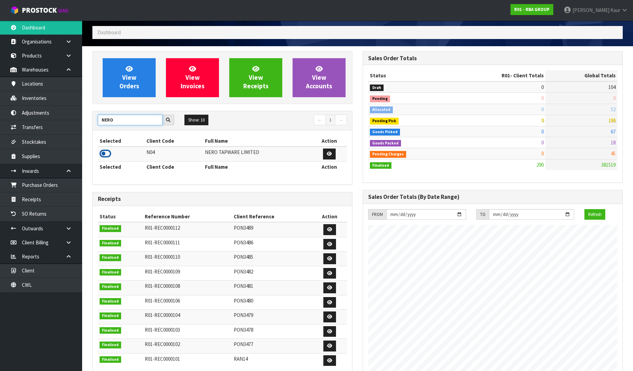
type input "NERO"
drag, startPoint x: 105, startPoint y: 152, endPoint x: 88, endPoint y: 162, distance: 20.1
click at [105, 152] on icon at bounding box center [106, 154] width 12 height 10
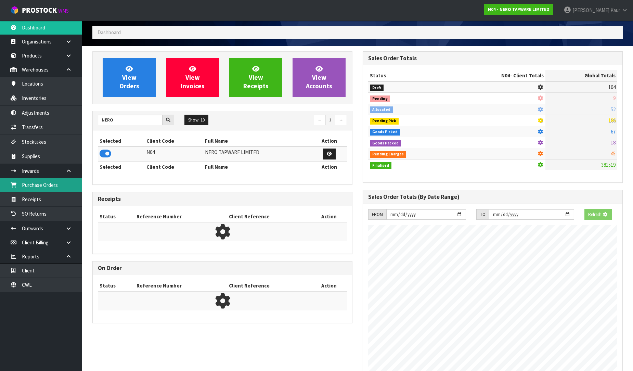
click at [56, 182] on link "Purchase Orders" at bounding box center [41, 185] width 82 height 14
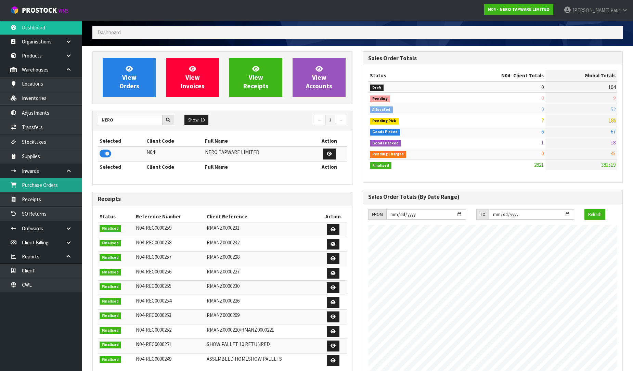
scroll to position [548, 270]
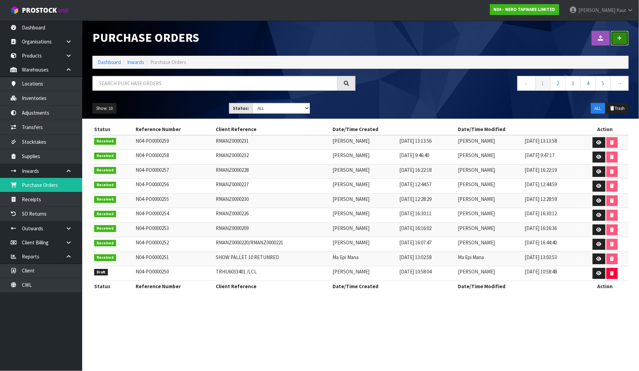
click at [625, 40] on link at bounding box center [620, 38] width 18 height 15
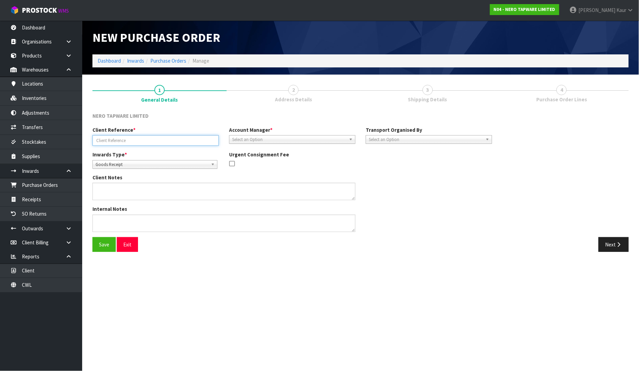
click at [155, 138] on input "text" at bounding box center [155, 140] width 126 height 11
paste input "RMANZ0000229"
type input "RMANZ0000229"
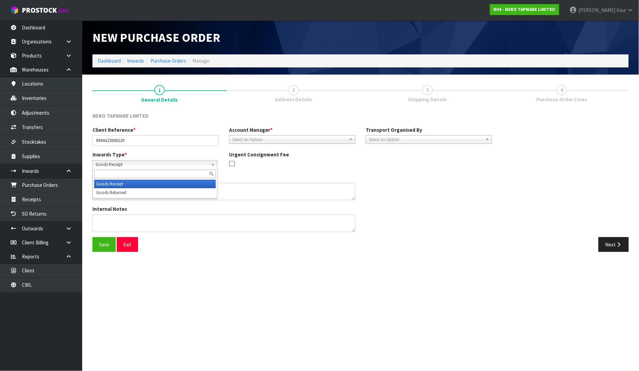
click at [134, 162] on span "Goods Receipt" at bounding box center [151, 165] width 113 height 8
click at [133, 192] on li "Goods Returned" at bounding box center [155, 192] width 122 height 9
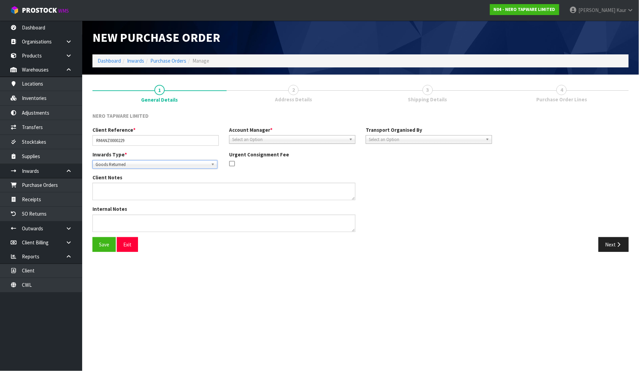
click at [282, 140] on span "Select an Option" at bounding box center [289, 140] width 114 height 8
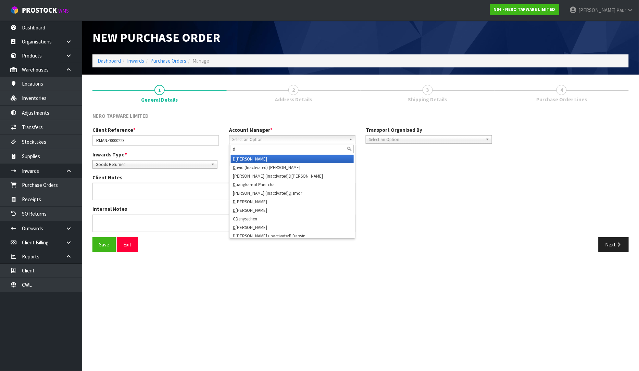
type input "d"
click at [272, 155] on li "D [PERSON_NAME]" at bounding box center [292, 159] width 123 height 9
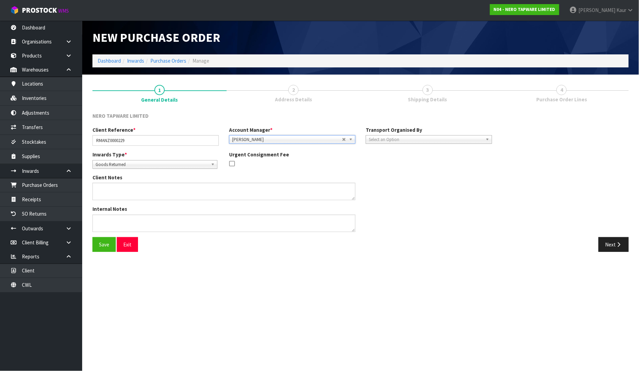
click at [387, 141] on span "Select an Option" at bounding box center [426, 140] width 114 height 8
drag, startPoint x: 383, startPoint y: 174, endPoint x: 401, endPoint y: 173, distance: 18.2
click at [384, 174] on li "Client" at bounding box center [428, 176] width 123 height 9
click at [526, 155] on span "Select an Option" at bounding box center [552, 159] width 83 height 8
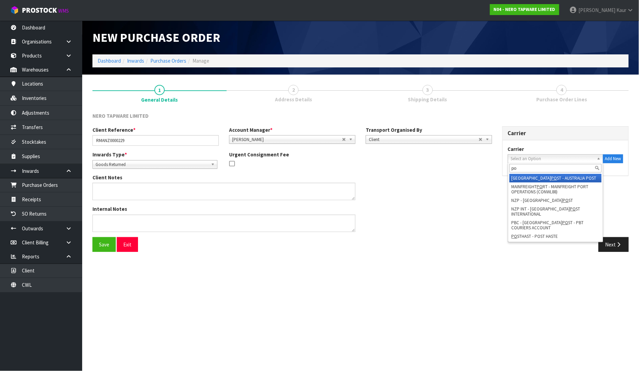
type input "p"
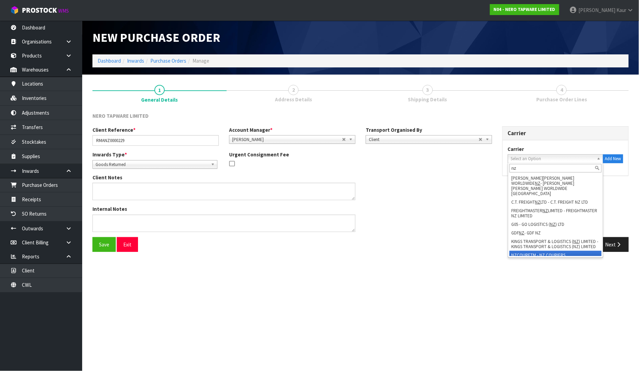
type input "nz"
drag, startPoint x: 555, startPoint y: 247, endPoint x: 561, endPoint y: 247, distance: 5.9
click at [555, 251] on li "NZ COURETM - NZ COURIERS" at bounding box center [555, 255] width 92 height 9
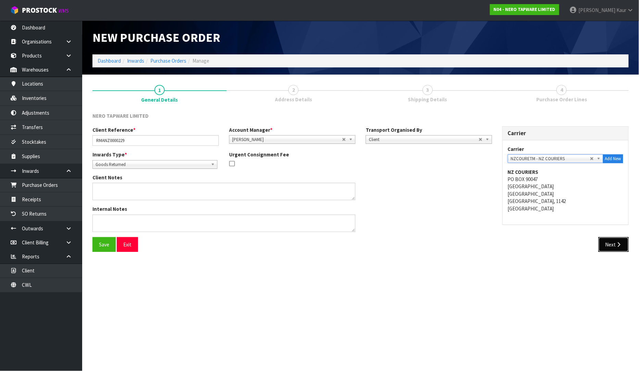
click at [613, 247] on button "Next" at bounding box center [613, 244] width 30 height 15
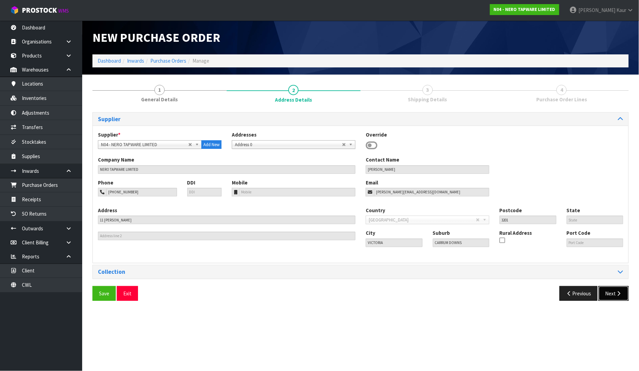
click at [611, 294] on button "Next" at bounding box center [613, 293] width 30 height 15
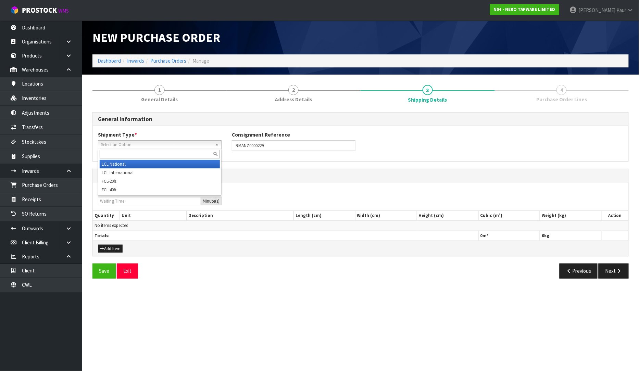
click at [118, 142] on span "Select an Option" at bounding box center [156, 145] width 111 height 8
click at [129, 162] on li "LCL National" at bounding box center [160, 164] width 120 height 9
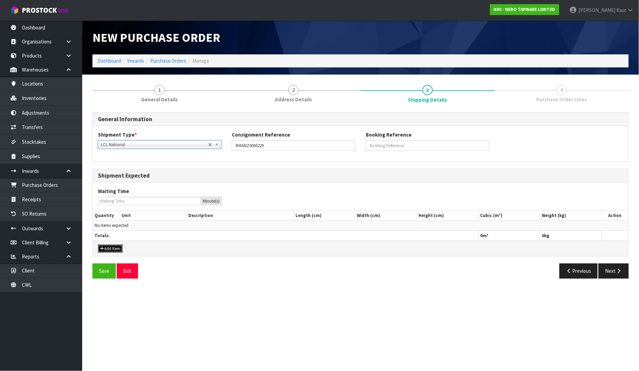
click at [111, 248] on button "Add Item" at bounding box center [110, 249] width 25 height 8
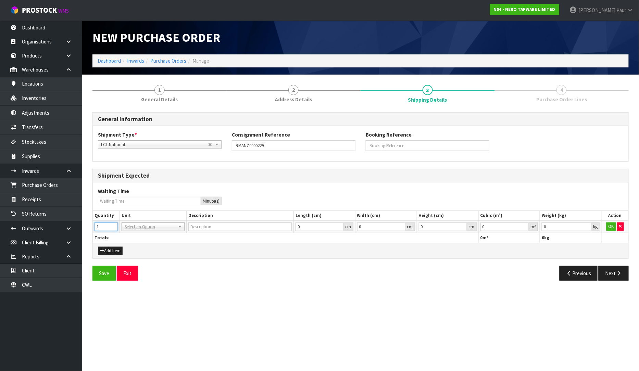
type input "1"
click at [112, 225] on input "1" at bounding box center [105, 226] width 23 height 9
click at [138, 234] on input "text" at bounding box center [153, 236] width 60 height 9
type input "ctn"
type input "CARTON"
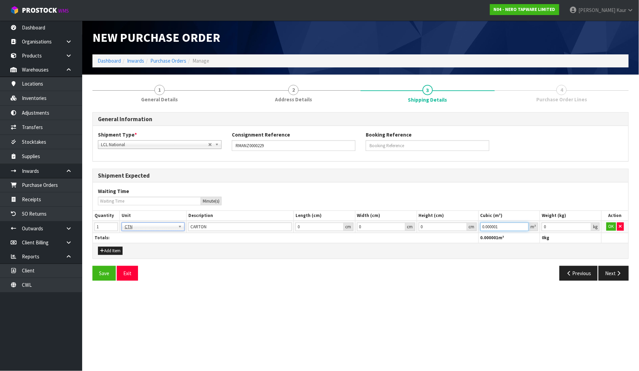
type input "0.000001"
click at [523, 225] on input "0.000001" at bounding box center [504, 226] width 49 height 9
type input "0.001"
click at [586, 225] on input "0.001" at bounding box center [566, 226] width 50 height 9
click at [610, 226] on button "OK" at bounding box center [611, 226] width 10 height 8
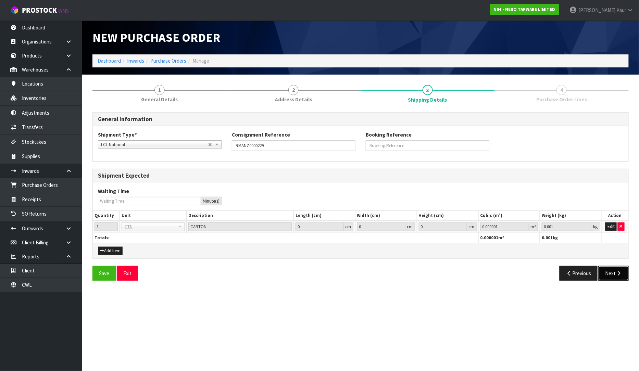
click at [611, 274] on button "Next" at bounding box center [613, 273] width 30 height 15
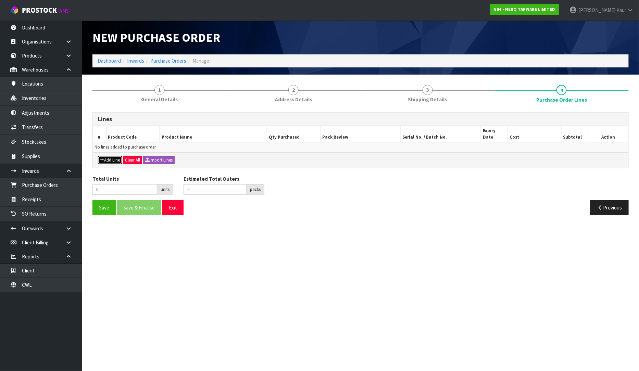
click at [114, 156] on button "Add Line" at bounding box center [110, 160] width 24 height 8
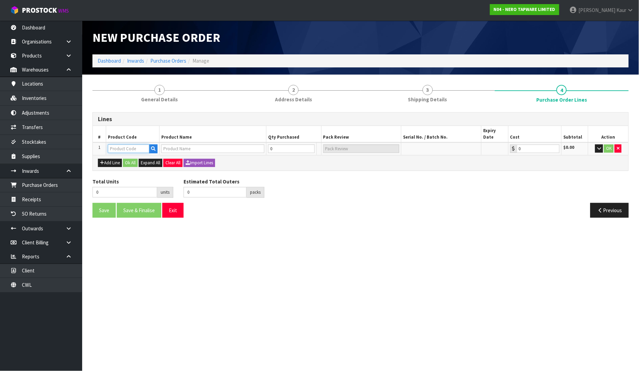
click at [124, 144] on input "text" at bounding box center [128, 148] width 41 height 9
paste input "NR1980ABN"
type input "NR1980ABN"
type input "MECCA HAND TOWEL RAIL BRUSHED NICKEL"
type input "0.00"
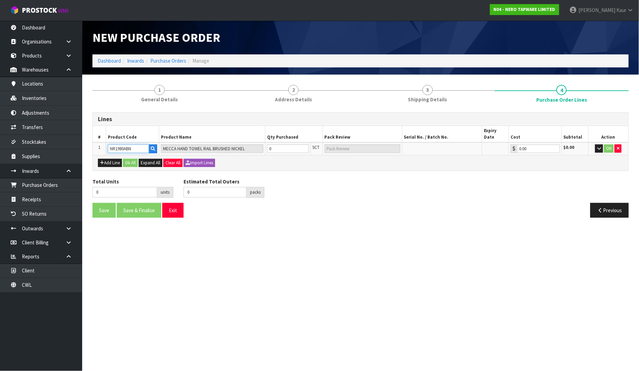
type input "NR1980ABN"
click at [279, 144] on input "0" at bounding box center [288, 148] width 42 height 9
type input "2"
type input "2 SCT"
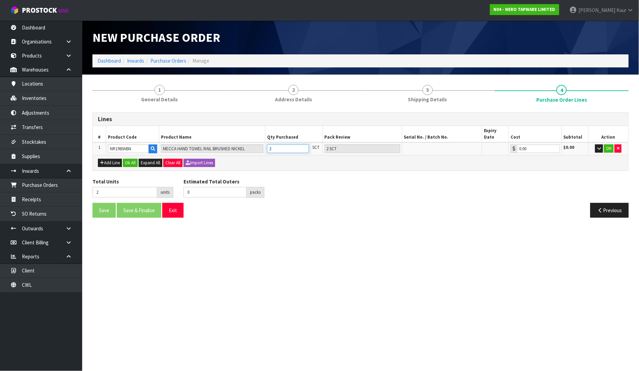
type input "2"
click at [297, 193] on div "Total Units 2 units Estimated Total Outers 0 packs Estimated Total Pallets pall…" at bounding box center [360, 190] width 546 height 25
click at [607, 144] on button "OK" at bounding box center [609, 148] width 10 height 8
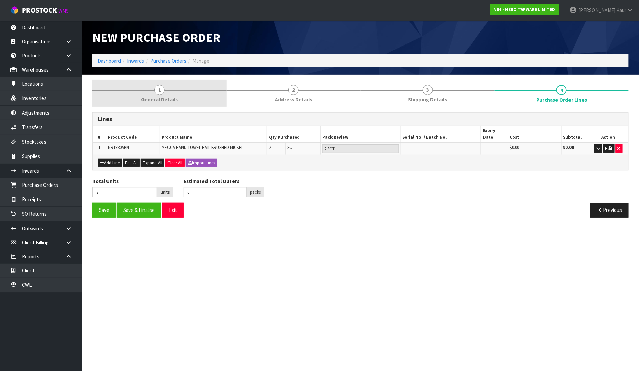
click at [165, 88] on link "1 General Details" at bounding box center [159, 93] width 134 height 27
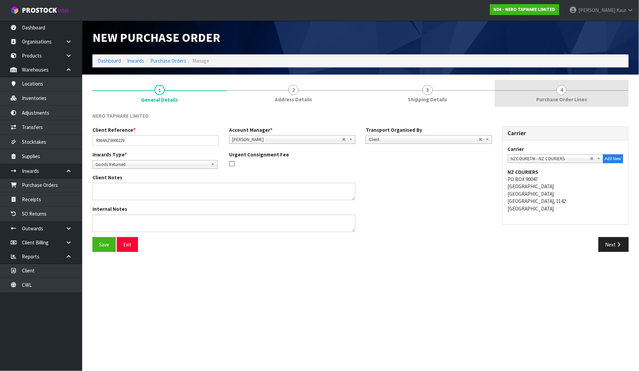
click at [561, 101] on span "Purchase Order Lines" at bounding box center [561, 99] width 51 height 7
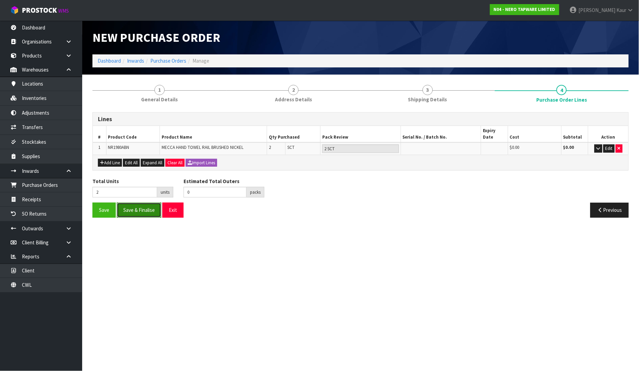
click at [143, 206] on button "Save & Finalise" at bounding box center [139, 210] width 44 height 15
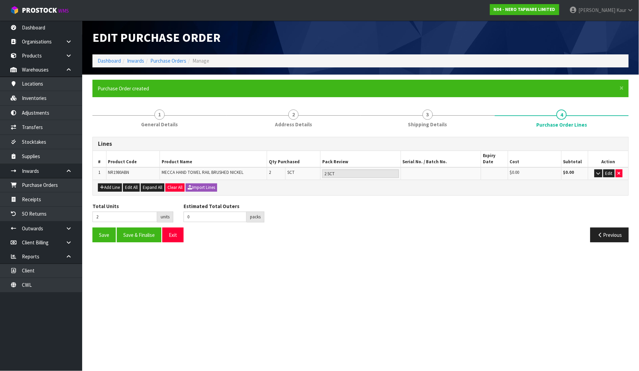
type input "0"
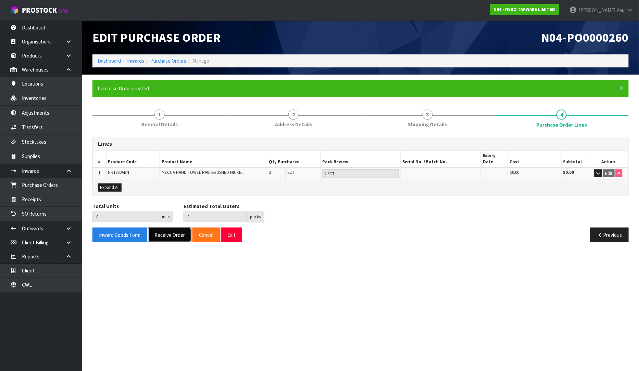
click at [174, 228] on button "Receive Order" at bounding box center [169, 235] width 43 height 15
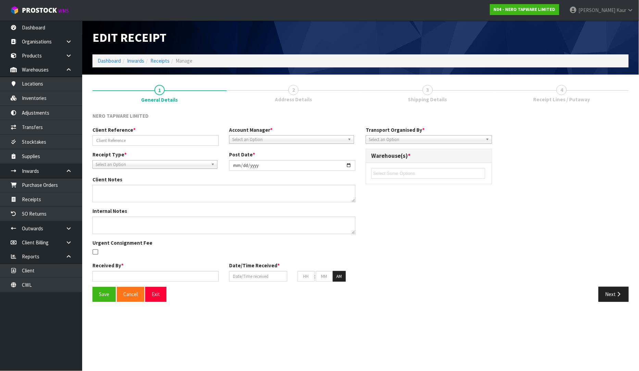
type input "RMANZ0000229"
type input "[DATE]"
type input "[PERSON_NAME]"
type input "[DATE]"
type input "10"
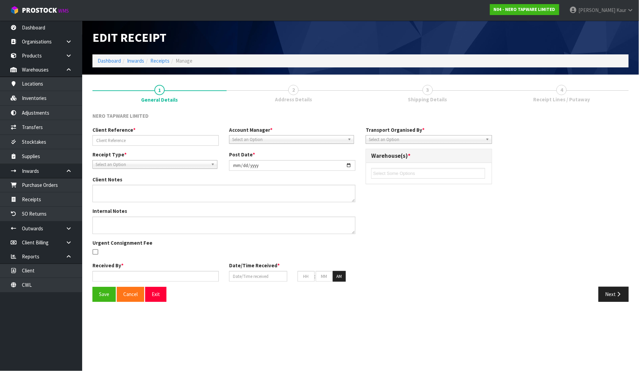
type input "46"
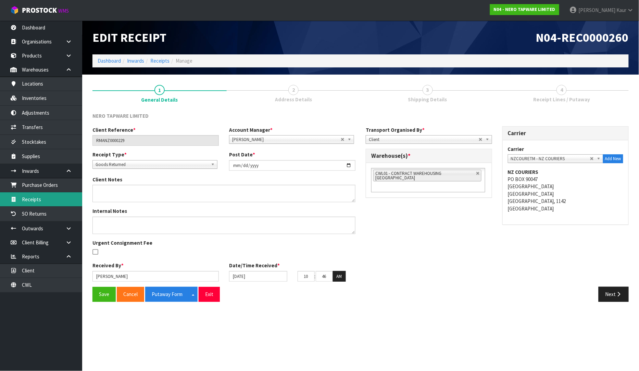
click at [69, 204] on link "Receipts" at bounding box center [41, 199] width 82 height 14
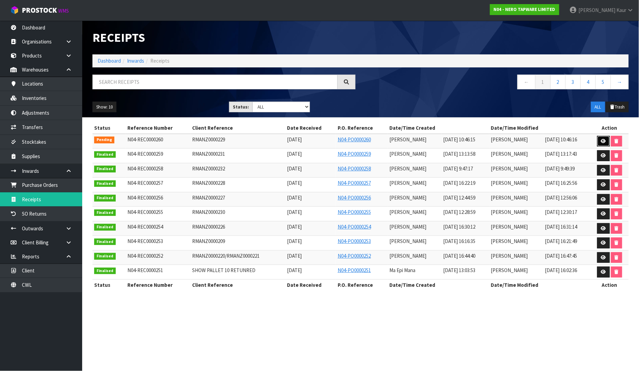
click at [604, 139] on icon at bounding box center [603, 141] width 5 height 4
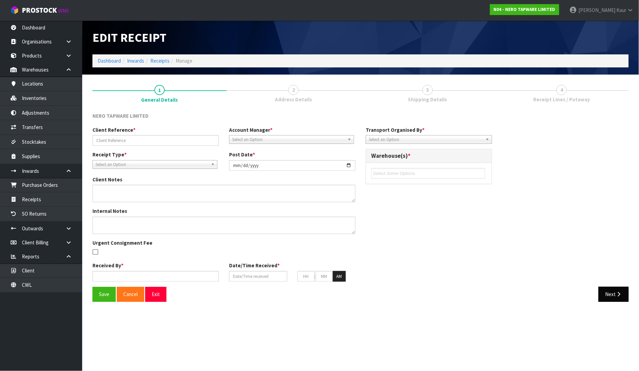
type input "RMANZ0000229"
type input "[DATE]"
type input "[PERSON_NAME]"
type input "[DATE]"
type input "10"
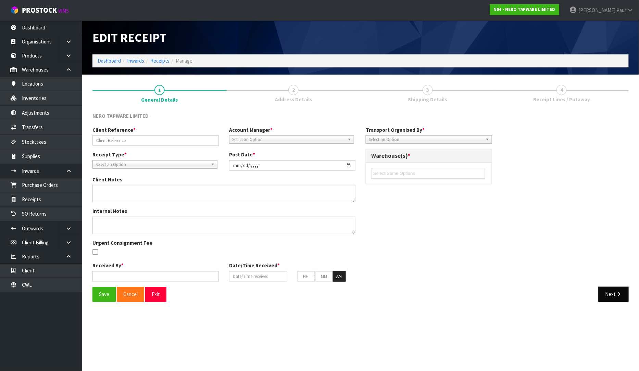
type input "46"
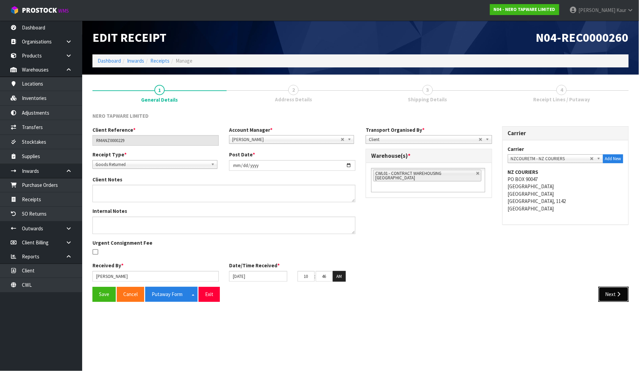
click at [622, 297] on button "Next" at bounding box center [613, 294] width 30 height 15
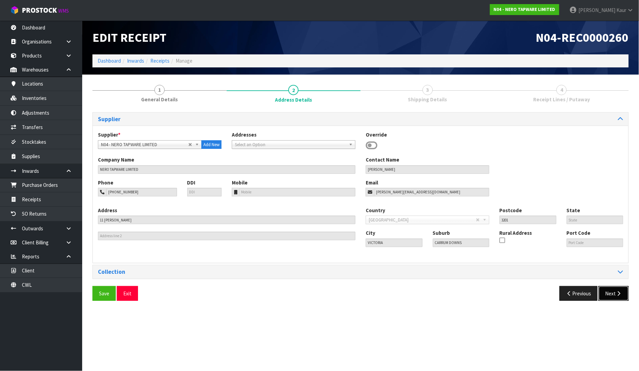
click at [621, 298] on button "Next" at bounding box center [613, 293] width 30 height 15
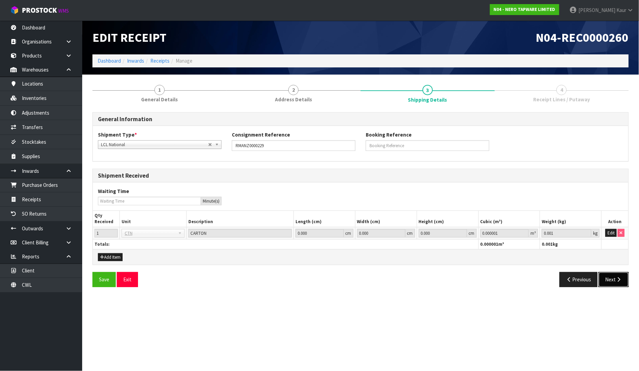
click at [620, 286] on button "Next" at bounding box center [613, 279] width 30 height 15
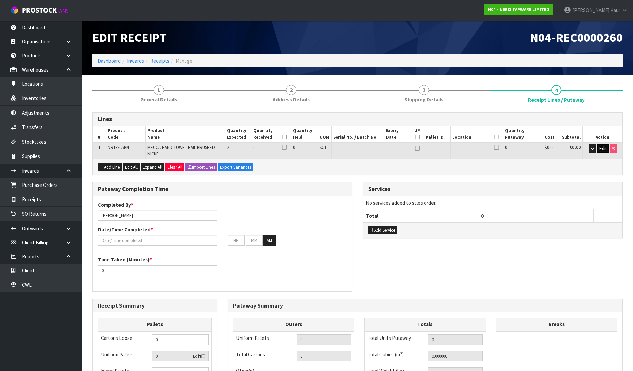
click at [604, 149] on span "Edit" at bounding box center [603, 148] width 7 height 6
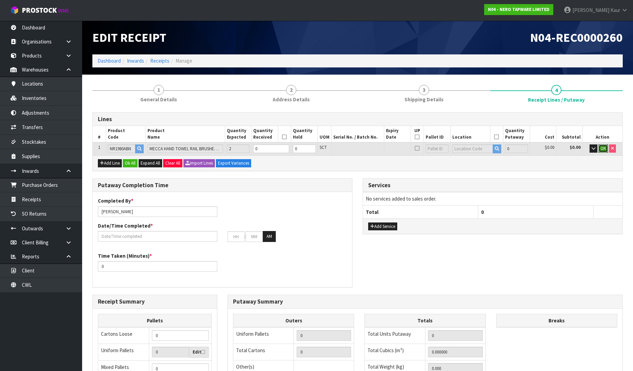
click at [604, 149] on span "OK" at bounding box center [603, 148] width 5 height 6
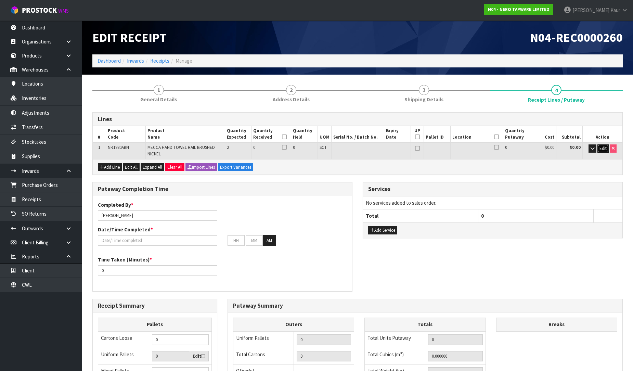
click at [605, 146] on span "Edit" at bounding box center [603, 148] width 7 height 6
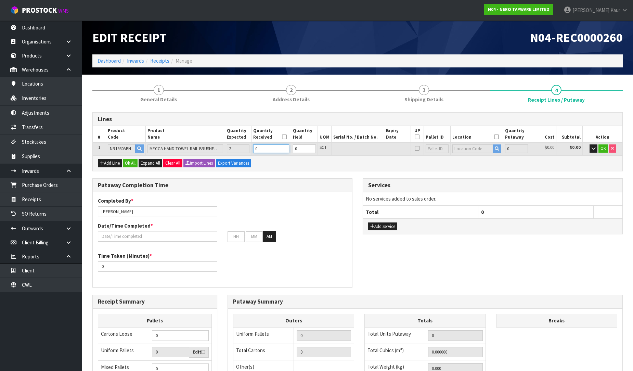
click at [281, 146] on input "0" at bounding box center [271, 148] width 36 height 9
type input "0.00208"
type input "1.4"
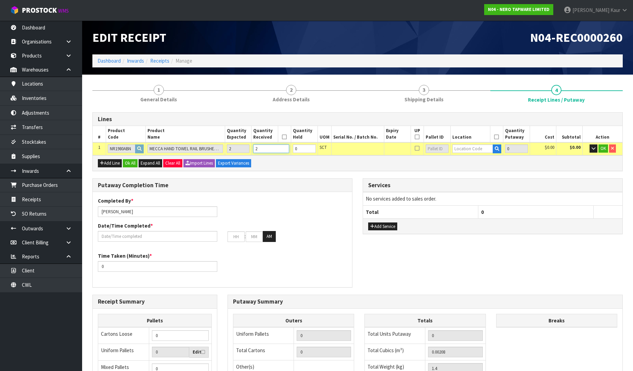
type input "2"
click at [471, 149] on input "text" at bounding box center [472, 148] width 41 height 9
type input "32-20-2"
click at [476, 166] on link "32-20-2 -B" at bounding box center [479, 169] width 54 height 9
type input "2"
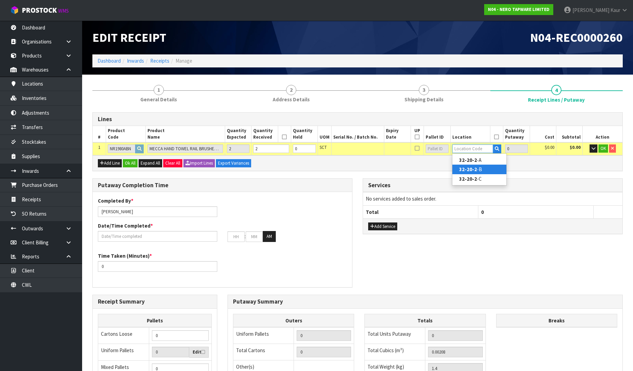
type input "32-20-2-B"
type input "2"
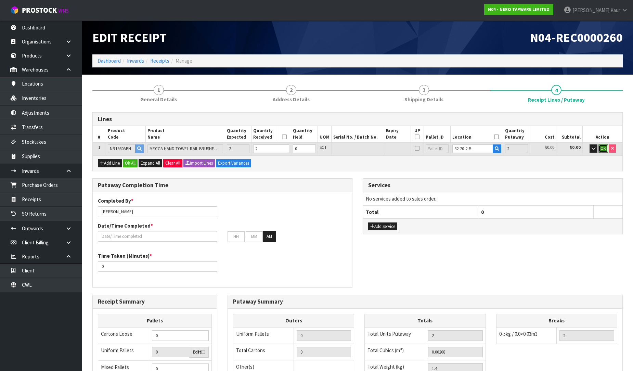
click at [604, 148] on span "OK" at bounding box center [603, 148] width 5 height 6
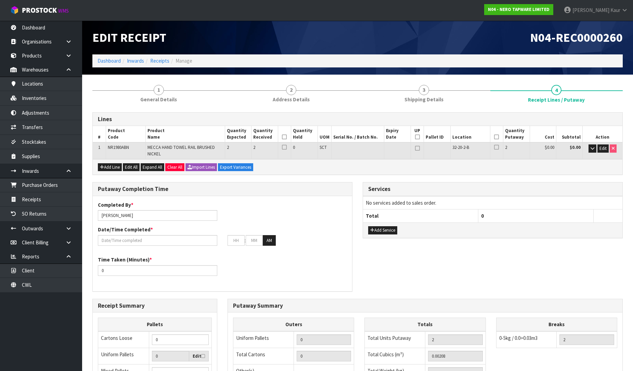
click at [285, 137] on icon at bounding box center [284, 137] width 5 height 0
click at [498, 137] on icon at bounding box center [496, 137] width 5 height 0
click at [116, 240] on input "text" at bounding box center [157, 240] width 119 height 11
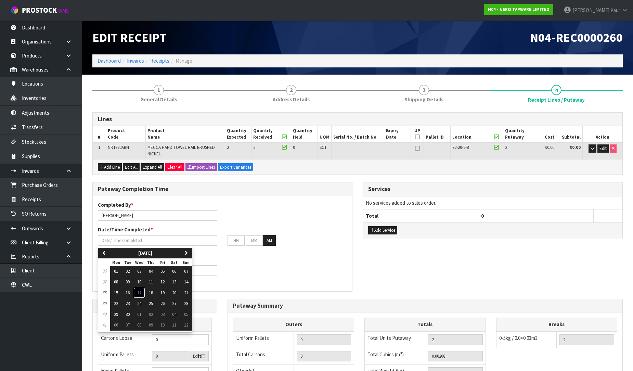
click at [145, 292] on button "17" at bounding box center [139, 293] width 12 height 11
type input "[DATE]"
type input "12"
type input "00"
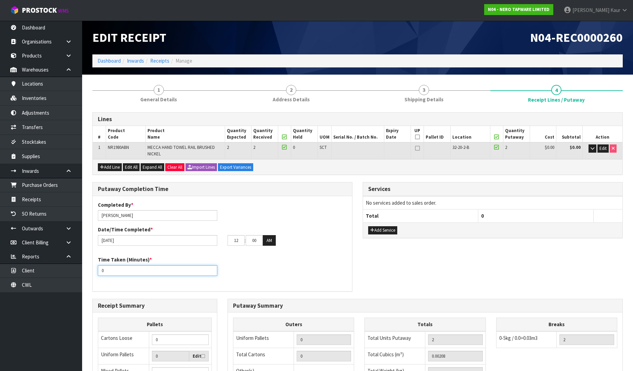
drag, startPoint x: 95, startPoint y: 274, endPoint x: 87, endPoint y: 274, distance: 7.9
click at [87, 274] on div "Putaway Completion Time Completed By * [PERSON_NAME] Date/Time Completed * [DAT…" at bounding box center [222, 240] width 270 height 116
type input "10"
drag, startPoint x: 238, startPoint y: 239, endPoint x: 226, endPoint y: 239, distance: 12.0
click at [226, 239] on div "12 : 00 : 00 AM" at bounding box center [287, 240] width 130 height 11
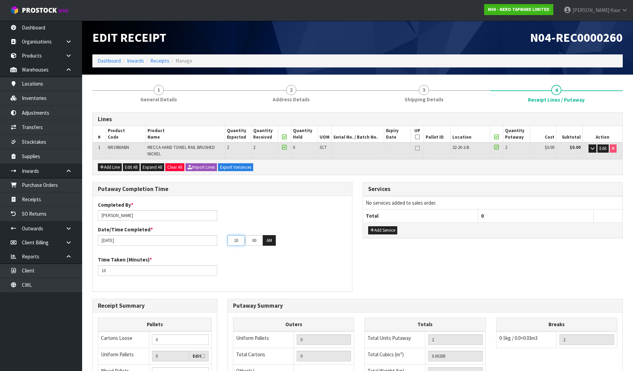
type input "10"
drag, startPoint x: 256, startPoint y: 240, endPoint x: 248, endPoint y: 240, distance: 7.5
click at [248, 240] on input "00" at bounding box center [254, 240] width 17 height 11
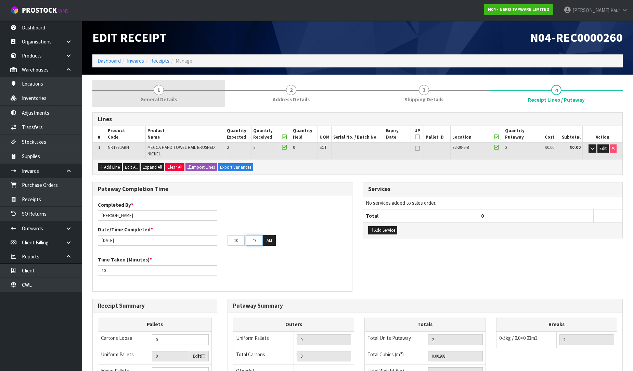
type input "49"
click at [154, 88] on span "1" at bounding box center [159, 90] width 10 height 10
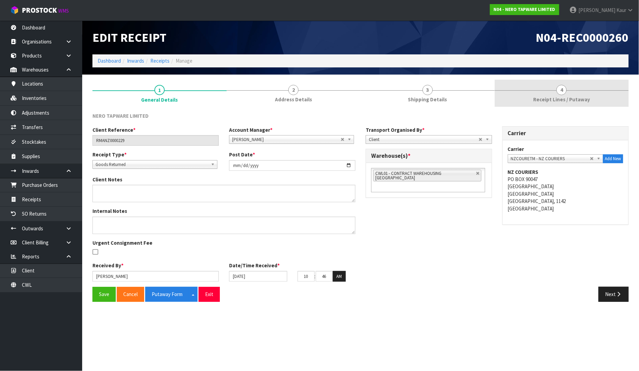
click at [559, 88] on span "4" at bounding box center [561, 90] width 10 height 10
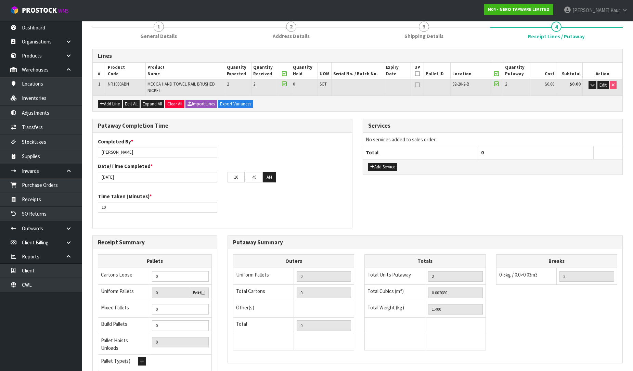
scroll to position [120, 0]
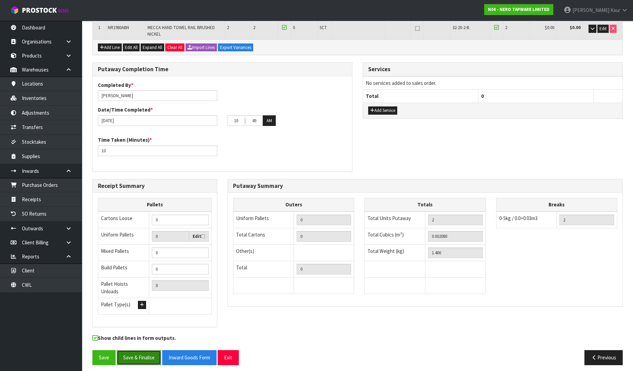
click at [145, 351] on button "Save & Finalise" at bounding box center [139, 357] width 44 height 15
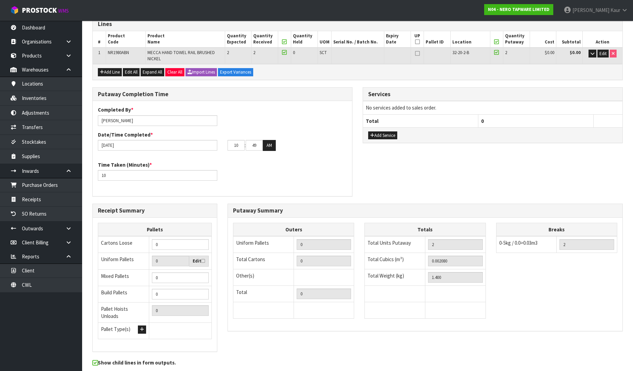
scroll to position [0, 0]
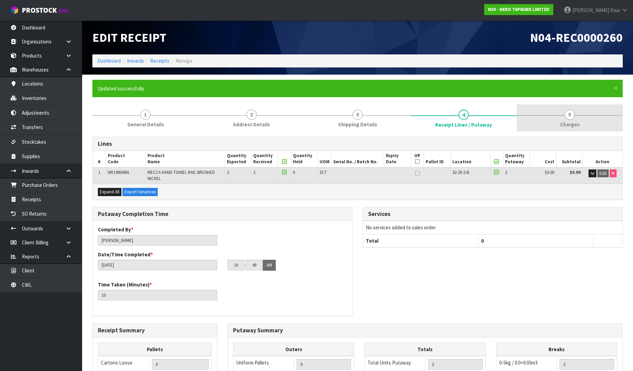
click at [574, 118] on link "5 [GEOGRAPHIC_DATA]" at bounding box center [570, 117] width 106 height 27
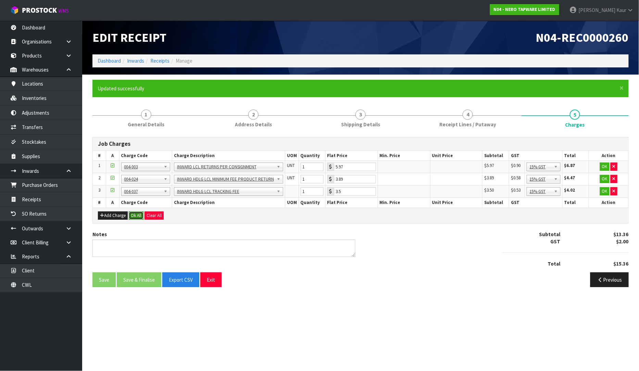
click at [140, 212] on button "Ok All" at bounding box center [136, 216] width 15 height 8
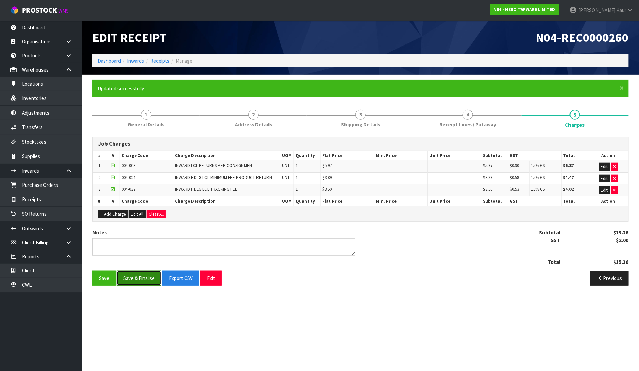
click at [138, 276] on button "Save & Finalise" at bounding box center [139, 278] width 44 height 15
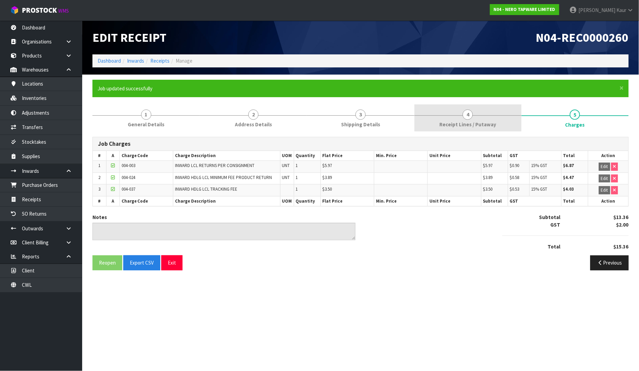
click at [435, 121] on link "4 Receipt Lines / Putaway" at bounding box center [467, 117] width 107 height 27
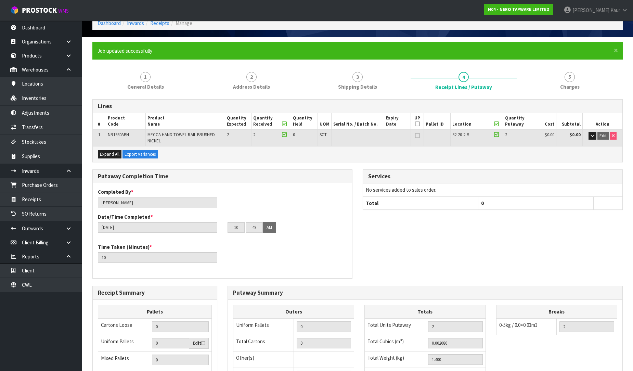
scroll to position [144, 0]
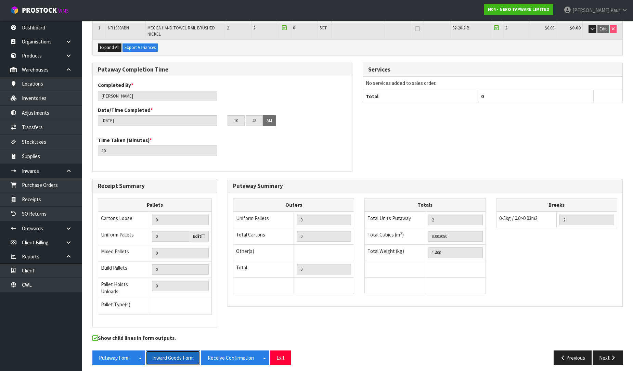
click at [177, 353] on button "Inward Goods Form" at bounding box center [173, 357] width 54 height 15
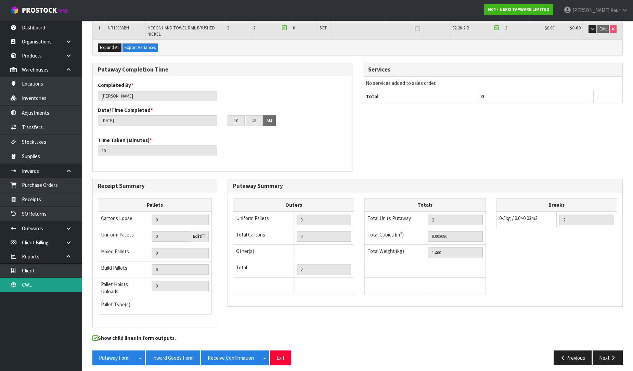
drag, startPoint x: 24, startPoint y: 284, endPoint x: 36, endPoint y: 273, distance: 16.7
click at [25, 283] on link "CWL" at bounding box center [41, 285] width 82 height 14
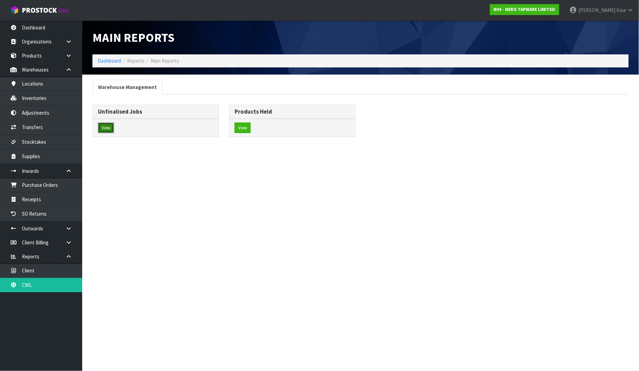
click at [105, 124] on button "View" at bounding box center [106, 128] width 16 height 11
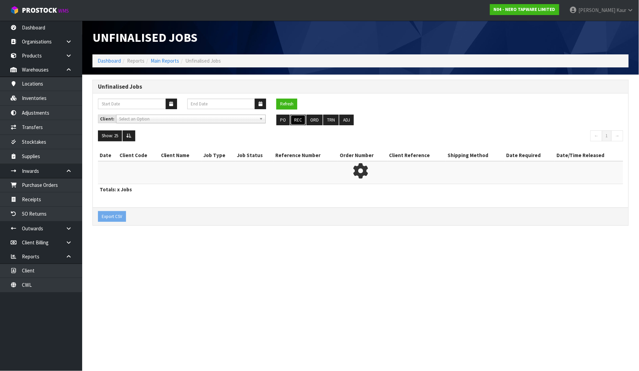
click at [303, 119] on button "REC" at bounding box center [297, 120] width 15 height 11
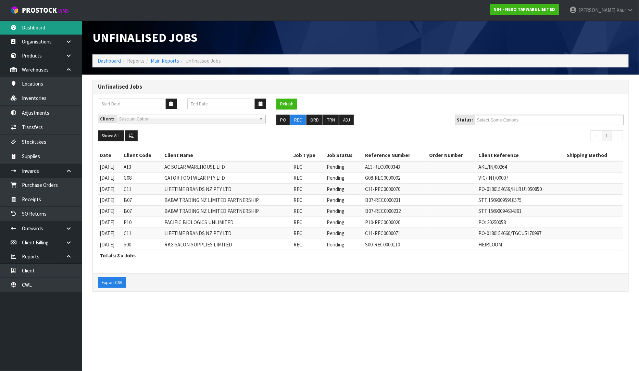
click at [37, 23] on link "Dashboard" at bounding box center [41, 28] width 82 height 14
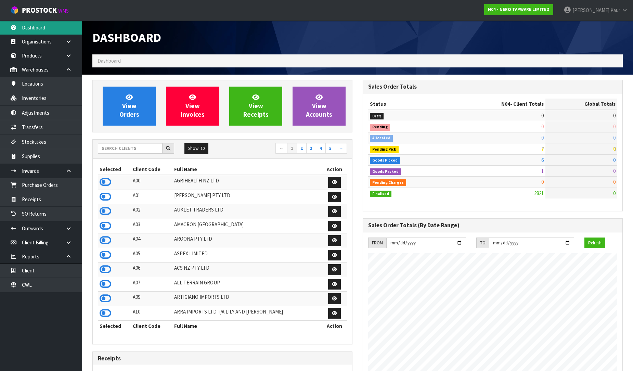
scroll to position [548, 270]
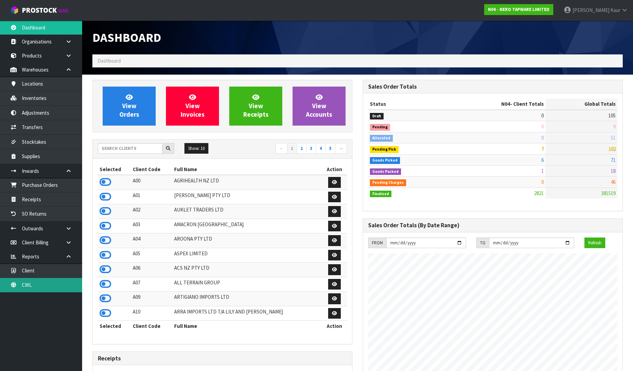
click at [56, 285] on link "CWL" at bounding box center [41, 285] width 82 height 14
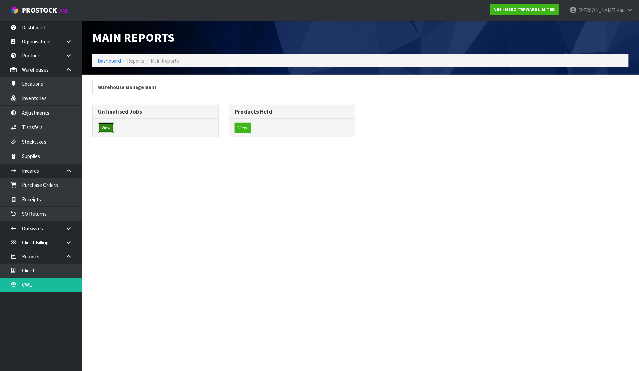
click at [110, 127] on button "View" at bounding box center [106, 128] width 16 height 11
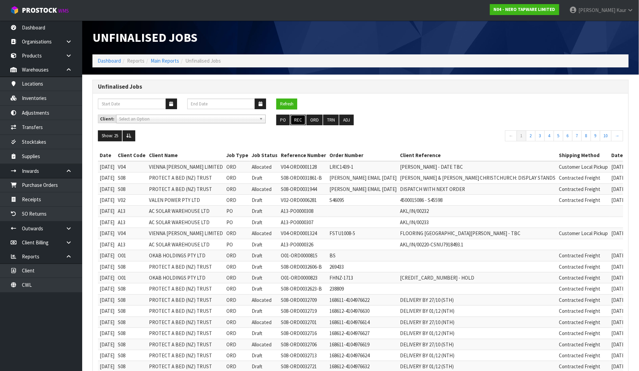
click at [296, 122] on button "REC" at bounding box center [297, 120] width 15 height 11
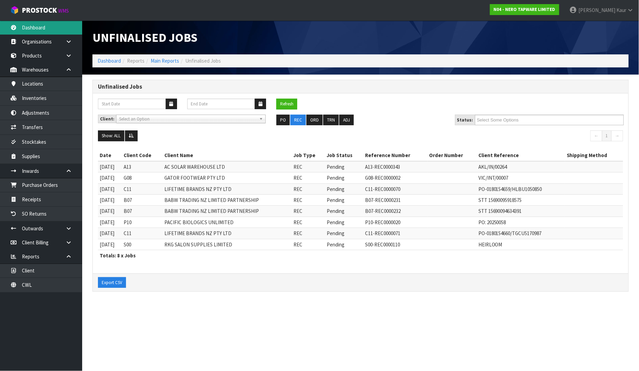
click at [44, 30] on link "Dashboard" at bounding box center [41, 28] width 82 height 14
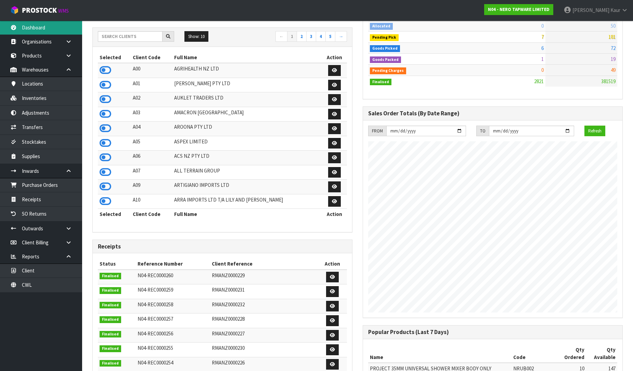
scroll to position [114, 0]
